Goal: Task Accomplishment & Management: Complete application form

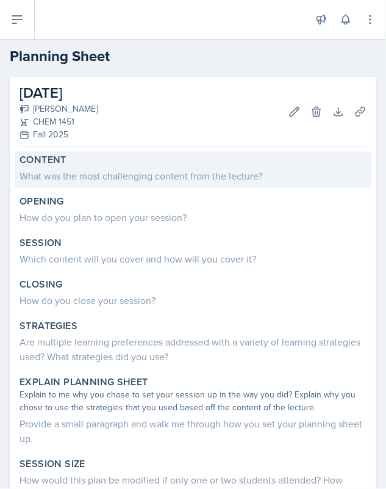
click at [172, 171] on div "What was the most challenging content from the lecture?" at bounding box center [193, 175] width 347 height 15
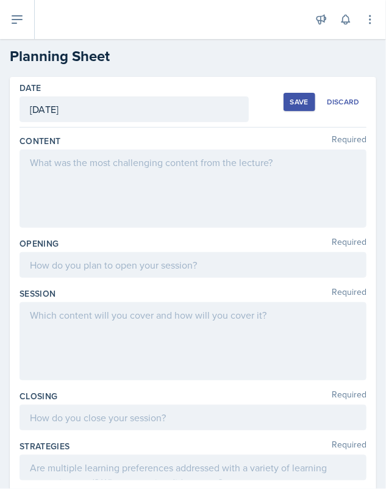
click at [141, 177] on div at bounding box center [193, 188] width 347 height 78
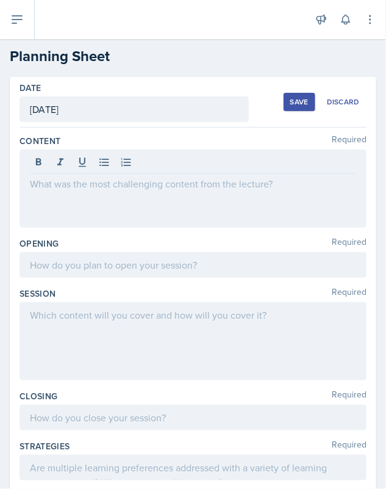
click at [134, 191] on div at bounding box center [193, 188] width 347 height 78
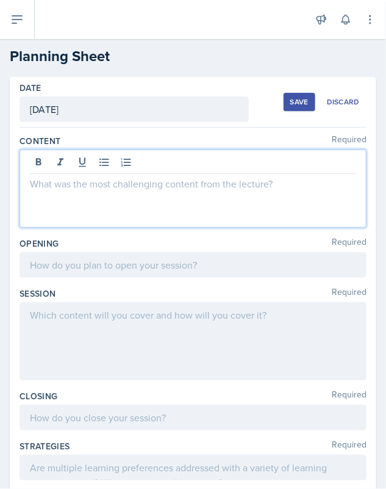
click at [138, 184] on p at bounding box center [193, 183] width 326 height 15
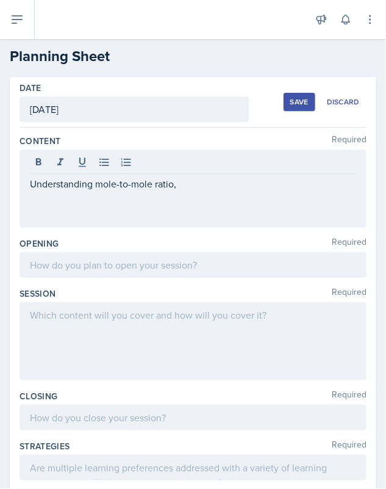
click at [54, 211] on div "Understanding mole-to-mole ratio," at bounding box center [193, 188] width 347 height 78
click at [37, 210] on div "Understanding mole-to-mole ratio," at bounding box center [193, 188] width 347 height 78
click at [35, 206] on div "Understanding mole-to-mole ratio," at bounding box center [193, 188] width 347 height 78
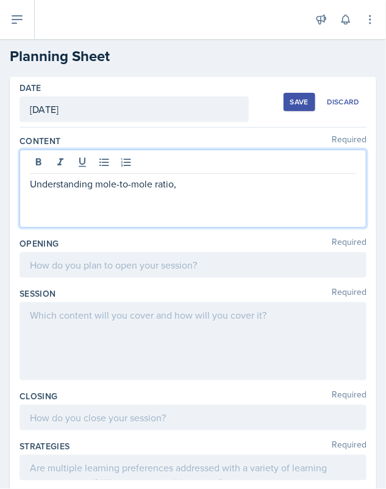
click at [185, 191] on p at bounding box center [193, 198] width 326 height 15
click at [30, 217] on p at bounding box center [193, 213] width 326 height 15
click at [93, 212] on p "2 N 2H 4(l) + N 2O 4(l) → 3 N 2(g) + 4 H 2 O" at bounding box center [193, 213] width 326 height 15
click at [104, 212] on p "2 N 2H 4(l) + N2O 4(l) → 3 N 2(g) + 4 H 2 O" at bounding box center [193, 213] width 326 height 15
click at [110, 212] on p "2 N 2H 4(l) + N2O 4(l) → 3 N 2(g) + 4 H 2 O" at bounding box center [193, 213] width 326 height 15
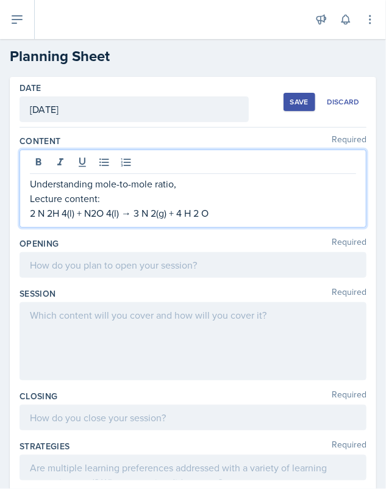
click at [108, 214] on p "2 N 2H 4(l) + N2O 4(l) → 3 N 2(g) + 4 H 2 O" at bounding box center [193, 213] width 326 height 15
click at [48, 213] on p "2 N 2H 4(l) + N2O4(l) → 3 N 2(g) + 4 H 2 O" at bounding box center [193, 213] width 326 height 15
click at [62, 213] on p "2 N2H 4(l) + N2O4(l) → 3 N 2(g) + 4 H 2 O" at bounding box center [193, 213] width 326 height 15
click at [179, 210] on p "2 N2H4(l) + N2O4(l) → 3 N 2(g) + 4 H 2 O" at bounding box center [193, 213] width 326 height 15
click at [184, 212] on p "2 N2H4(l) + N2O4(l) → 3 N 2(g) + 4H 2 O" at bounding box center [193, 213] width 326 height 15
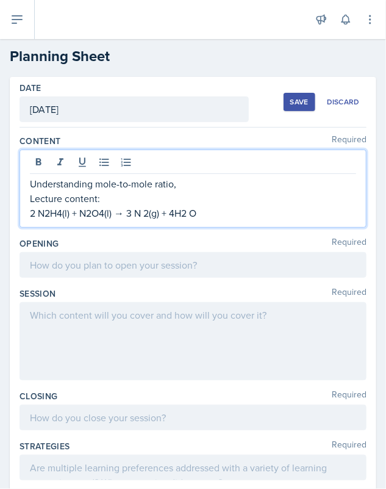
click at [190, 214] on p "2 N2H4(l) + N2O4(l) → 3 N 2(g) + 4H2 O" at bounding box center [193, 213] width 326 height 15
click at [144, 213] on p "2 N2H4(l) + N2O4(l) → 3 N 2(g) + 4H2O" at bounding box center [193, 213] width 326 height 15
click at [199, 206] on p "2 N2H4(l) + N2O4(l) → 3 N2(g) + 4H2O" at bounding box center [193, 213] width 326 height 15
click at [187, 212] on p "2 N2H4(l) + N2O4(l) → 3 N2(g) + 4H2O(g)" at bounding box center [193, 213] width 326 height 15
click at [229, 213] on p "2 N2H4(l) + N2O4(l) → 3 N2(g) + 4H2O(g)" at bounding box center [193, 213] width 326 height 15
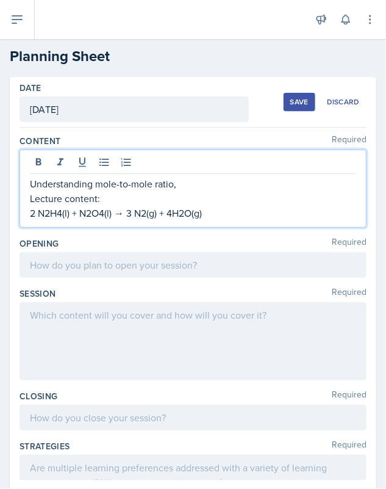
click at [40, 212] on p "2 N2H4(l) + N2O4(l) → 3 N2(g) + 4H2O(g)" at bounding box center [193, 213] width 326 height 15
click at [206, 217] on p "2N2H4(l) + N2O4(l) → 3 N2(g) + 4H2O(g)" at bounding box center [193, 213] width 326 height 15
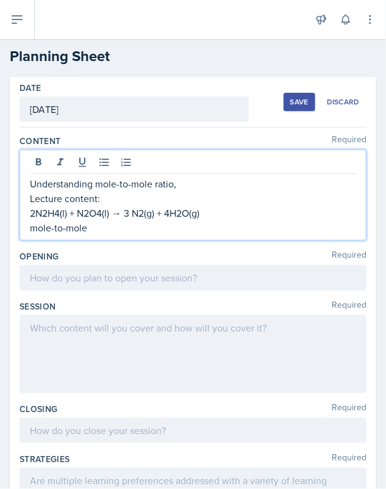
click at [81, 231] on p "mole-to-mole" at bounding box center [193, 227] width 326 height 15
click at [88, 230] on p "mole-to-mole" at bounding box center [193, 227] width 326 height 15
click at [31, 214] on p "2N2H4(l) + N2O4(l) → 3 N2(g) + 4H2O(g)" at bounding box center [193, 213] width 326 height 15
click at [132, 231] on p "mole-to-mole ratio:" at bounding box center [193, 227] width 326 height 15
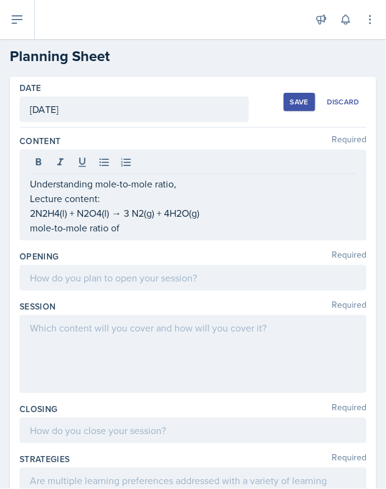
click at [33, 213] on div "Understanding mole-to-mole ratio, Lecture content: 2N2H4(l) + N2O4(l) → 3 N2(g)…" at bounding box center [193, 194] width 347 height 91
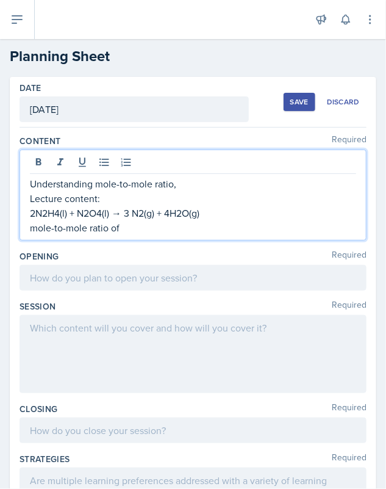
click at [33, 213] on p "2N2H4(l) + N2O4(l) → 3 N2(g) + 4H2O(g)" at bounding box center [193, 213] width 326 height 15
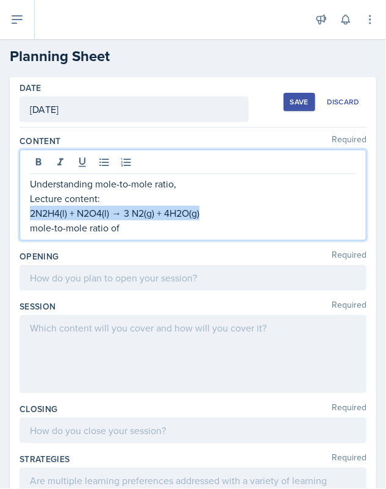
click at [33, 213] on p "2N2H4(l) + N2O4(l) → 3 N2(g) + 4H2O(g)" at bounding box center [193, 213] width 326 height 15
click at [81, 214] on p "2N2H4(l) + N2O4(l) → 3 N2(g) + 4H2O(g)" at bounding box center [193, 213] width 326 height 15
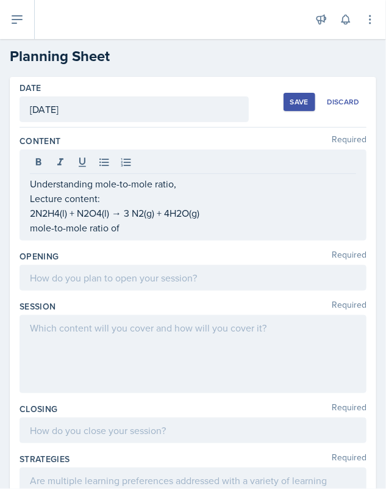
click at [32, 213] on div "Understanding mole-to-mole ratio, Lecture content: 2N2H4(l) + N2O4(l) → 3 N2(g)…" at bounding box center [193, 194] width 347 height 91
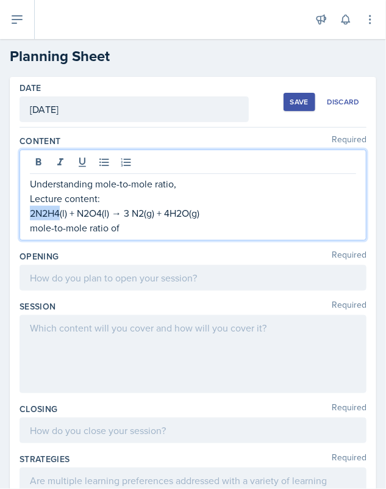
drag, startPoint x: 32, startPoint y: 213, endPoint x: 60, endPoint y: 210, distance: 28.8
click at [60, 210] on p "2N2H4(l) + N2O4(l) → 3 N2(g) + 4H2O(g)" at bounding box center [193, 213] width 326 height 15
copy p "2N2H4"
click at [136, 231] on p "mole-to-mole ratio of" at bounding box center [193, 227] width 326 height 15
click at [124, 229] on p "mole-to-mole ratio of 2N2H4" at bounding box center [193, 227] width 326 height 15
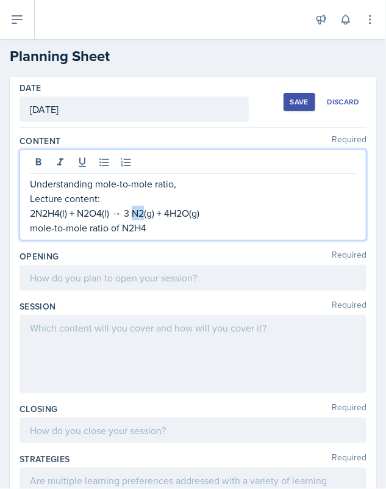
drag, startPoint x: 131, startPoint y: 210, endPoint x: 142, endPoint y: 210, distance: 10.4
click at [142, 210] on p "2N2H4(l) + N2O4(l) → 3 N2(g) + 4H2O(g)" at bounding box center [193, 213] width 326 height 15
copy p "N2"
click at [156, 229] on p "mole-to-mole ratio of N2H4" at bounding box center [193, 227] width 326 height 15
click at [156, 230] on p "mole-to-mole ratio of N2H4 to" at bounding box center [193, 227] width 326 height 15
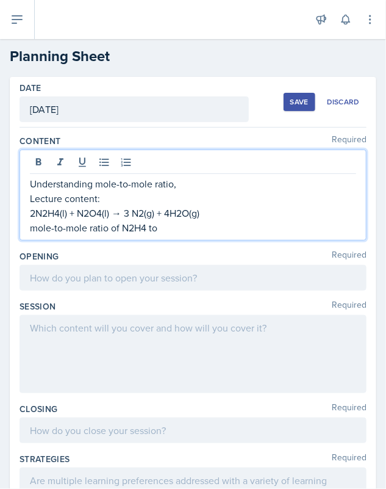
click at [159, 224] on p "mole-to-mole ratio of N2H4 to" at bounding box center [193, 227] width 326 height 15
click at [168, 225] on p "mole-to-mole ratio of N2H4 to N2" at bounding box center [193, 227] width 326 height 15
click at [186, 229] on p "mole-to-mole ratio of N2H4 to N2" at bounding box center [193, 227] width 326 height 15
click at [175, 228] on p "mole-to-mole ratio of N2H4 to N2" at bounding box center [193, 227] width 326 height 15
click at [179, 182] on p "Understanding mole-to-mole ratio," at bounding box center [193, 183] width 326 height 15
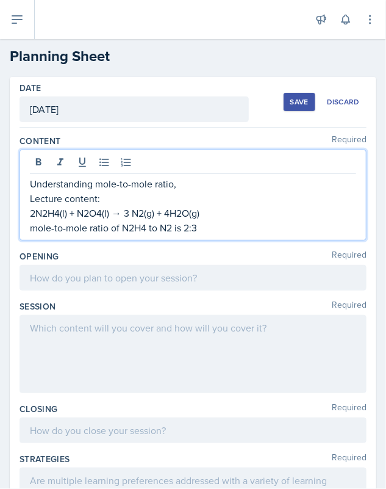
click at [188, 197] on p "Lecture content:" at bounding box center [193, 198] width 326 height 15
click at [180, 180] on p "Understanding mole-to-mole ratio," at bounding box center [193, 183] width 326 height 15
click at [200, 181] on p "Understanding mole-to-mole ratio," at bounding box center [193, 183] width 326 height 15
click at [283, 180] on p "Understanding the mole-to-mole ratio, how to apply" at bounding box center [193, 183] width 326 height 15
click at [250, 185] on p "Understanding the mole-to-mole ratio, how to apply" at bounding box center [193, 183] width 326 height 15
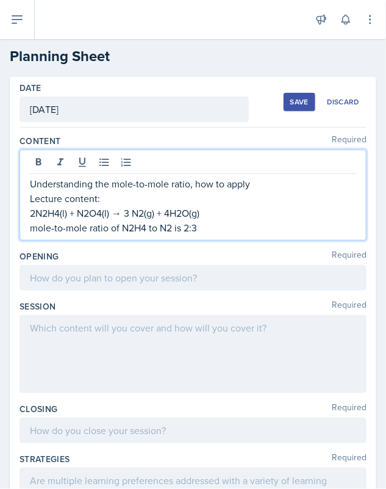
click at [280, 178] on p "Understanding the mole-to-mole ratio, how to apply" at bounding box center [193, 183] width 326 height 15
click at [329, 193] on p "Lecture content:" at bounding box center [193, 198] width 326 height 15
click at [329, 189] on p "Understanding the mole-to-mole ratio, how to solve applied questions" at bounding box center [193, 183] width 326 height 15
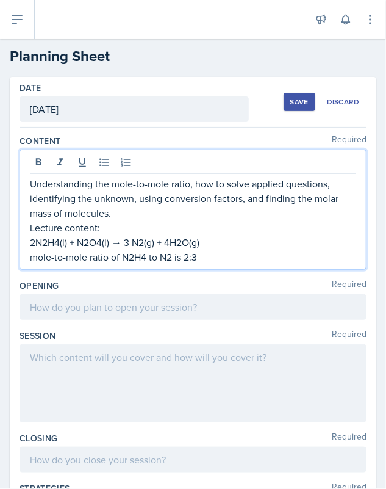
click at [113, 212] on p "Understanding the mole-to-mole ratio, how to solve applied questions, identifyi…" at bounding box center [193, 198] width 326 height 44
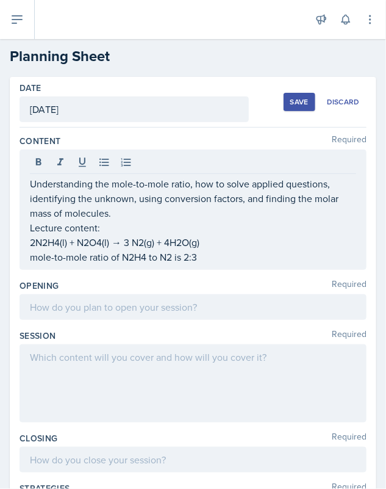
click at [206, 265] on div "Understanding the mole-to-mole ratio, how to solve applied questions, identifyi…" at bounding box center [193, 209] width 347 height 120
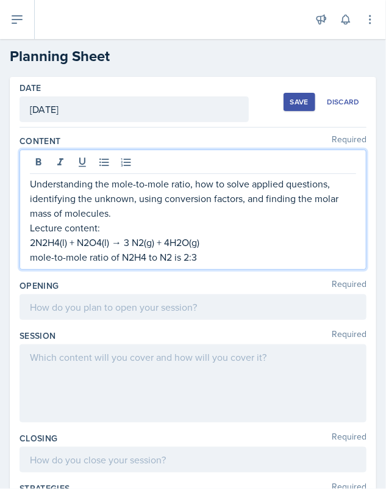
click at [204, 262] on p "mole-to-mole ratio of N2H4 to N2 is 2:3" at bounding box center [193, 257] width 326 height 15
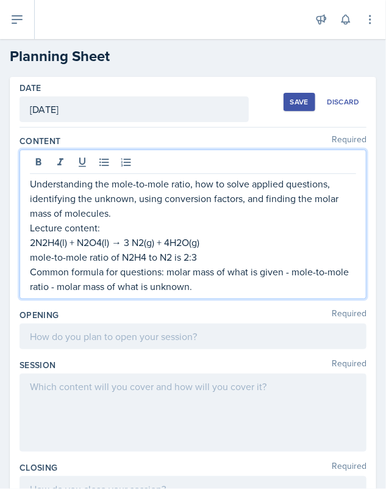
click at [231, 289] on p "Common formula for questions: molar mass of what is given - mole-to-mole ratio …" at bounding box center [193, 278] width 326 height 29
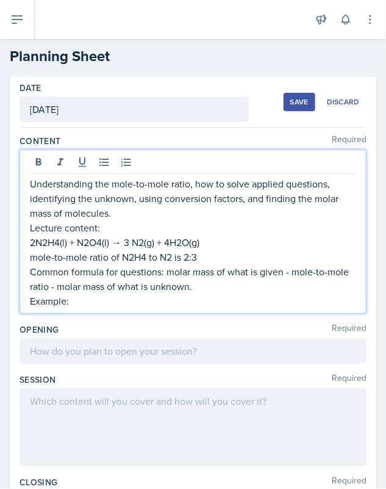
click at [96, 301] on p "Example:" at bounding box center [193, 300] width 326 height 15
drag, startPoint x: 96, startPoint y: 301, endPoint x: 85, endPoint y: 301, distance: 10.4
click at [85, 301] on p "Example:" at bounding box center [193, 300] width 326 height 15
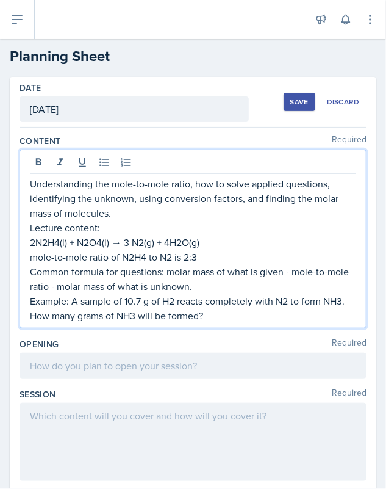
click at [215, 314] on p "Example: A sample of 10.7 g of H2 reacts completely with N2 to form NH3. How ma…" at bounding box center [193, 307] width 326 height 29
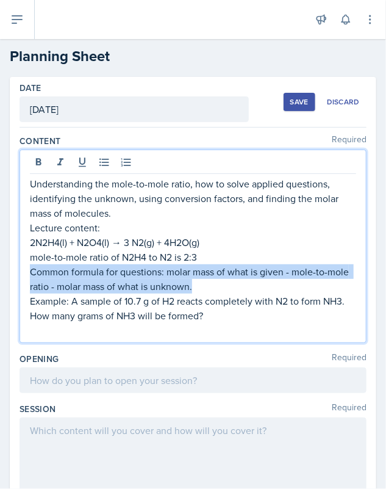
drag, startPoint x: 29, startPoint y: 270, endPoint x: 217, endPoint y: 286, distance: 188.6
click at [217, 286] on p "Common formula for questions: molar mass of what is given - mole-to-mole ratio …" at bounding box center [193, 278] width 326 height 29
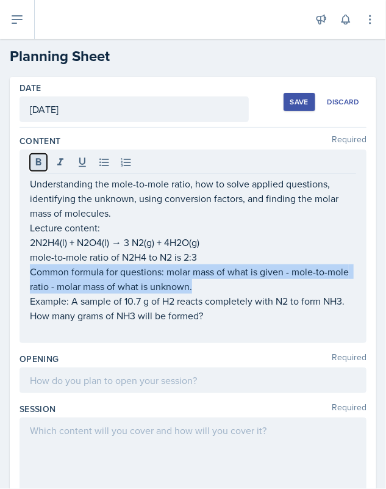
click at [41, 165] on icon at bounding box center [38, 162] width 12 height 12
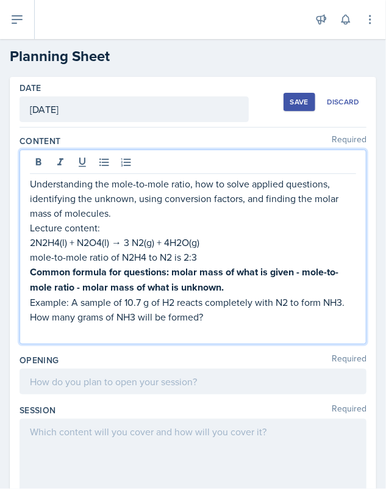
click at [203, 328] on p at bounding box center [193, 331] width 326 height 15
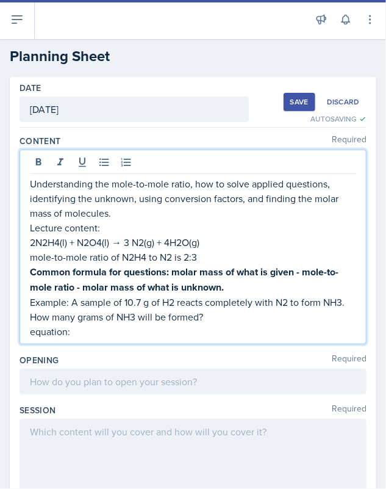
click at [98, 330] on p "equation:" at bounding box center [193, 331] width 326 height 15
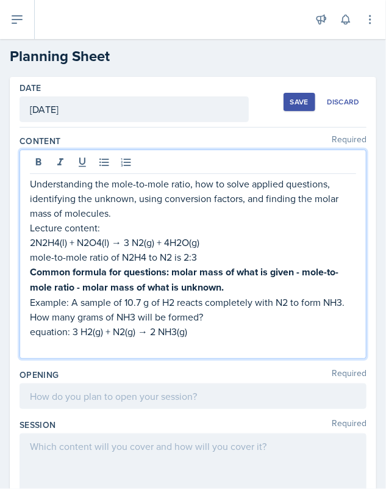
click at [31, 331] on p "equation: 3 H2(g) + N2(g) → 2 NH3(g)" at bounding box center [193, 331] width 326 height 15
click at [33, 348] on p at bounding box center [193, 346] width 326 height 15
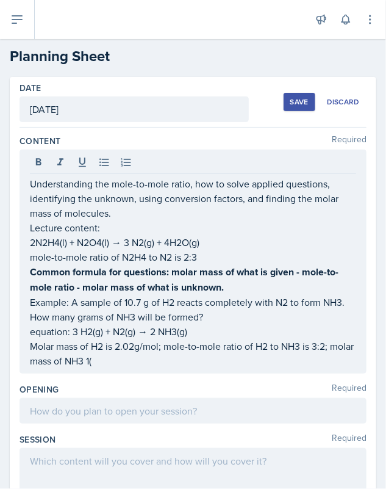
click at [134, 361] on p "Molar mass of H2 is 2.02g/mol; mole-to-mole ratio of H2 to NH3 is 3:2; molar ma…" at bounding box center [193, 353] width 326 height 29
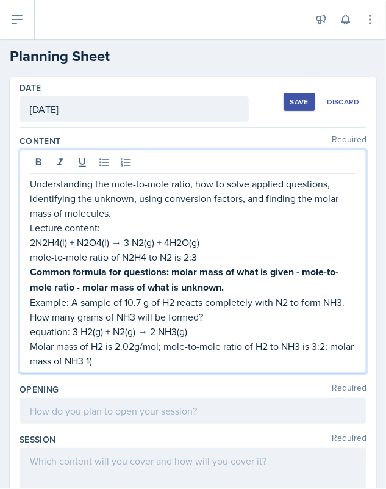
click at [124, 359] on p "Molar mass of H2 is 2.02g/mol; mole-to-mole ratio of H2 to NH3 is 3:2; molar ma…" at bounding box center [193, 353] width 326 height 29
click at [168, 359] on p "Molar mass of H2 is 2.02g/mol; mole-to-mole ratio of H2 to NH3 is 3:2; molar ma…" at bounding box center [193, 353] width 326 height 29
click at [176, 359] on p "Molar mass of H2 is 2.02g/mol; mole-to-mole ratio of H2 to NH3 is 3:2; molar ma…" at bounding box center [193, 353] width 326 height 29
click at [184, 359] on p "Molar mass of H2 is 2.02g/mol; mole-to-mole ratio of H2 to NH3 is 3:2; molar ma…" at bounding box center [193, 353] width 326 height 29
click at [193, 359] on p "Molar mass of H2 is 2.02g/mol; mole-to-mole ratio of H2 to NH3 is 3:2; molar ma…" at bounding box center [193, 353] width 326 height 29
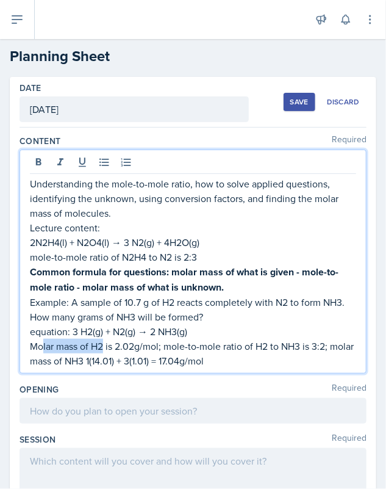
drag, startPoint x: 36, startPoint y: 345, endPoint x: 98, endPoint y: 341, distance: 62.4
click at [98, 341] on p "Molar mass of H2 is 2.02g/mol; mole-to-mole ratio of H2 to NH3 is 3:2; molar ma…" at bounding box center [193, 353] width 326 height 29
drag, startPoint x: 34, startPoint y: 345, endPoint x: 110, endPoint y: 344, distance: 76.9
click at [110, 344] on p "Molar mass of H2 is 2.02g/mol; mole-to-mole ratio of H2 to NH3 is 3:2; molar ma…" at bounding box center [193, 353] width 326 height 29
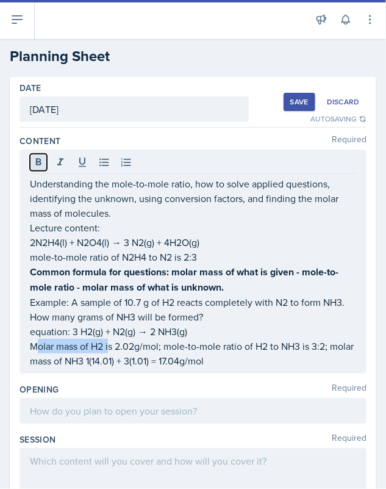
click at [45, 163] on button at bounding box center [38, 162] width 17 height 17
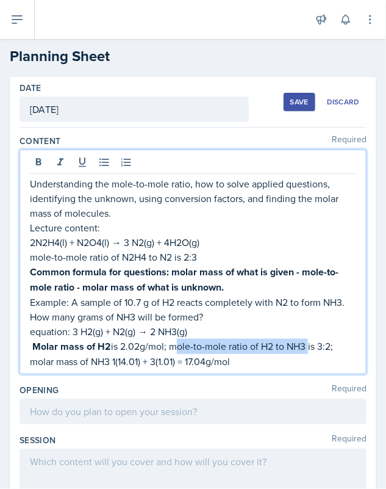
drag, startPoint x: 172, startPoint y: 341, endPoint x: 304, endPoint y: 343, distance: 132.4
click at [304, 343] on p "Molar mass of H2 is 2.02g/mol; mole-to-mole ratio of H2 to NH3 is 3:2; molar ma…" at bounding box center [193, 354] width 326 height 30
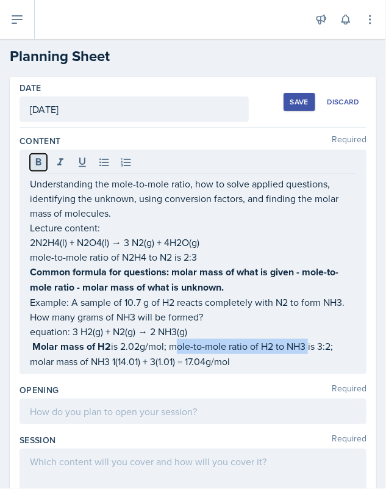
click at [32, 163] on icon at bounding box center [38, 162] width 12 height 12
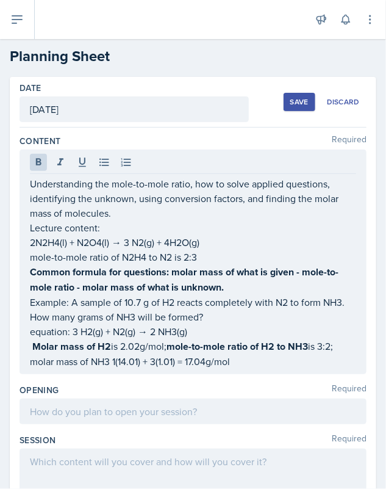
click at [31, 361] on div "Understanding the mole-to-mole ratio, how to solve applied questions, identifyi…" at bounding box center [193, 261] width 347 height 225
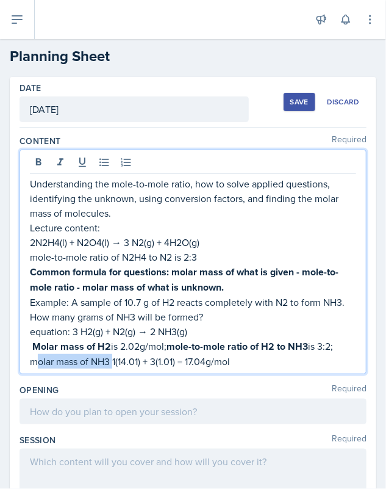
drag, startPoint x: 31, startPoint y: 361, endPoint x: 112, endPoint y: 356, distance: 80.6
click at [112, 356] on p "Molar mass of H2 is 2.02g/mol; mole-to-mole ratio of H2 to NH3 is 3:2; molar ma…" at bounding box center [193, 354] width 326 height 30
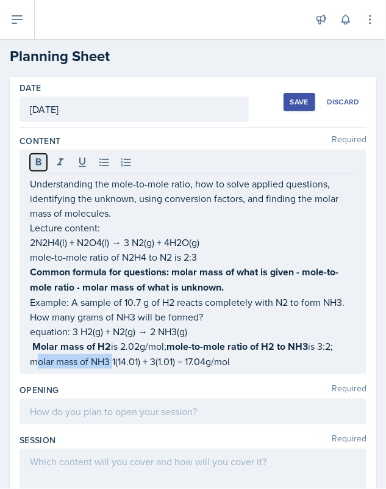
click at [41, 163] on icon at bounding box center [38, 161] width 5 height 7
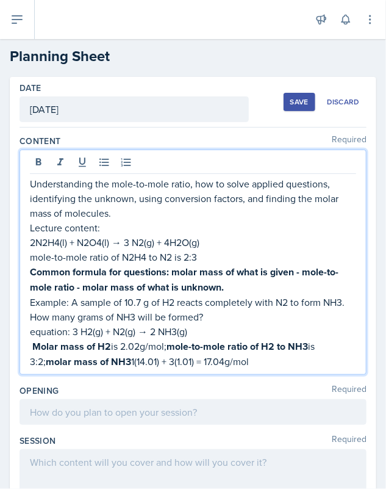
click at [239, 359] on p "Molar mass of H2 is 2.02g/mol; mole-to-mole ratio of H2 to NH3 is 3:2; molar ma…" at bounding box center [193, 354] width 326 height 31
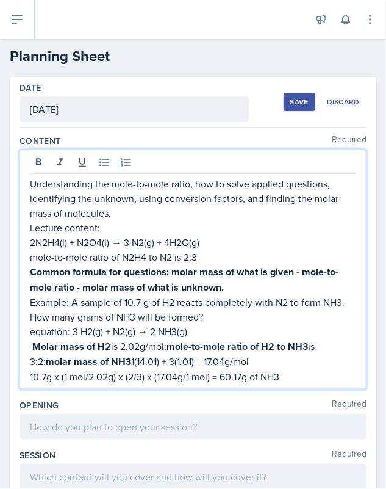
click at [290, 375] on p "10.7g x (1 mol/2.02g) x (2/3) x (17.04g/1 mol) = 60.17g of NH3" at bounding box center [193, 376] width 326 height 15
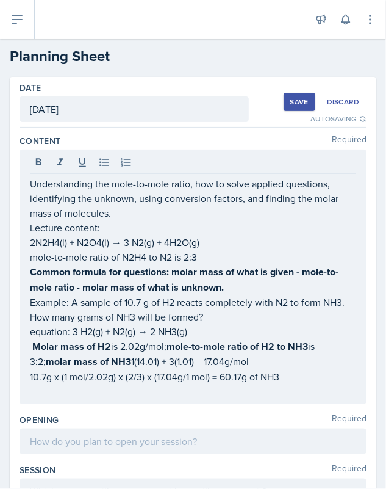
click at [34, 397] on div "Understanding the mole-to-mole ratio, how to solve applied questions, identifyi…" at bounding box center [193, 276] width 347 height 254
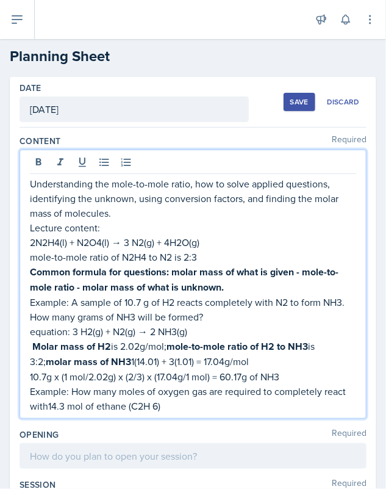
click at [153, 402] on p "Example: How many moles of oxygen gas are required to completely react with14.3…" at bounding box center [193, 398] width 326 height 29
click at [182, 405] on p "Example: How many moles of oxygen gas are required to completely react with 14.…" at bounding box center [193, 398] width 326 height 29
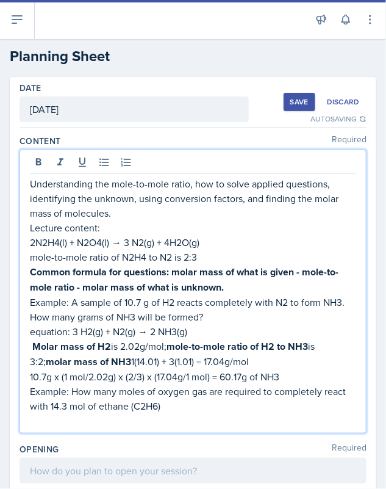
click at [61, 424] on p at bounding box center [193, 420] width 326 height 15
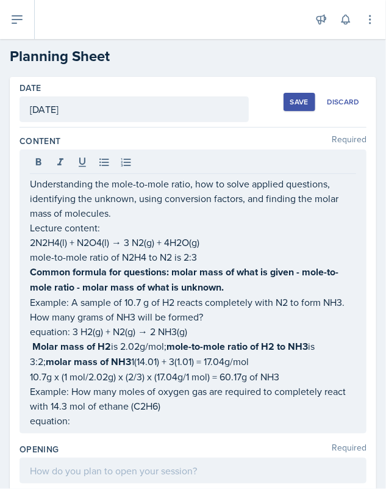
click at [80, 423] on p "equation:" at bounding box center [193, 420] width 326 height 15
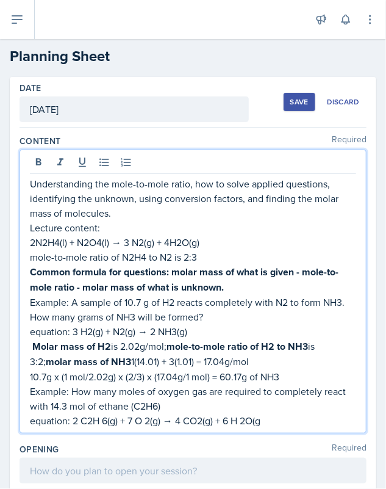
click at [103, 418] on p "equation: 2 C2H 6(g) + 7 O 2(g) → 4 CO2(g) + 6 H 2O(g" at bounding box center [193, 420] width 326 height 15
click at [145, 417] on p "equation: 2 C2H6(g) + 7 O 2(g) → 4 CO2(g) + 6 H 2O(g" at bounding box center [193, 420] width 326 height 15
click at [259, 421] on p "equation: 2 C2H6(g) + 7 O2(g) → 4 CO2(g) + 6 H2O(g" at bounding box center [193, 420] width 326 height 15
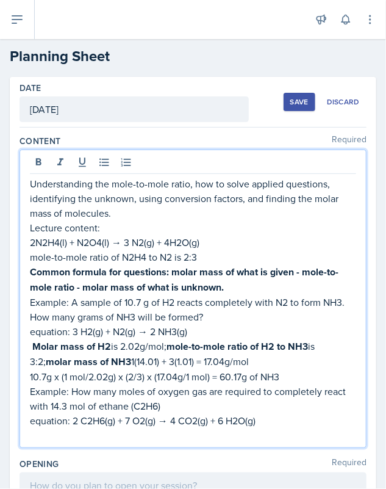
click at [37, 436] on p at bounding box center [193, 435] width 326 height 15
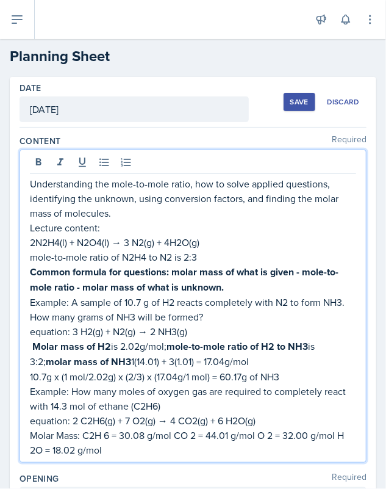
click at [104, 433] on p "Molar Mass: C2H 6 = 30.08 g/mol CO 2 = 44.01 g/mol O 2 = 32.00 g/mol H 2O = 18.…" at bounding box center [193, 442] width 326 height 29
click at [31, 447] on p "Molar Mass: C2H6 = 30.08 g/mol CO 2 = 44.01 g/mol O 2 = 32.00 g/mol H 2O = 18.0…" at bounding box center [193, 442] width 326 height 29
click at [134, 445] on p "Molar Mass: C2H6 = 30.08 g/mol CO 2 = 44.01 g/mol O 2 = 32.00 g/mol H2O = 18.02…" at bounding box center [193, 442] width 326 height 29
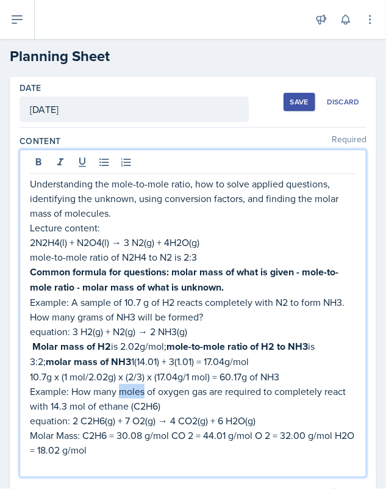
drag, startPoint x: 118, startPoint y: 389, endPoint x: 143, endPoint y: 389, distance: 25.0
click at [143, 389] on p "Example: How many moles of oxygen gas are required to completely react with 14.…" at bounding box center [193, 398] width 326 height 29
click at [42, 161] on icon at bounding box center [38, 162] width 12 height 12
drag, startPoint x: 75, startPoint y: 406, endPoint x: 109, endPoint y: 403, distance: 33.6
click at [109, 403] on p "Example: How many moles of oxygen gas are required to completely react with 14.…" at bounding box center [193, 399] width 326 height 30
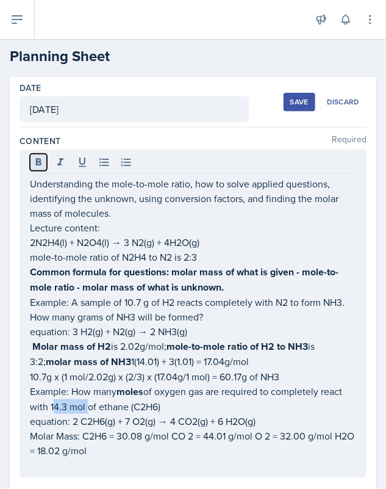
click at [31, 165] on button at bounding box center [38, 162] width 17 height 17
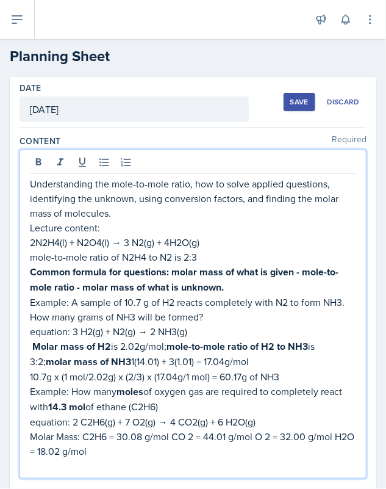
click at [200, 401] on p "Example: How many moles of oxygen gas are required to completely react with 14.…" at bounding box center [193, 399] width 326 height 31
click at [125, 449] on p "Molar Mass: C2H6 = 30.08 g/mol CO 2 = 44.01 g/mol O 2 = 32.00 g/mol H2O = 18.02…" at bounding box center [193, 443] width 326 height 29
click at [117, 450] on p "Molar Mass: C2H6 = 30.08 g/mol CO 2 = 44.01 g/mol O 2 = 32.00 g/mol H2O = 18.02…" at bounding box center [193, 443] width 326 height 29
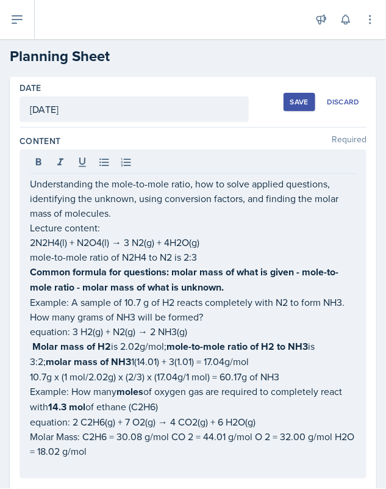
click at [27, 390] on div "Understanding the mole-to-mole ratio, how to solve applied questions, identifyi…" at bounding box center [193, 313] width 347 height 329
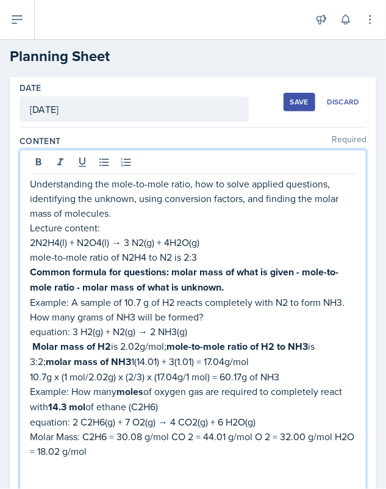
click at [121, 444] on p "Molar Mass: C2H6 = 30.08 g/mol CO 2 = 44.01 g/mol O 2 = 32.00 g/mol H2O = 18.02…" at bounding box center [193, 443] width 326 height 29
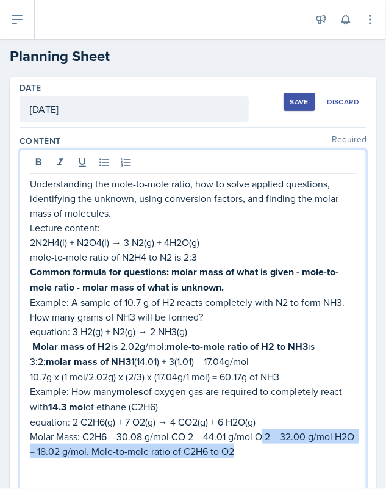
drag, startPoint x: 261, startPoint y: 453, endPoint x: 262, endPoint y: 434, distance: 19.6
click at [262, 434] on p "Molar Mass: C2H6 = 30.08 g/mol CO 2 = 44.01 g/mol O 2 = 32.00 g/mol H2O = 18.02…" at bounding box center [193, 443] width 326 height 29
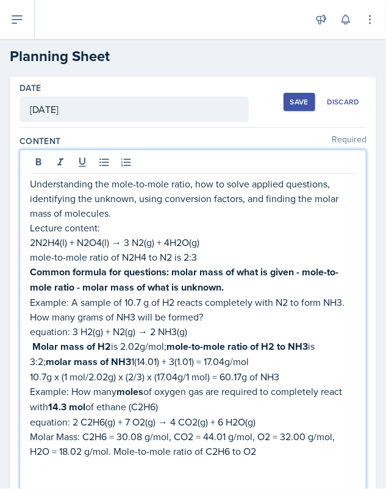
click at [268, 451] on p "Molar Mass: C2H6 = 30.08 g/mol, CO2 = 44.01 g/mol, O2 = 32.00 g/mol, H2O = 18.0…" at bounding box center [193, 443] width 326 height 29
drag, startPoint x: 114, startPoint y: 450, endPoint x: 192, endPoint y: 447, distance: 78.2
click at [192, 447] on p "Molar Mass: C2H6 = 30.08 g/mol, CO2 = 44.01 g/mol, O2 = 32.00 g/mol, H2O = 18.0…" at bounding box center [193, 443] width 326 height 29
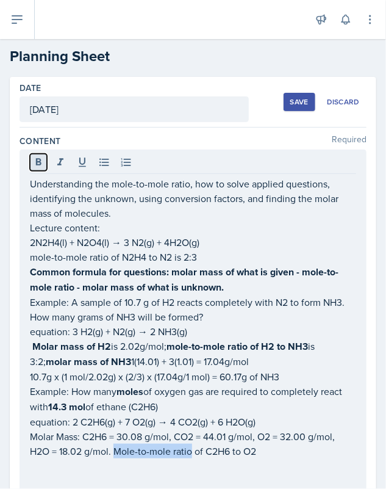
click at [38, 158] on icon at bounding box center [38, 161] width 5 height 7
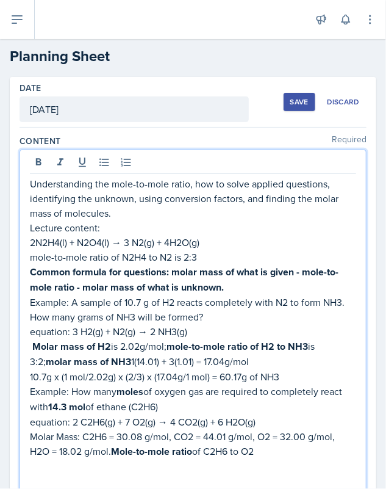
click at [85, 433] on p "Molar Mass: C2H6 = 30.08 g/mol, CO2 = 44.01 g/mol, O2 = 32.00 g/mol, H2O = 18.0…" at bounding box center [193, 444] width 326 height 30
drag, startPoint x: 85, startPoint y: 433, endPoint x: 169, endPoint y: 434, distance: 84.2
click at [169, 434] on p "Molar Mass: C2H6 = 30.08 g/mol, CO2 = 44.01 g/mol, O2 = 32.00 g/mol, H2O = 18.0…" at bounding box center [193, 444] width 326 height 30
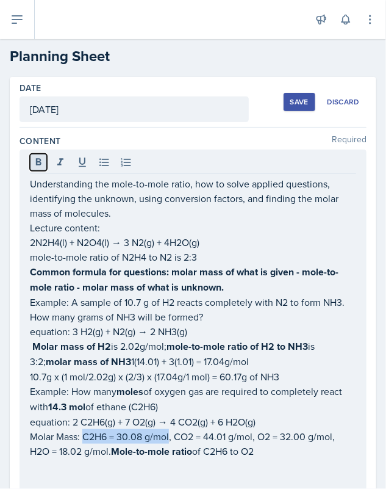
click at [36, 159] on icon at bounding box center [38, 161] width 5 height 7
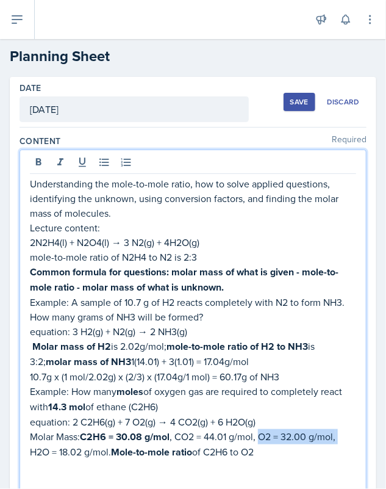
drag, startPoint x: 262, startPoint y: 433, endPoint x: 340, endPoint y: 436, distance: 78.2
click at [340, 436] on p "Molar Mass: C2H6 = 30.08 g/mol , CO2 = 44.01 g/mol, O2 = 32.00 g/mol, H2O = 18.…" at bounding box center [193, 444] width 326 height 31
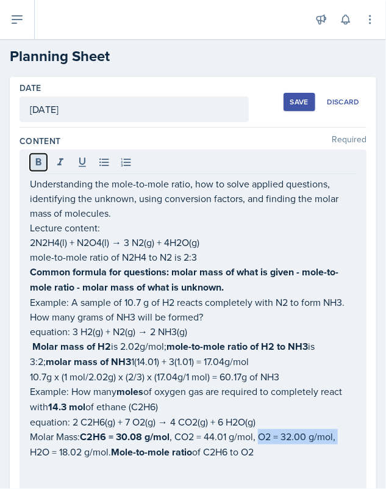
click at [46, 164] on button at bounding box center [38, 162] width 17 height 17
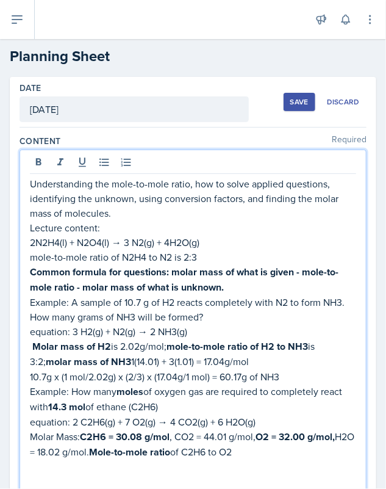
click at [267, 452] on p "Molar Mass: C2H6 = 30.08 g/mol , CO2 = 44.01 g/mol, O2 = 32.00 g/mol, H2O = 18.…" at bounding box center [193, 444] width 326 height 31
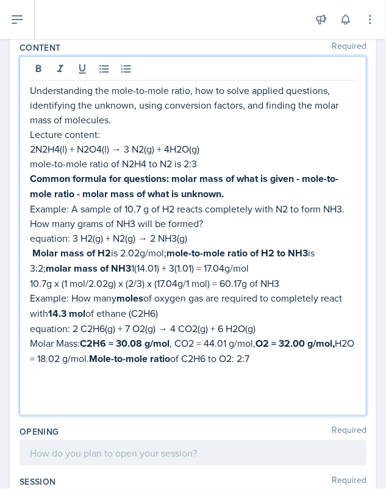
scroll to position [94, 0]
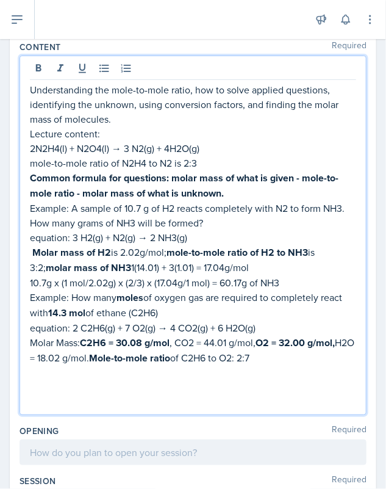
click at [35, 400] on p at bounding box center [193, 402] width 326 height 15
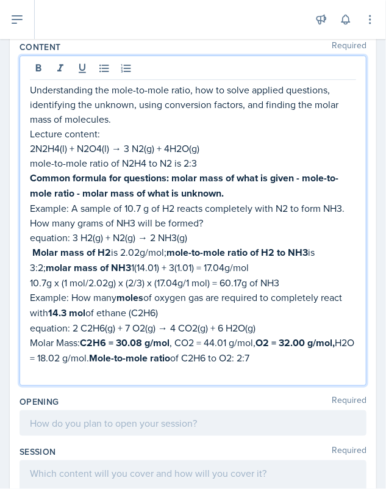
click at [93, 375] on p at bounding box center [193, 372] width 326 height 15
click at [199, 314] on p "Example: How many moles of oxygen gas are required to completely react with 14.…" at bounding box center [193, 305] width 326 height 31
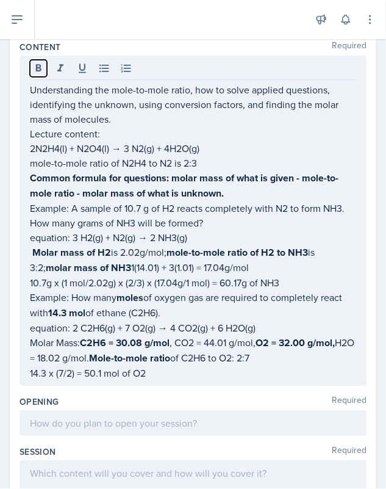
drag, startPoint x: 36, startPoint y: 67, endPoint x: 58, endPoint y: 96, distance: 37.1
click at [36, 67] on icon at bounding box center [38, 67] width 5 height 7
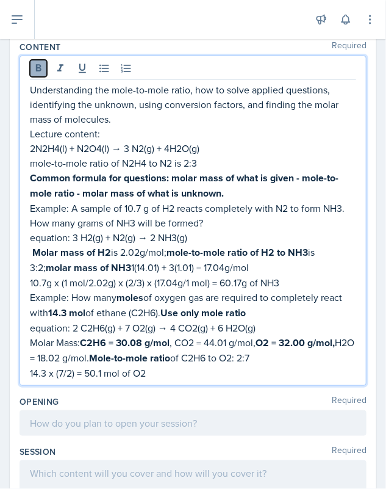
click at [34, 65] on icon at bounding box center [38, 68] width 12 height 12
click at [165, 368] on p "14.3 x (7/2) = 50.1 mol of O2" at bounding box center [193, 372] width 326 height 15
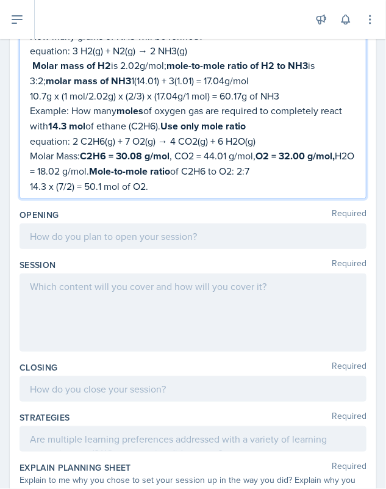
scroll to position [286, 0]
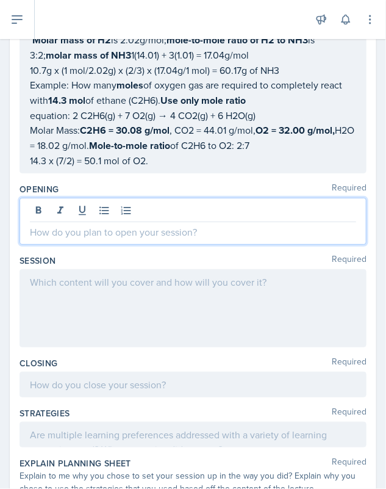
click at [186, 231] on p at bounding box center [193, 232] width 326 height 15
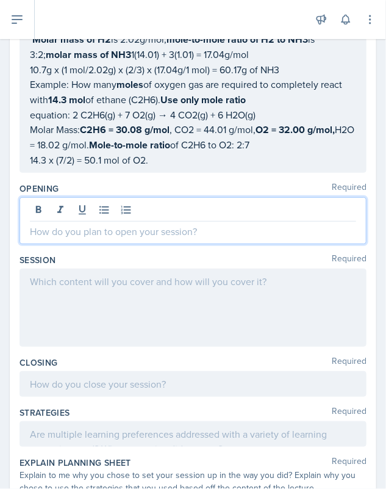
click at [90, 230] on p at bounding box center [193, 231] width 326 height 15
click at [251, 227] on p "Ice breaker: What's the weirdest food you've eaten" at bounding box center [193, 231] width 326 height 15
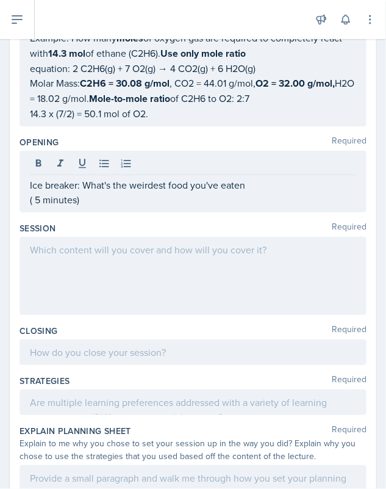
click at [164, 270] on div at bounding box center [193, 276] width 347 height 78
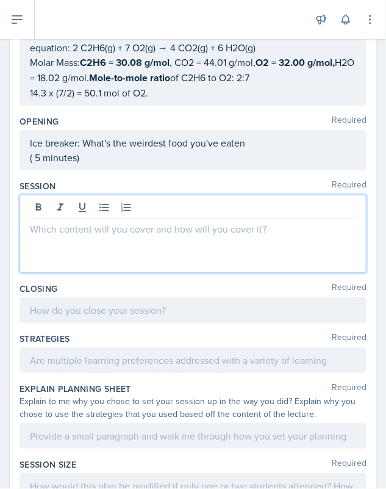
scroll to position [374, 0]
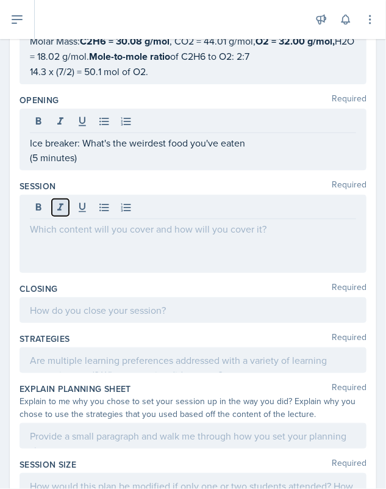
click at [68, 202] on button at bounding box center [60, 207] width 17 height 17
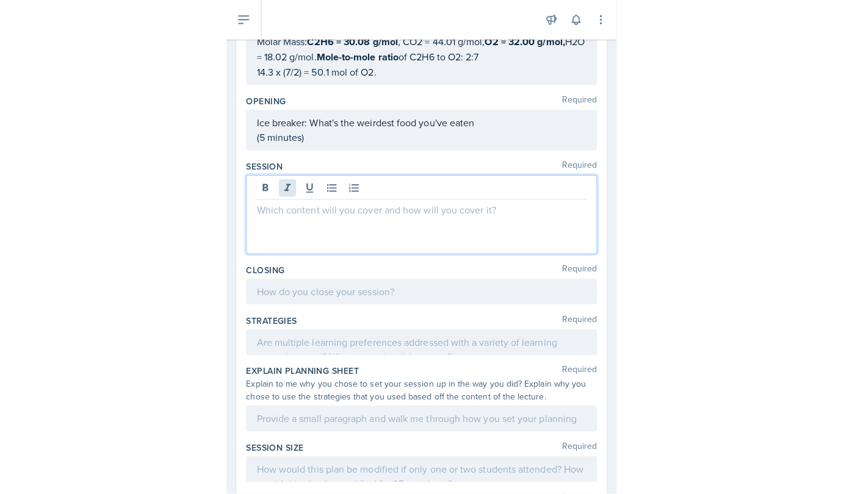
scroll to position [353, 0]
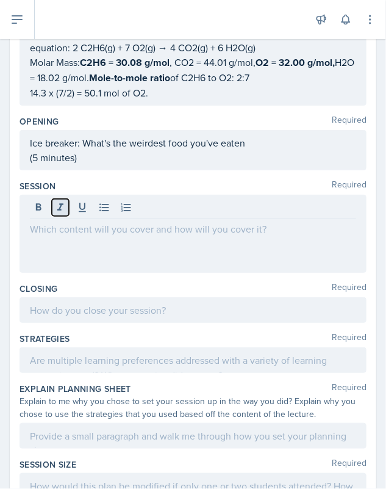
click at [63, 202] on icon at bounding box center [60, 207] width 12 height 12
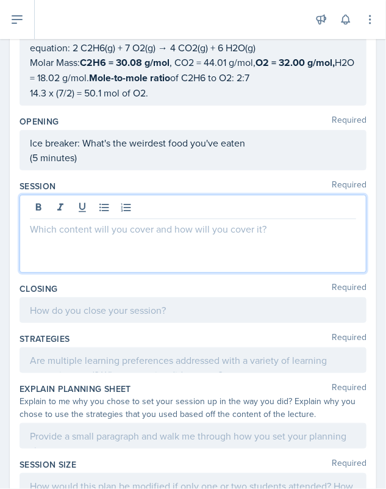
click at [52, 242] on div at bounding box center [193, 234] width 347 height 78
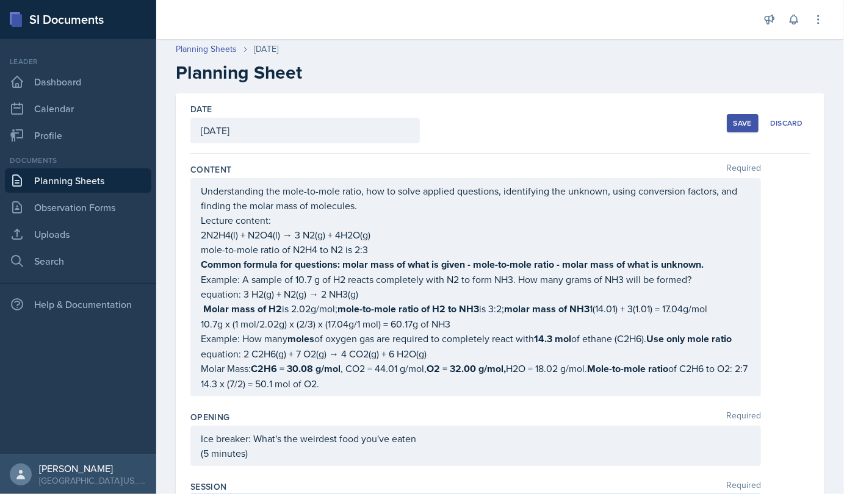
scroll to position [0, 0]
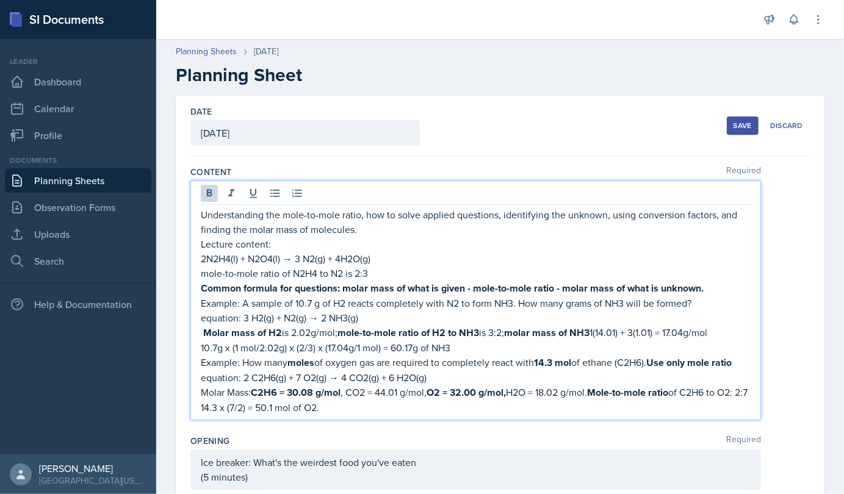
drag, startPoint x: 245, startPoint y: 279, endPoint x: 279, endPoint y: 290, distance: 35.9
click at [279, 290] on div "Understanding the mole-to-mole ratio, how to solve applied questions, identifyi…" at bounding box center [476, 310] width 550 height 207
click at [279, 290] on strong "Common formula for questions: molar mass of what is given - mole-to-mole ratio …" at bounding box center [452, 288] width 503 height 14
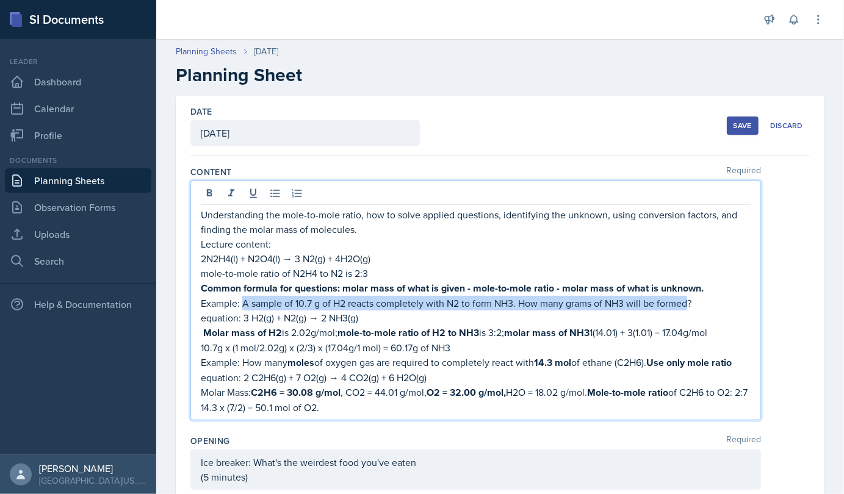
drag, startPoint x: 242, startPoint y: 304, endPoint x: 686, endPoint y: 303, distance: 444.8
click at [386, 303] on p "Example: A sample of 10.7 g of H2 reacts completely with N2 to form NH3. How ma…" at bounding box center [476, 303] width 550 height 15
copy p "A sample of 10.7 g of H2 reacts completely with N2 to form NH3. How many grams …"
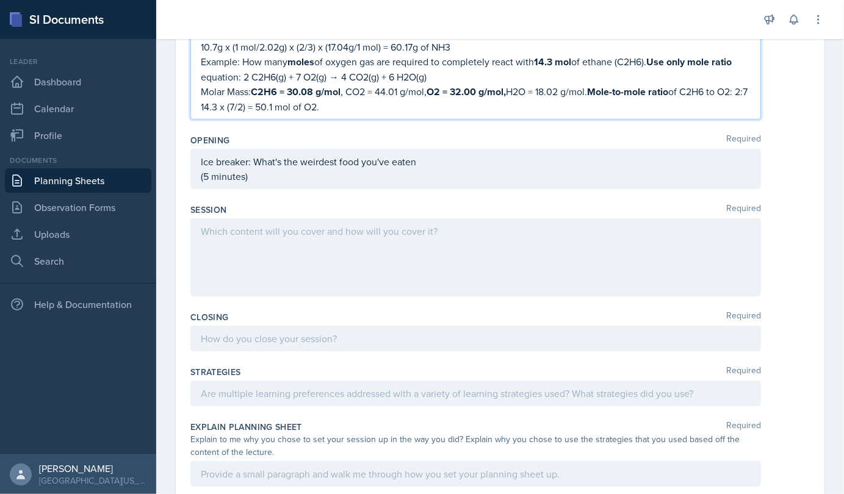
scroll to position [301, 0]
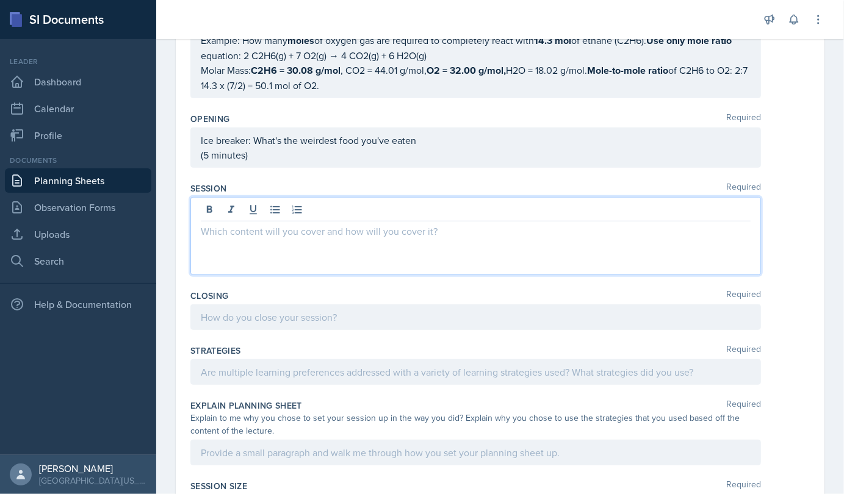
click at [218, 239] on p at bounding box center [476, 231] width 550 height 15
click at [221, 238] on p at bounding box center [476, 230] width 550 height 15
click at [261, 238] on p "Ask how class was" at bounding box center [476, 230] width 550 height 15
click at [290, 238] on p "Ask how lecture was" at bounding box center [476, 230] width 550 height 15
click at [207, 253] on p at bounding box center [476, 245] width 550 height 15
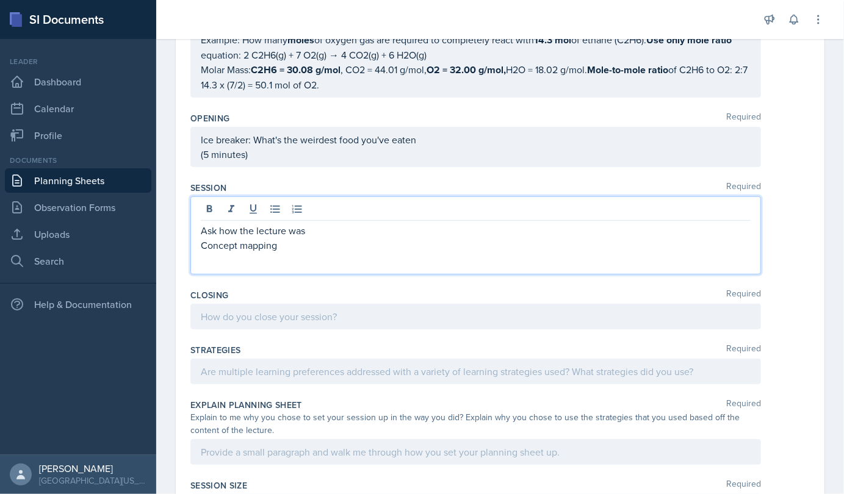
click at [203, 253] on p "Concept mapping" at bounding box center [476, 245] width 550 height 15
click at [249, 253] on p "Start with Concept mapping" at bounding box center [476, 245] width 550 height 15
click at [323, 253] on p "Start with concept mapping" at bounding box center [476, 245] width 550 height 15
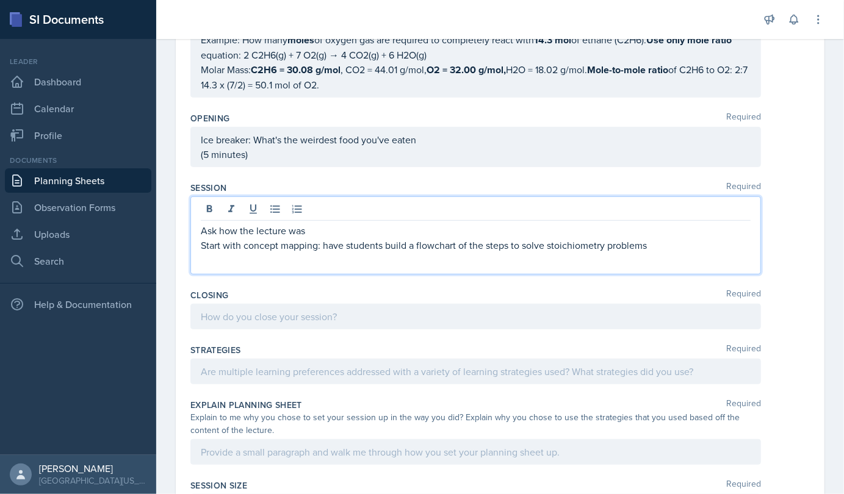
click at [386, 253] on p "Start with concept mapping: have students build a flowchart of the steps to sol…" at bounding box center [476, 245] width 550 height 15
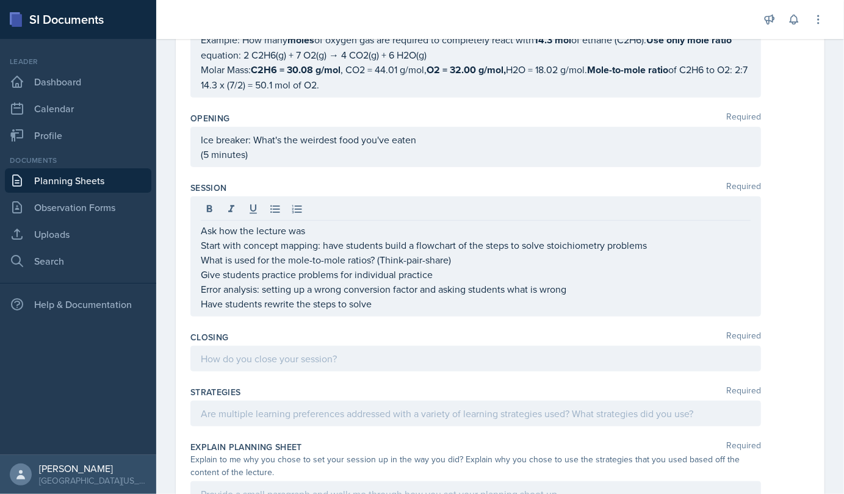
click at [386, 317] on div "Ask how the lecture was Start with concept mapping: have students build a flowc…" at bounding box center [475, 256] width 570 height 120
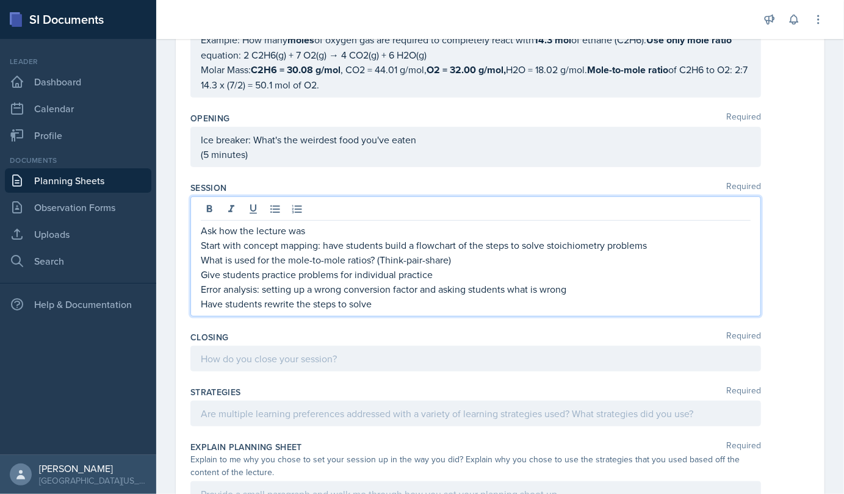
click at [384, 311] on p "Have students rewrite the steps to solve" at bounding box center [476, 304] width 550 height 15
click at [386, 311] on p "Have students rewrite the steps to solve stoichiometric questions" at bounding box center [476, 304] width 550 height 15
click at [386, 311] on p "Have students rewrite the steps to solve stoichiometric questions (Summarizing …" at bounding box center [476, 304] width 550 height 15
click at [386, 311] on p "Have students rewrite the steps to solve stoichiometric question (Summarizing t…" at bounding box center [476, 304] width 550 height 15
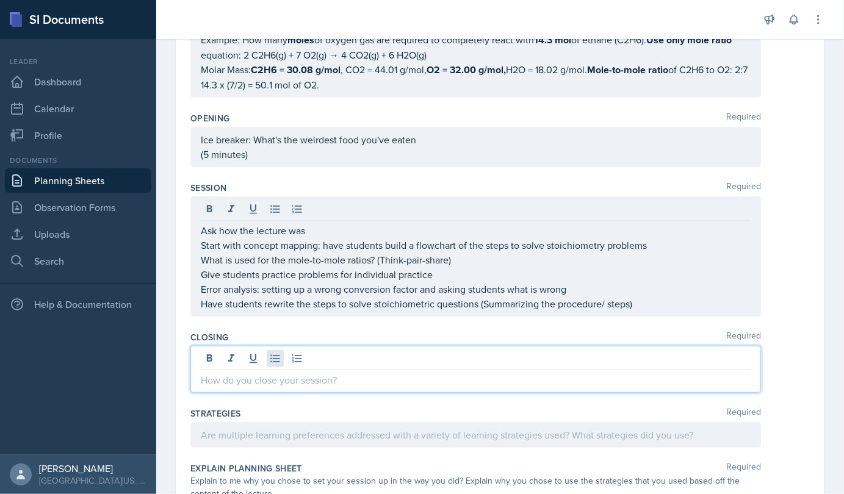
click at [275, 382] on div at bounding box center [475, 369] width 570 height 47
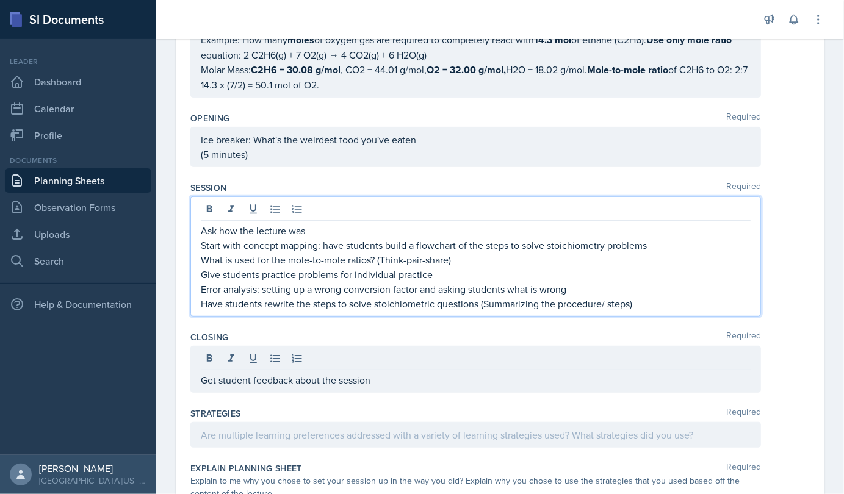
click at [386, 311] on p "Have students rewrite the steps to solve stoichiometric questions (Summarizing …" at bounding box center [476, 304] width 550 height 15
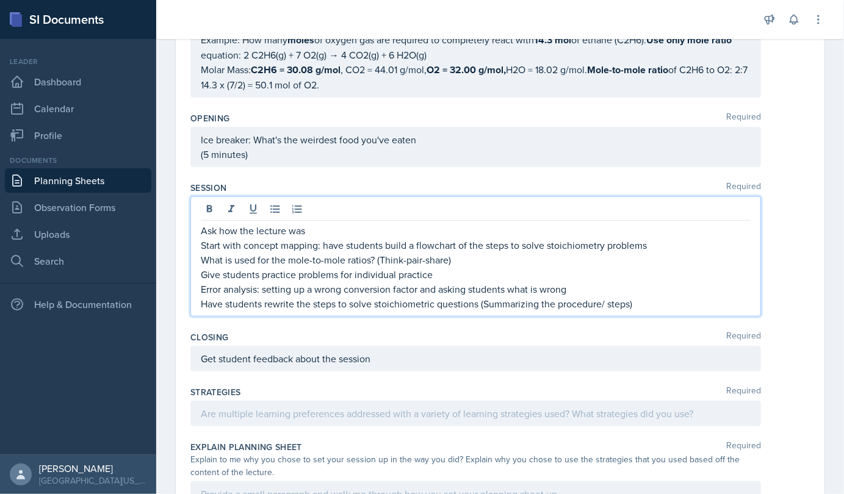
click at [386, 253] on p "Start with concept mapping: have students build a flowchart of the steps to sol…" at bounding box center [476, 245] width 550 height 15
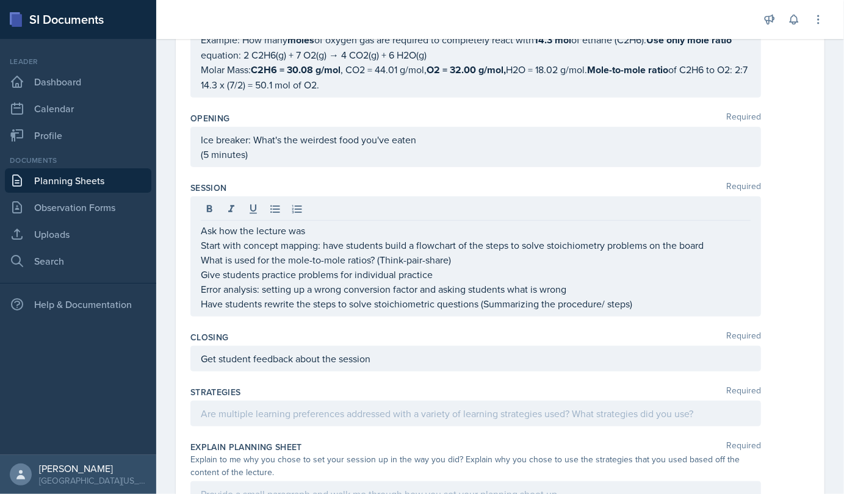
click at [386, 317] on div "Ask how the lecture was Start with concept mapping: have students build a flowc…" at bounding box center [475, 256] width 570 height 120
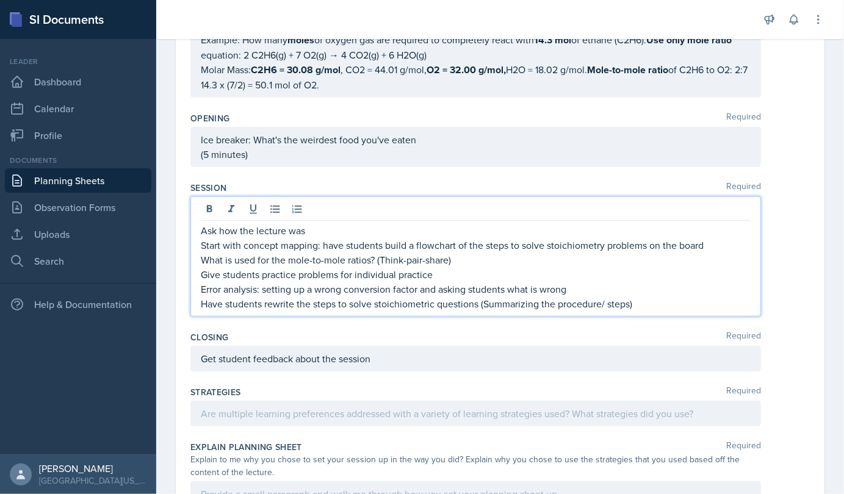
click at [386, 317] on div "Ask how the lecture was Start with concept mapping: have students build a flowc…" at bounding box center [475, 256] width 570 height 120
click at [386, 311] on p "Have students rewrite the steps to solve stoichiometric questions (Summarizing …" at bounding box center [476, 304] width 550 height 15
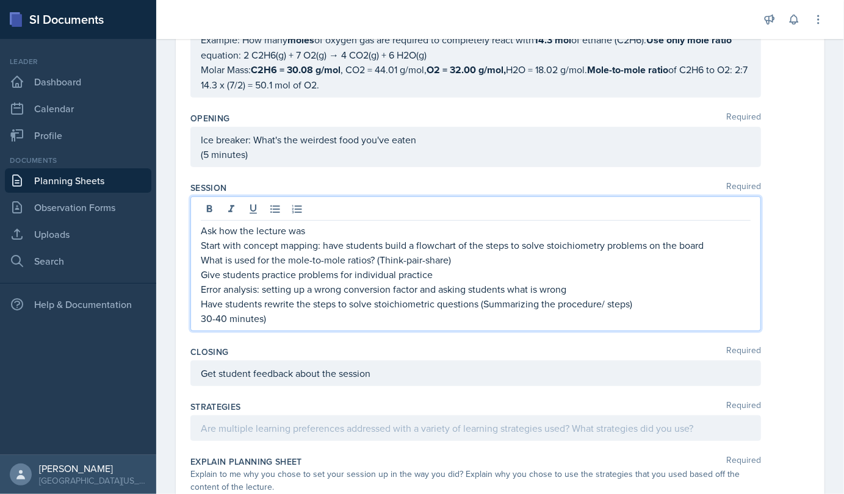
click at [201, 326] on p "30-40 minutes)" at bounding box center [476, 318] width 550 height 15
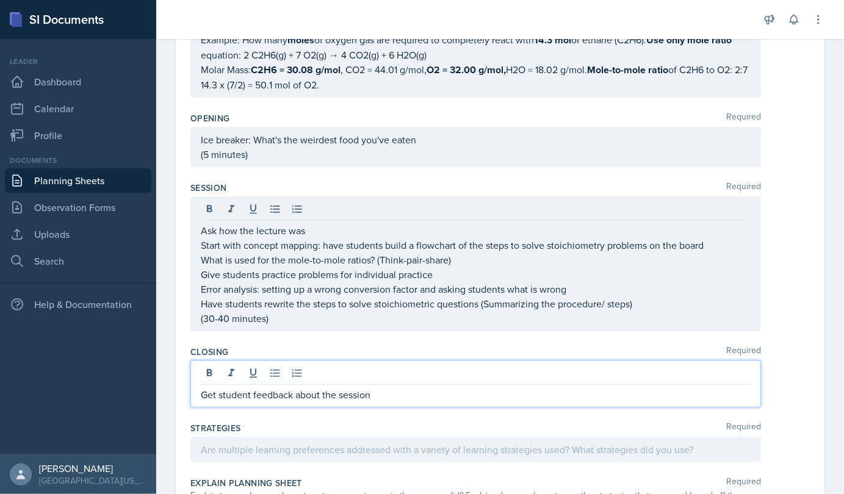
click at [376, 394] on div "Get student feedback about the session" at bounding box center [475, 384] width 570 height 47
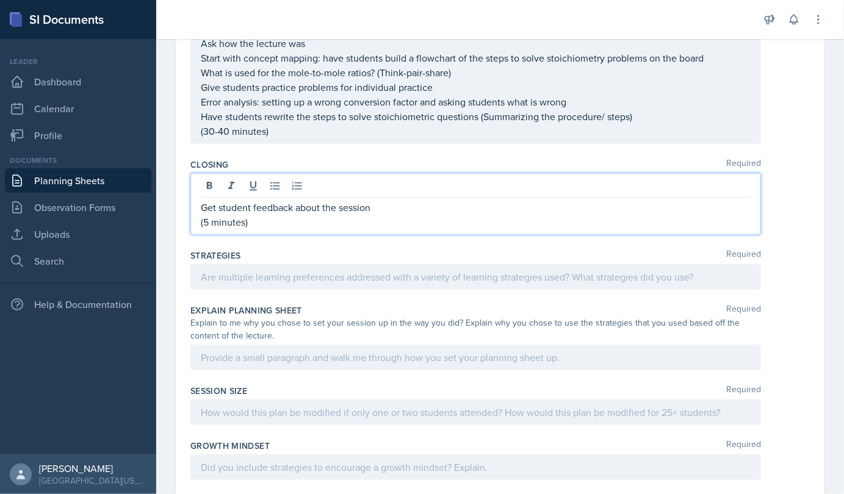
scroll to position [468, 0]
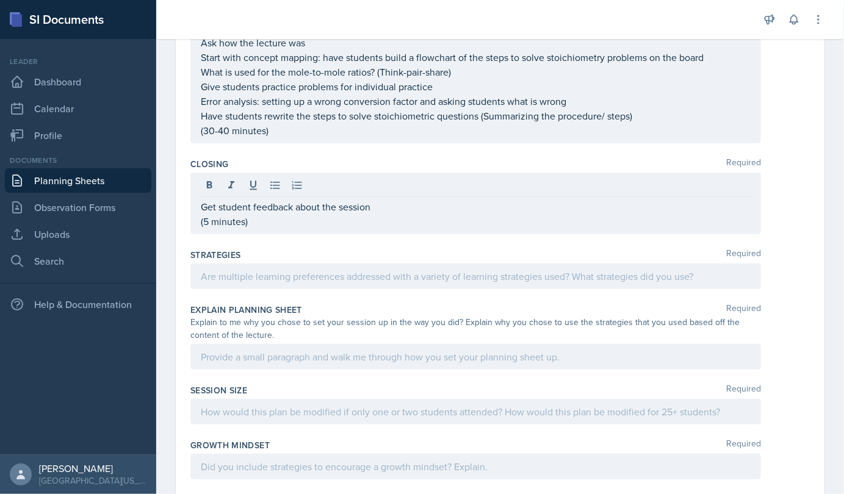
click at [360, 289] on div at bounding box center [475, 277] width 570 height 26
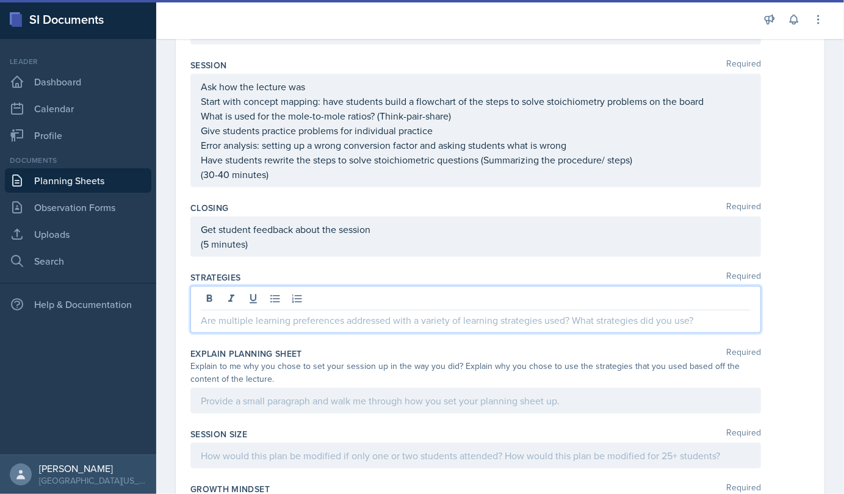
scroll to position [425, 0]
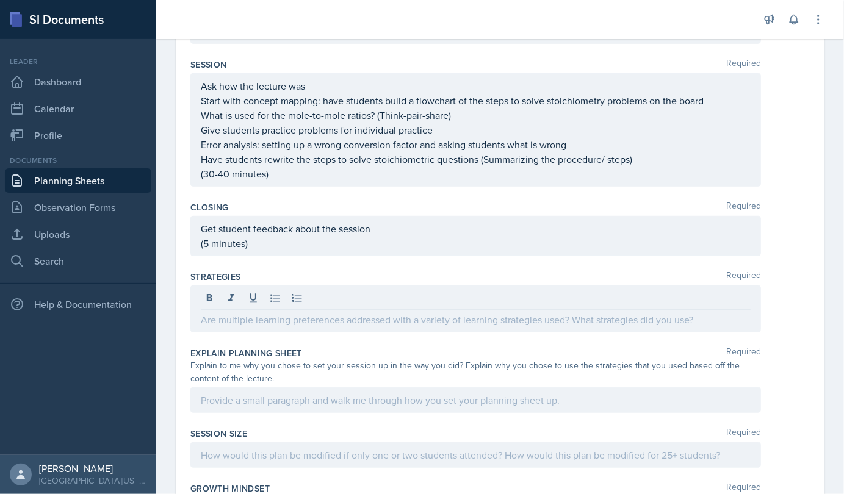
click at [201, 112] on div "Ask how the lecture was Start with concept mapping: have students build a flowc…" at bounding box center [475, 129] width 570 height 113
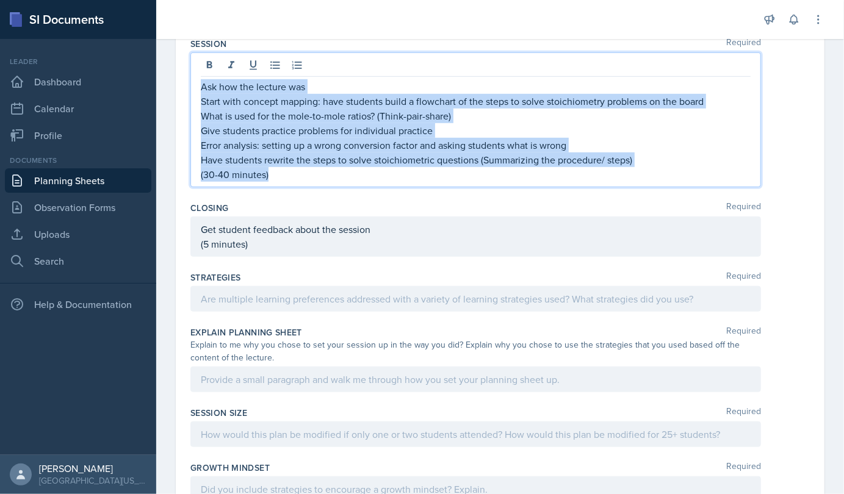
drag, startPoint x: 201, startPoint y: 112, endPoint x: 274, endPoint y: 198, distance: 112.5
click at [274, 182] on div "Ask how the lecture was Start with concept mapping: have students build a flowc…" at bounding box center [476, 130] width 550 height 102
copy div "Ask how the lecture was Start with concept mapping: have students build a flowc…"
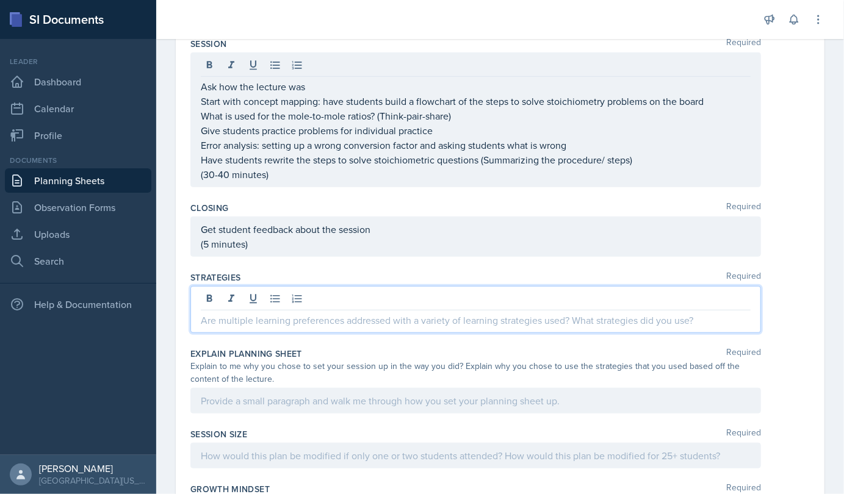
drag, startPoint x: 203, startPoint y: 324, endPoint x: 276, endPoint y: 345, distance: 75.7
click at [276, 328] on p at bounding box center [476, 320] width 550 height 15
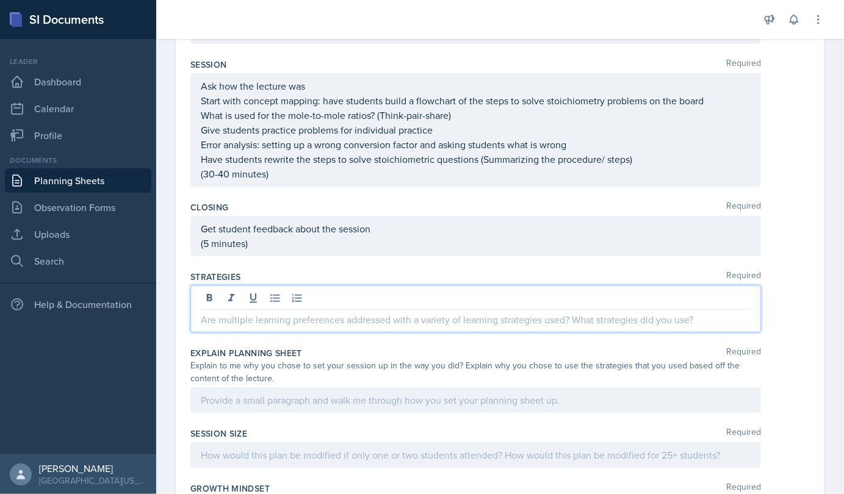
drag, startPoint x: 276, startPoint y: 345, endPoint x: 407, endPoint y: 365, distance: 132.7
click at [386, 342] on div "Strategies Required" at bounding box center [499, 304] width 619 height 76
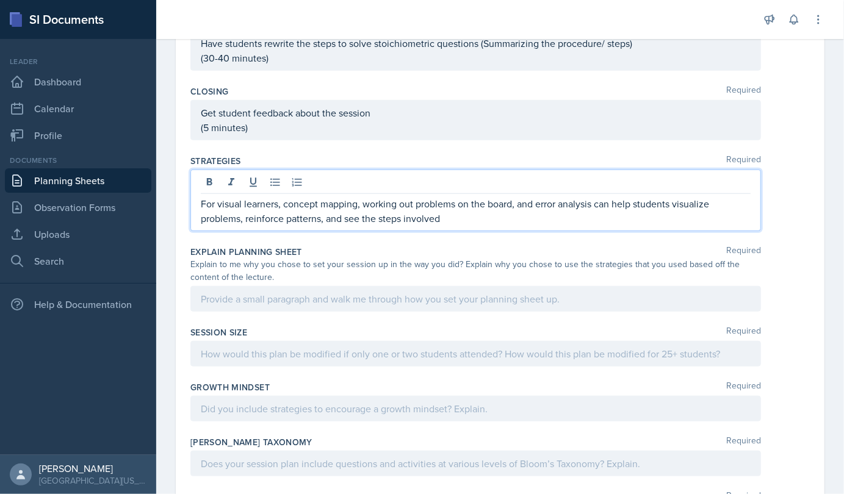
scroll to position [542, 0]
click at [386, 225] on p "For visual learners, concept mapping, working out problems on the board, and er…" at bounding box center [476, 209] width 550 height 29
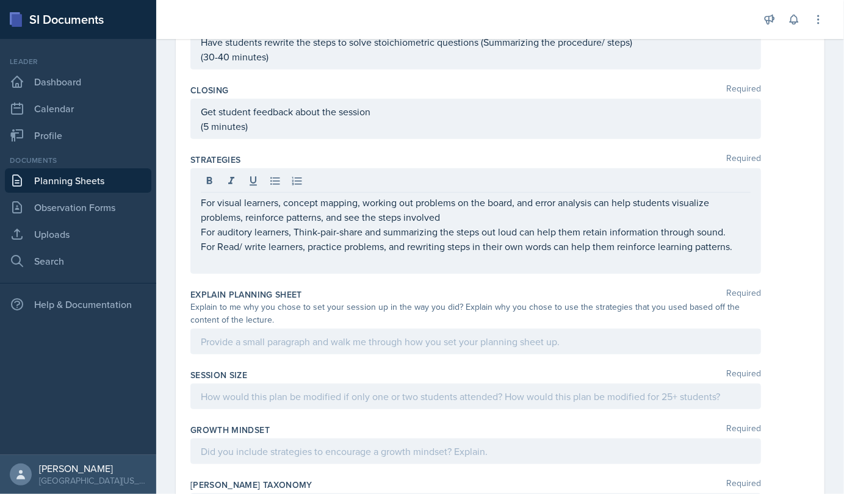
click at [386, 268] on p at bounding box center [476, 261] width 550 height 15
click at [257, 274] on div "For visual learners, concept mapping, working out problems on the board, and er…" at bounding box center [475, 221] width 570 height 106
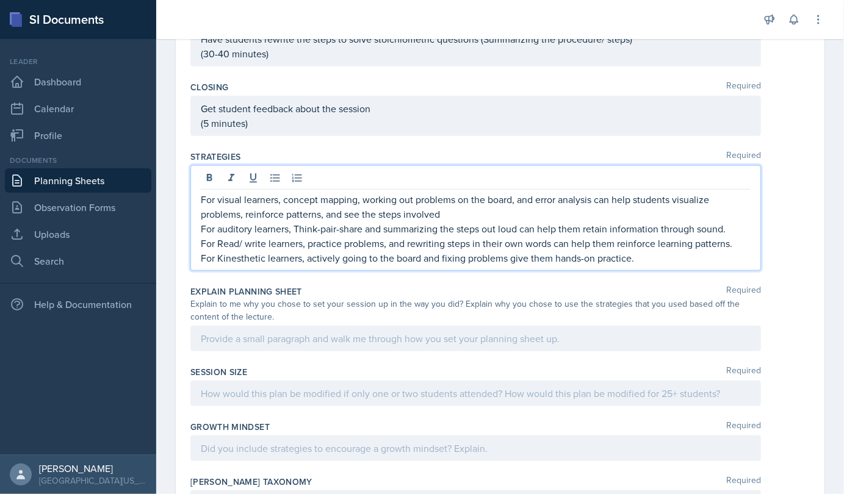
scroll to position [694, 0]
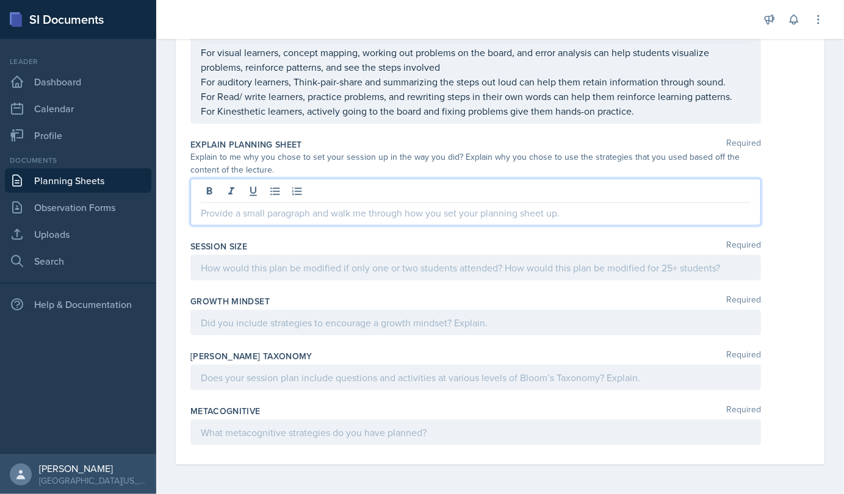
click at [322, 217] on p at bounding box center [476, 213] width 550 height 15
click at [215, 217] on p at bounding box center [476, 213] width 550 height 15
paste div
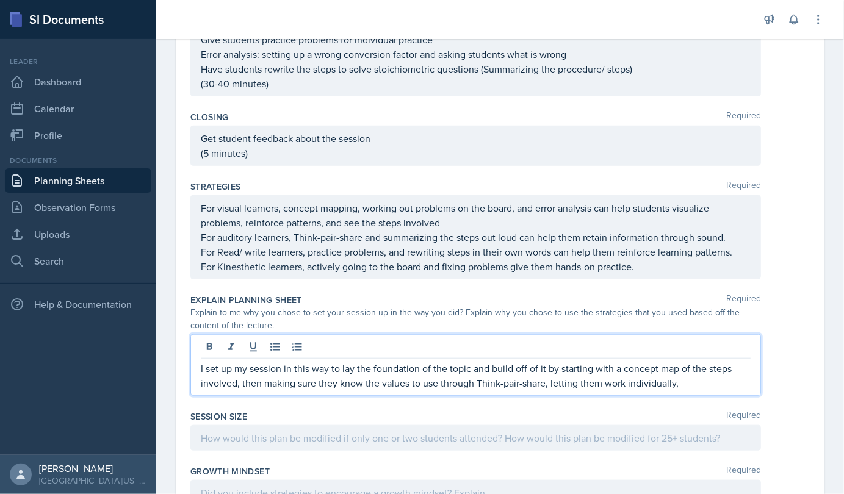
scroll to position [517, 0]
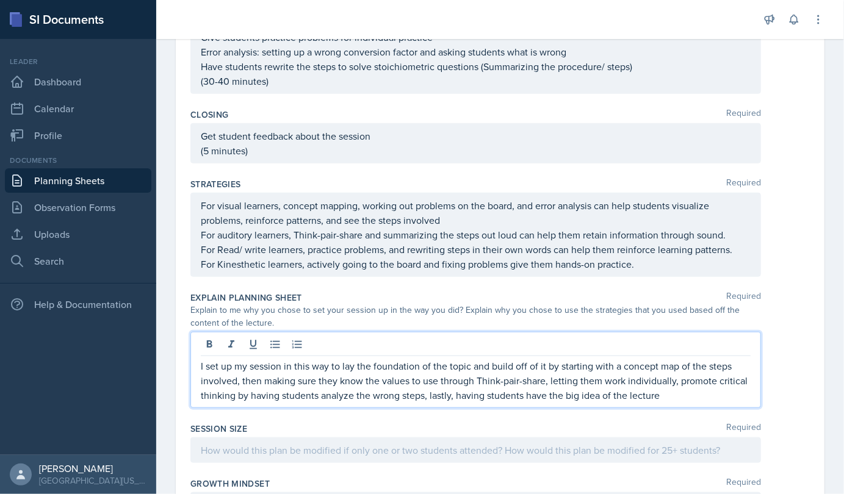
click at [386, 403] on p "I set up my session in this way to lay the foundation of the topic and build of…" at bounding box center [476, 381] width 550 height 44
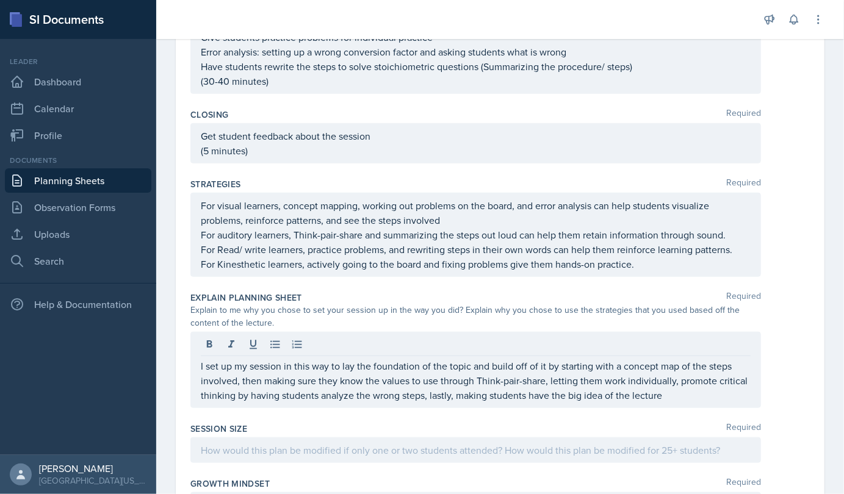
click at [386, 277] on div "For visual learners, concept mapping, working out problems on the board, and er…" at bounding box center [475, 235] width 570 height 84
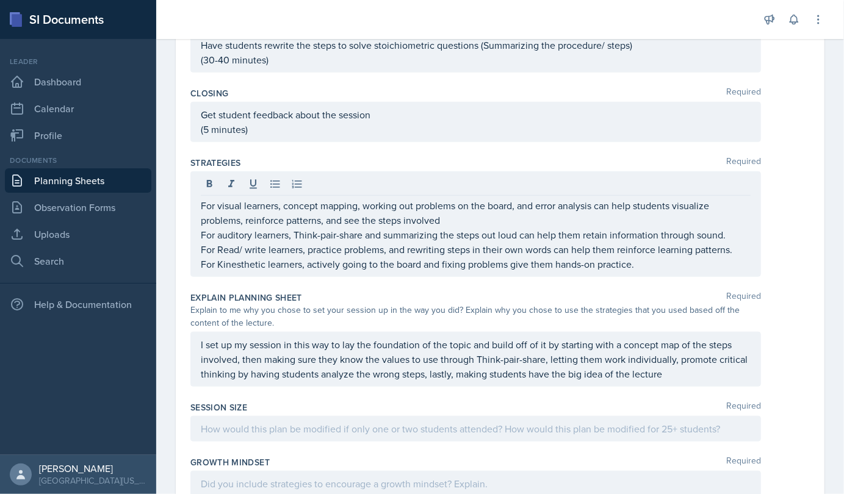
click at [386, 257] on p "For Read/ write learners, practice problems, and rewriting steps in their own w…" at bounding box center [476, 249] width 550 height 15
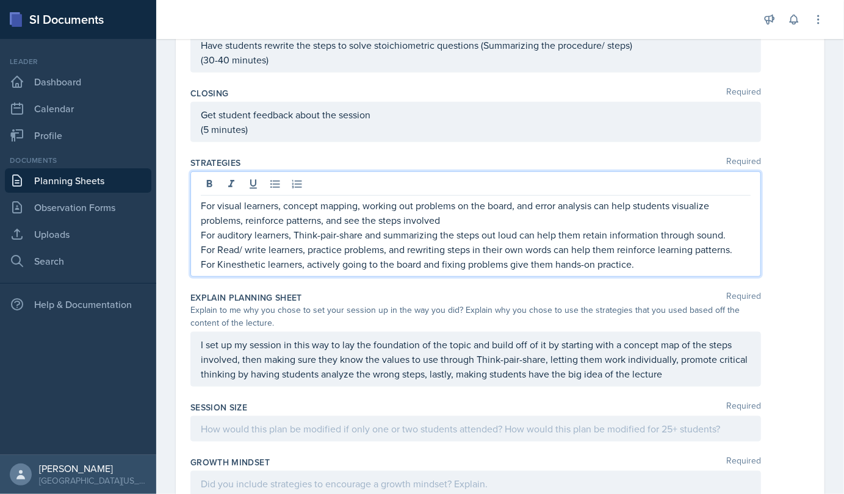
click at [386, 257] on p "For Read/ write learners, practice problems, and rewriting steps in their own w…" at bounding box center [476, 249] width 550 height 15
click at [386, 381] on p "I set up my session in this way to lay the foundation of the topic and build of…" at bounding box center [476, 359] width 550 height 44
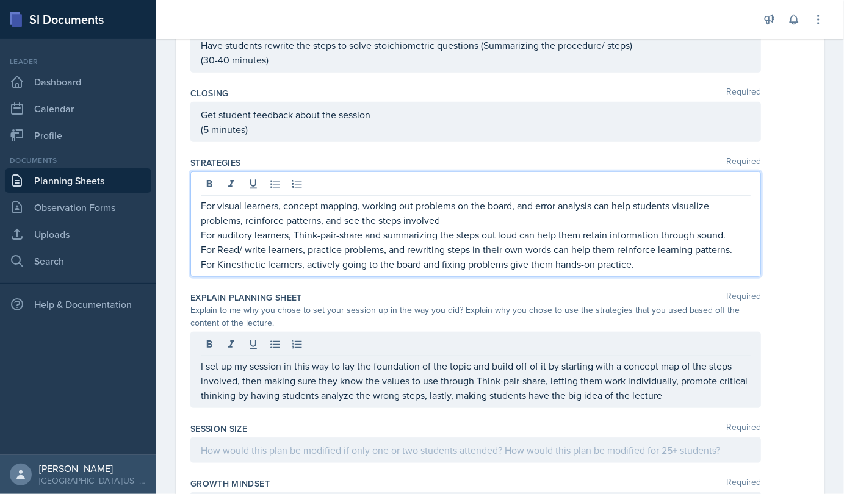
click at [386, 242] on p "For auditory learners, Think-pair-share and summarizing the steps out loud can …" at bounding box center [476, 235] width 550 height 15
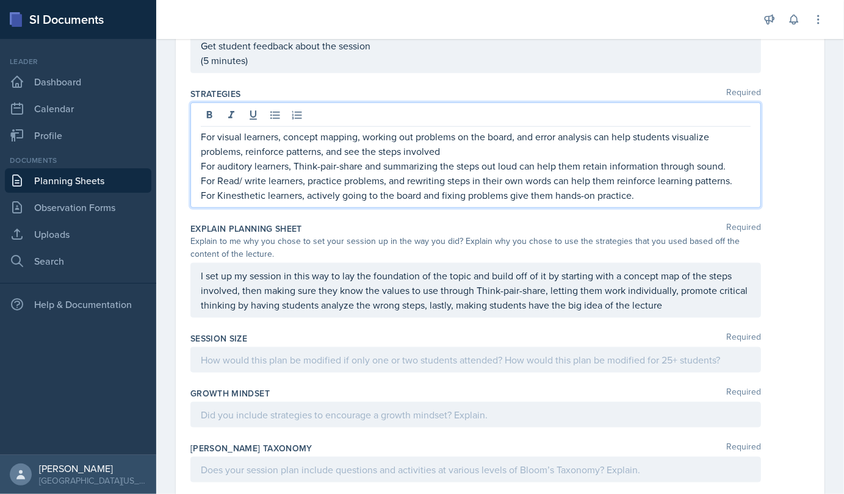
scroll to position [724, 0]
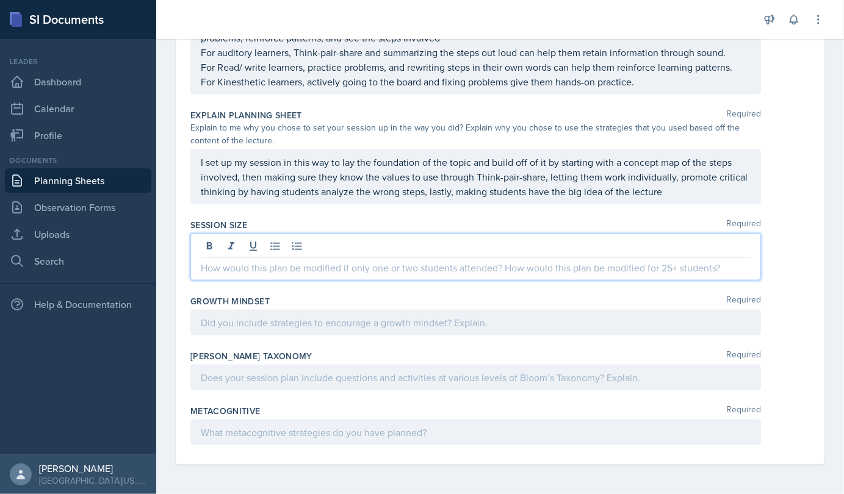
click at [386, 262] on p at bounding box center [476, 268] width 550 height 15
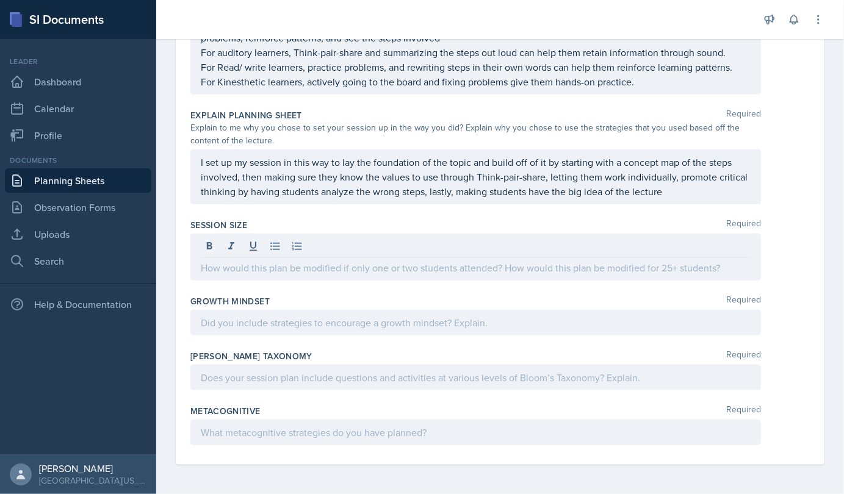
click at [345, 260] on div at bounding box center [475, 257] width 570 height 47
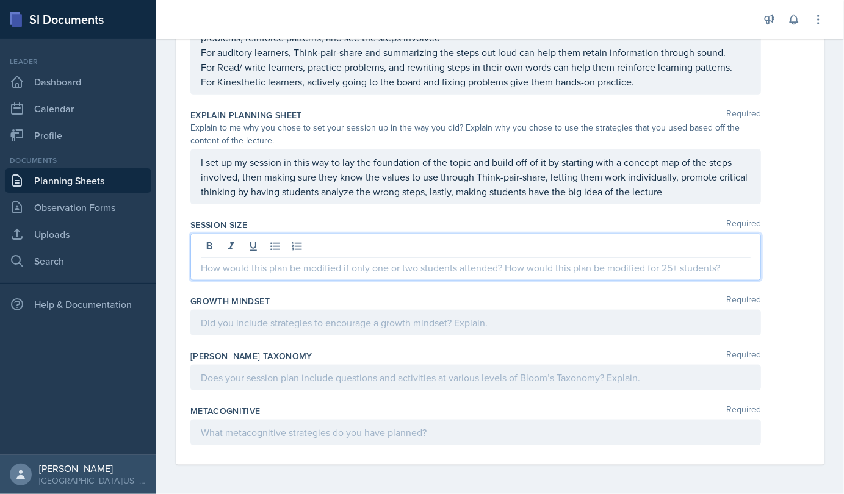
click at [221, 268] on p at bounding box center [476, 268] width 550 height 15
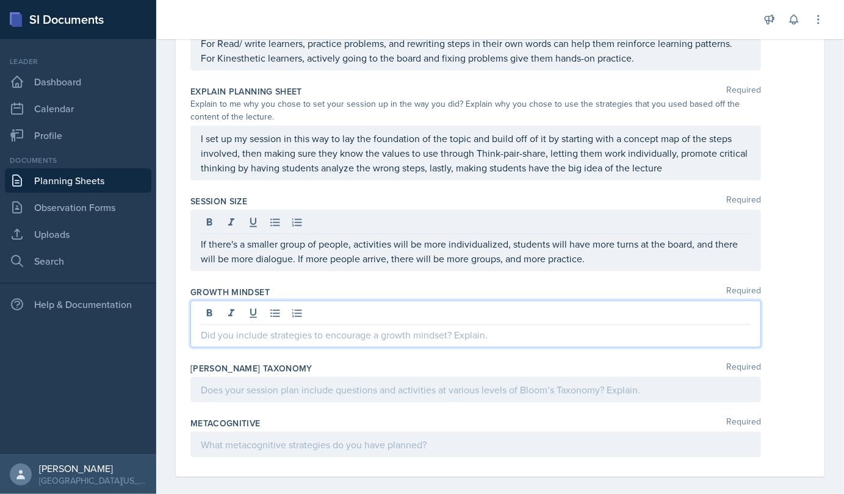
click at [386, 335] on div at bounding box center [475, 324] width 570 height 47
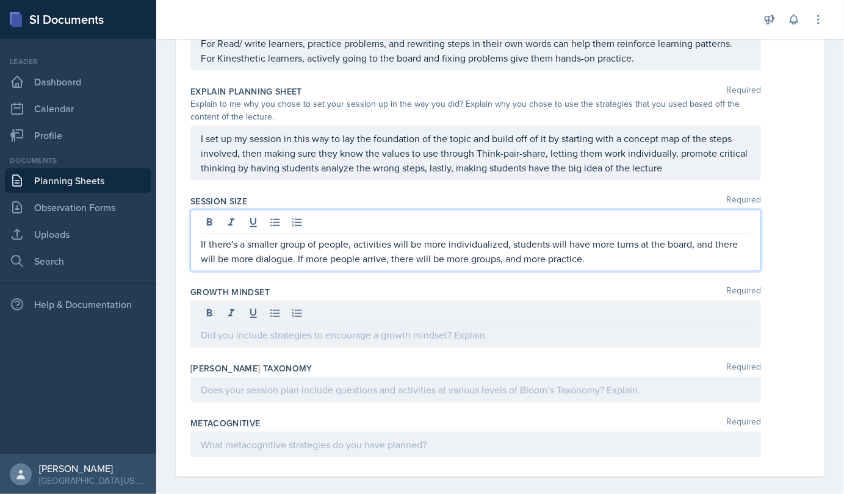
click at [386, 266] on p "If there's a smaller group of people, activities will be more individualized, s…" at bounding box center [476, 251] width 550 height 29
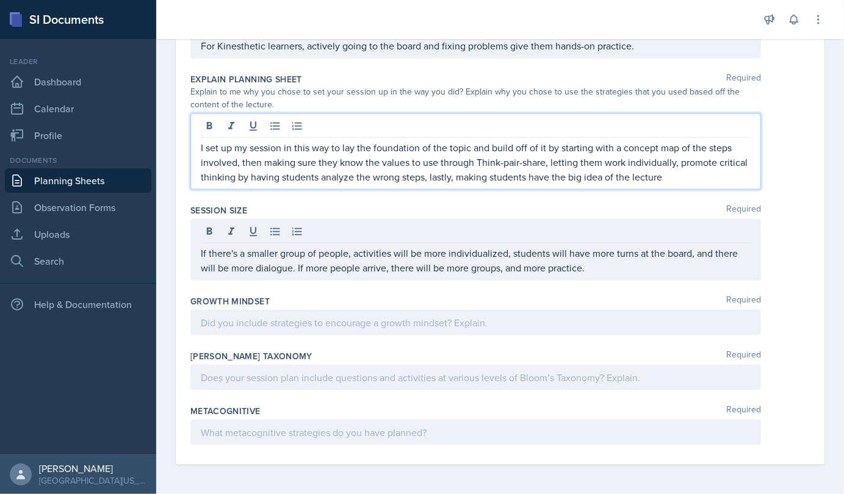
click at [386, 184] on p "I set up my session in this way to lay the foundation of the topic and build of…" at bounding box center [476, 162] width 550 height 44
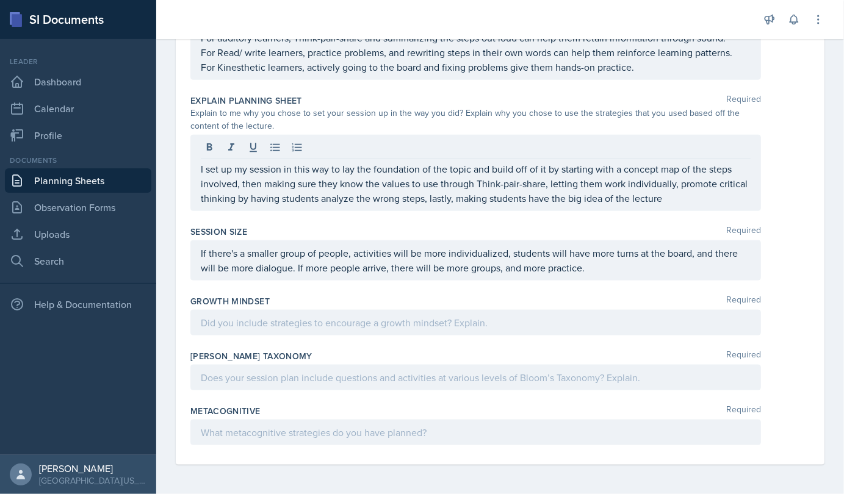
click at [386, 79] on div "For visual learners, concept mapping, working out problems on the board, and er…" at bounding box center [475, 38] width 570 height 84
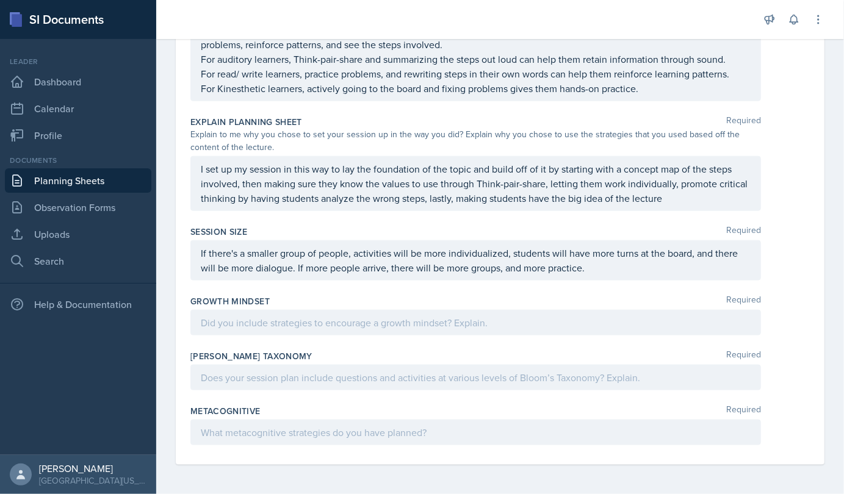
click at [386, 232] on div "Session Size Required" at bounding box center [499, 232] width 619 height 12
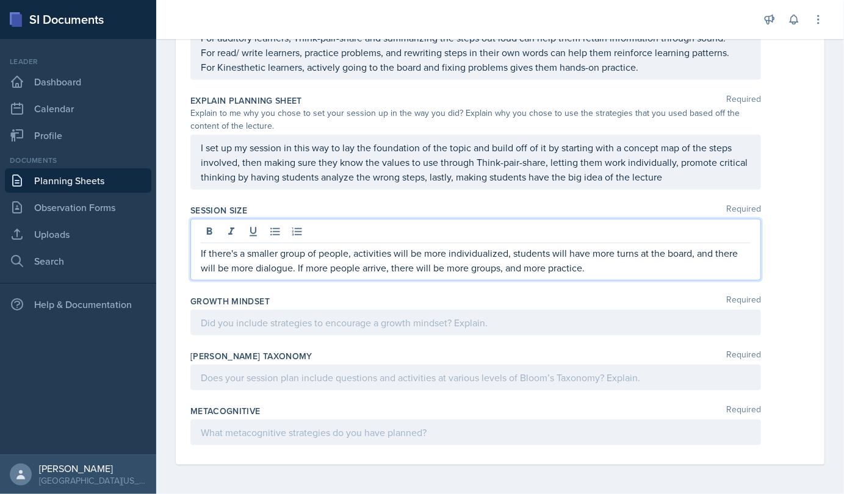
click at [386, 273] on p "If there's a smaller group of people, activities will be more individualized, s…" at bounding box center [476, 260] width 550 height 29
click at [294, 275] on p "If there's a smaller group of people, activities will be more individualized, s…" at bounding box center [476, 260] width 550 height 29
click at [292, 275] on p "If there's a smaller group of people, activities will be more individualized, s…" at bounding box center [476, 260] width 550 height 29
click at [386, 275] on p "If there's a smaller group of people, activities will be more individualized, s…" at bounding box center [476, 260] width 550 height 29
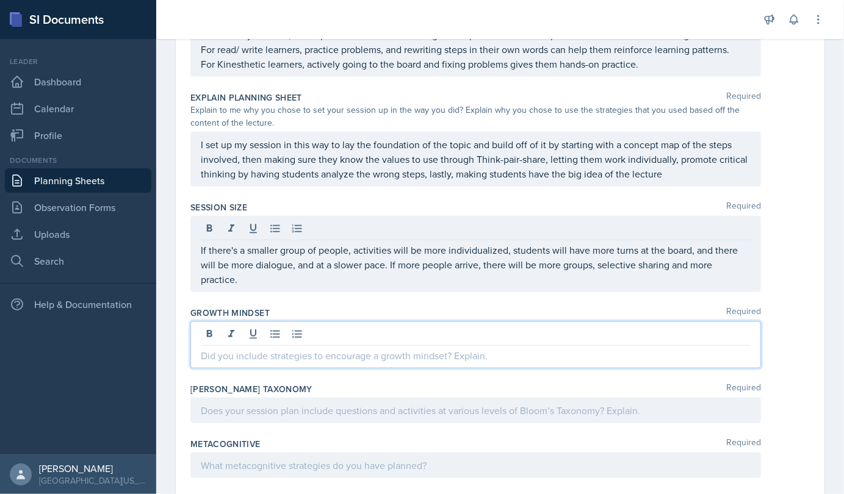
click at [328, 359] on div at bounding box center [475, 345] width 570 height 47
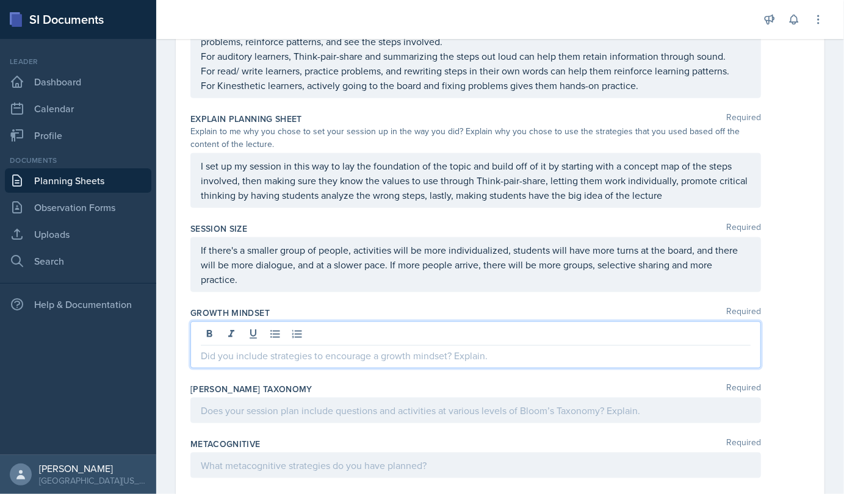
scroll to position [753, 0]
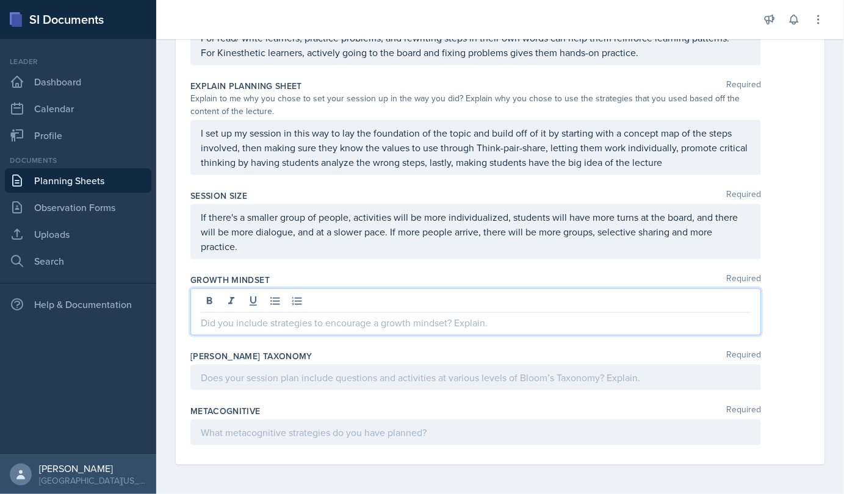
click at [228, 328] on p at bounding box center [476, 322] width 550 height 15
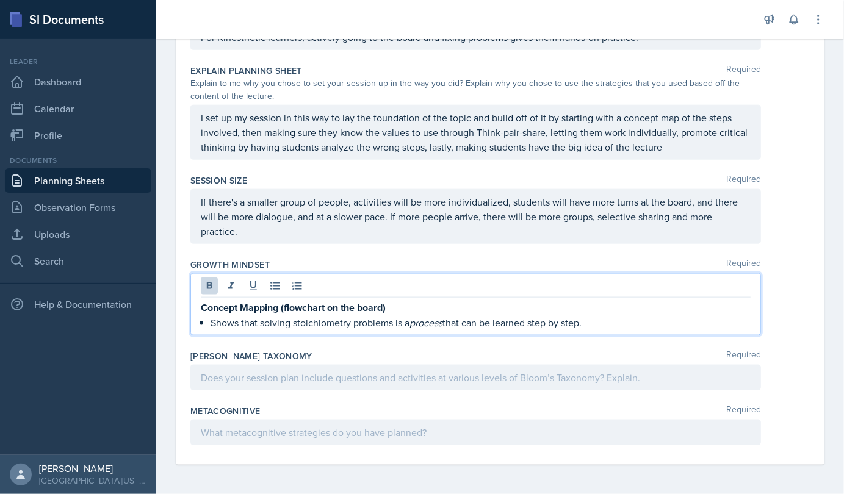
click at [386, 315] on p "Concept Mapping (flowchart on the board)" at bounding box center [476, 307] width 550 height 15
click at [210, 330] on p "Shows that solving stoichiometry problems is a process that can be learned step…" at bounding box center [480, 322] width 540 height 15
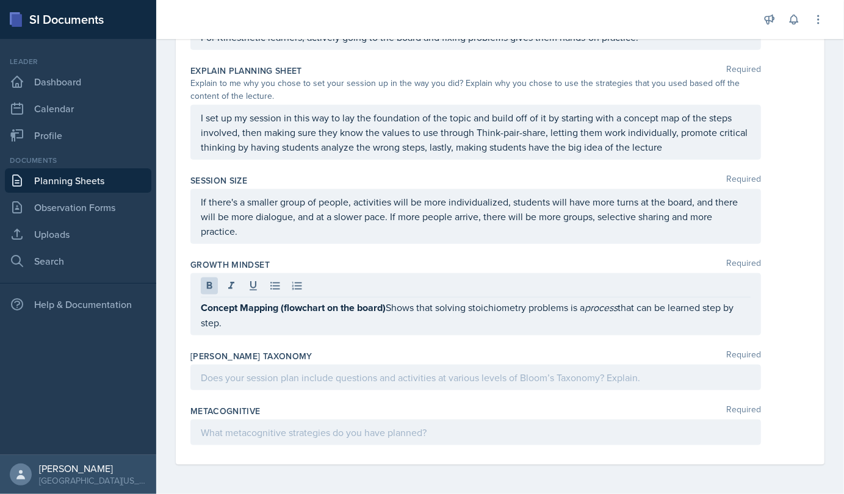
drag, startPoint x: 200, startPoint y: 325, endPoint x: 387, endPoint y: 322, distance: 187.9
click at [386, 322] on div "Concept Mapping (flowchart on the board) Shows that solving stoichiometry probl…" at bounding box center [475, 304] width 570 height 62
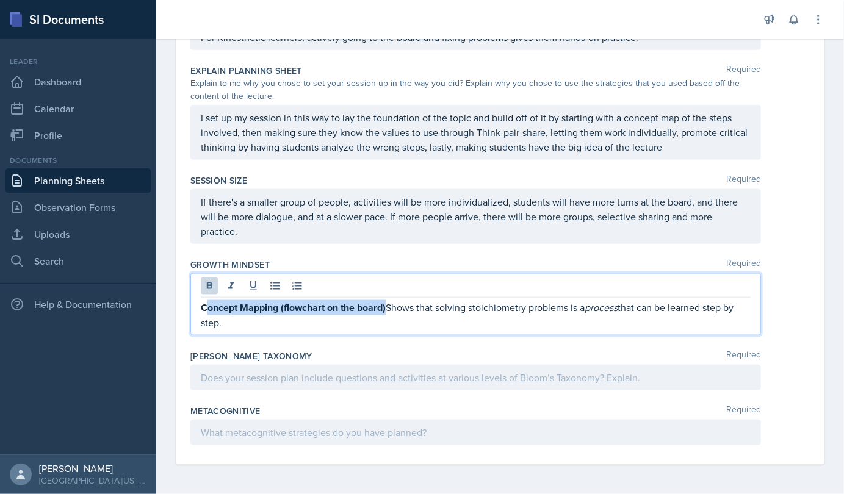
drag, startPoint x: 387, startPoint y: 322, endPoint x: 204, endPoint y: 318, distance: 183.1
click at [204, 318] on p "Concept Mapping (flowchart on the board) Shows that solving stoichiometry probl…" at bounding box center [476, 315] width 550 height 30
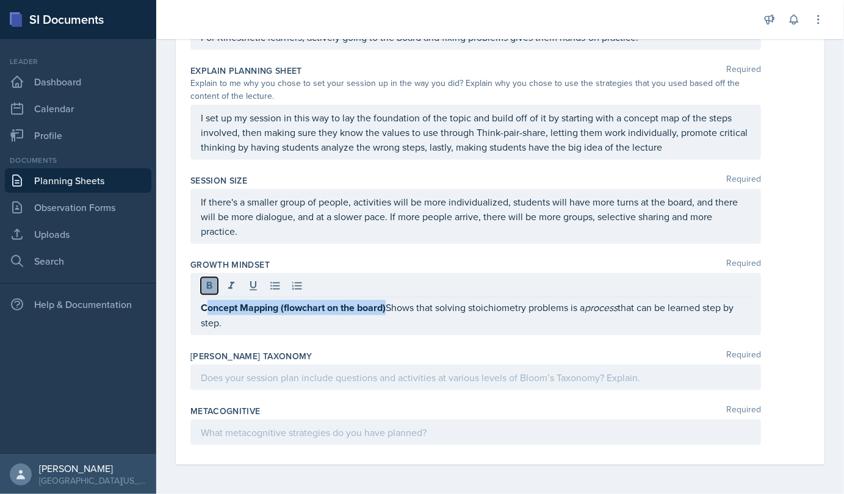
click at [207, 289] on icon at bounding box center [209, 285] width 5 height 7
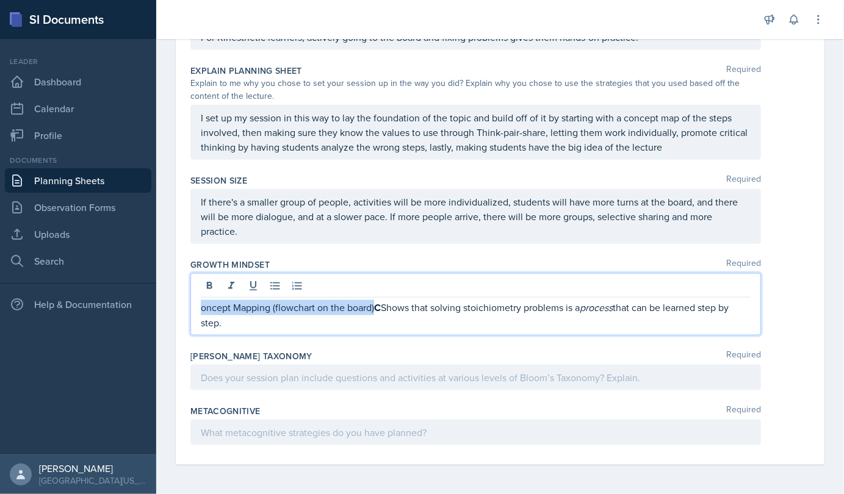
click at [201, 324] on p "oncept Mapping (flowchart on the board) C Shows that solving stoichiometry prob…" at bounding box center [476, 315] width 550 height 30
click at [381, 315] on strong at bounding box center [382, 308] width 2 height 14
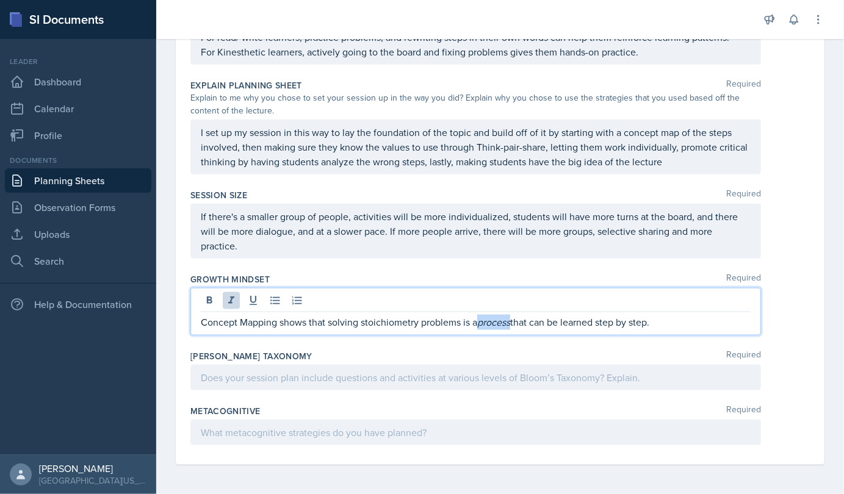
drag, startPoint x: 515, startPoint y: 325, endPoint x: 483, endPoint y: 326, distance: 32.4
click at [386, 326] on p "Concept Mapping shows that solving stoichiometry problems is a process that can…" at bounding box center [476, 322] width 550 height 15
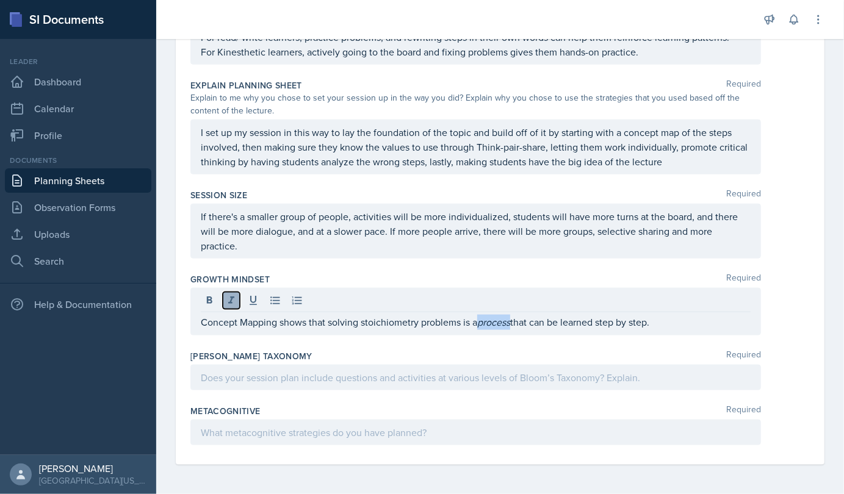
click at [230, 304] on icon at bounding box center [231, 300] width 6 height 7
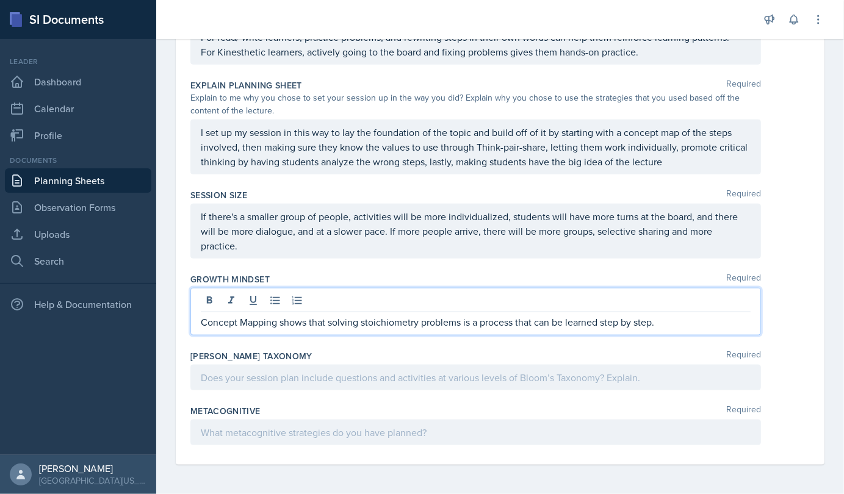
click at [386, 326] on p "Concept Mapping shows that solving stoichiometry problems is a process that can…" at bounding box center [476, 322] width 550 height 15
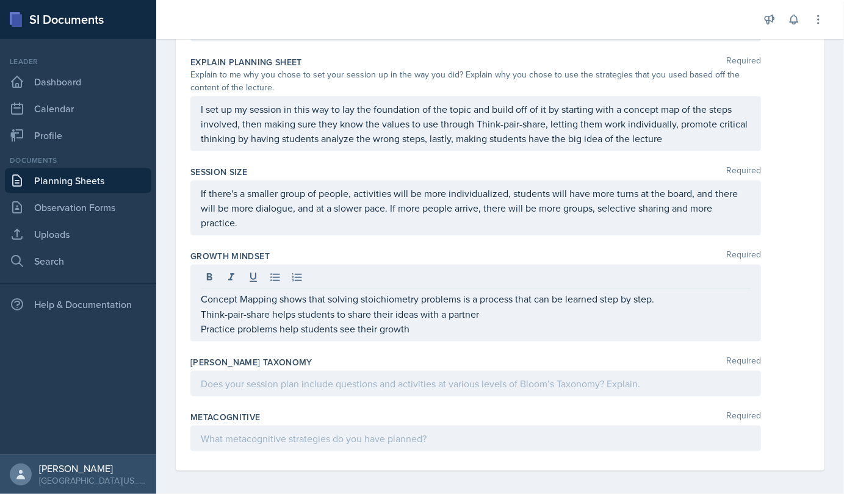
click at [386, 342] on div "Concept Mapping shows that solving stoichiometry problems is a process that can…" at bounding box center [475, 303] width 570 height 77
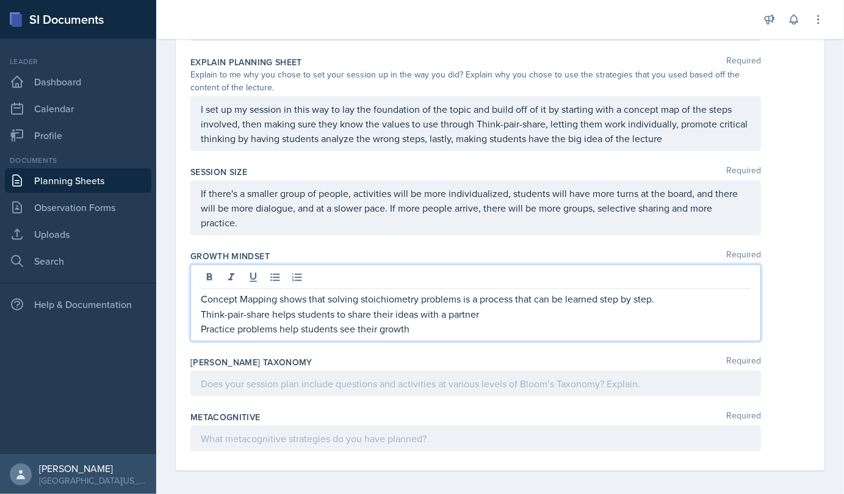
click at [386, 336] on p "Practice problems help students see their growth" at bounding box center [476, 329] width 550 height 15
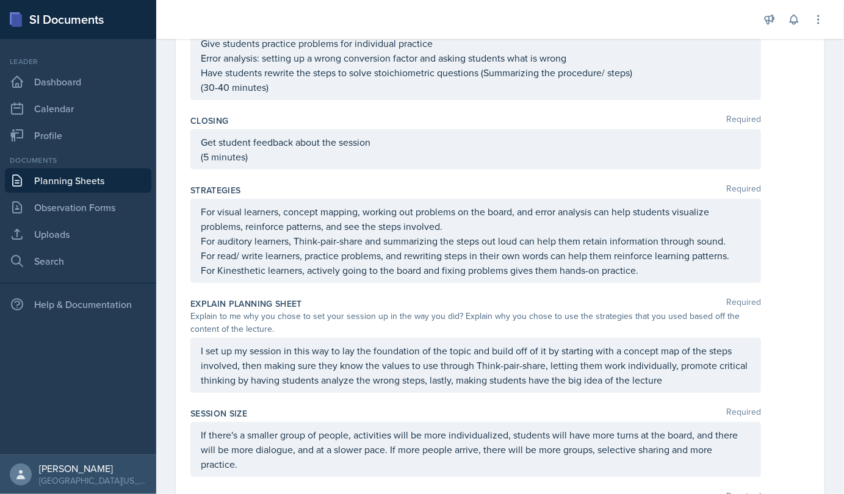
scroll to position [812, 0]
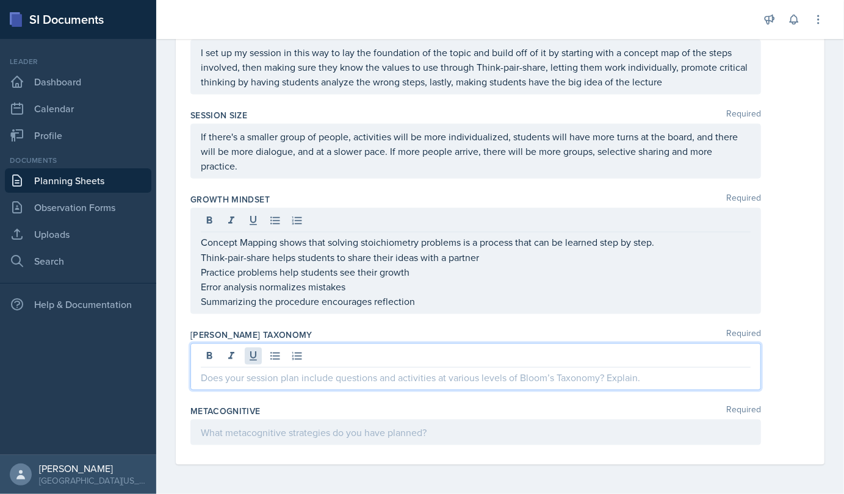
click at [247, 372] on div at bounding box center [475, 366] width 570 height 47
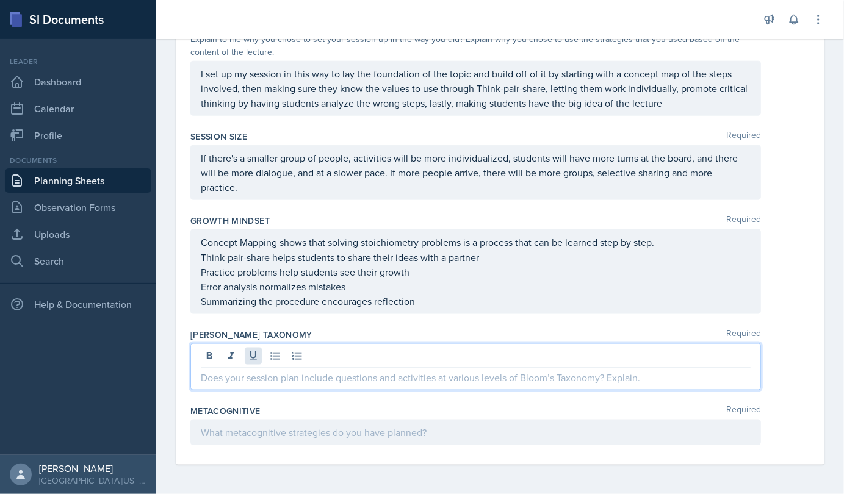
scroll to position [791, 0]
click at [231, 385] on p at bounding box center [476, 377] width 550 height 15
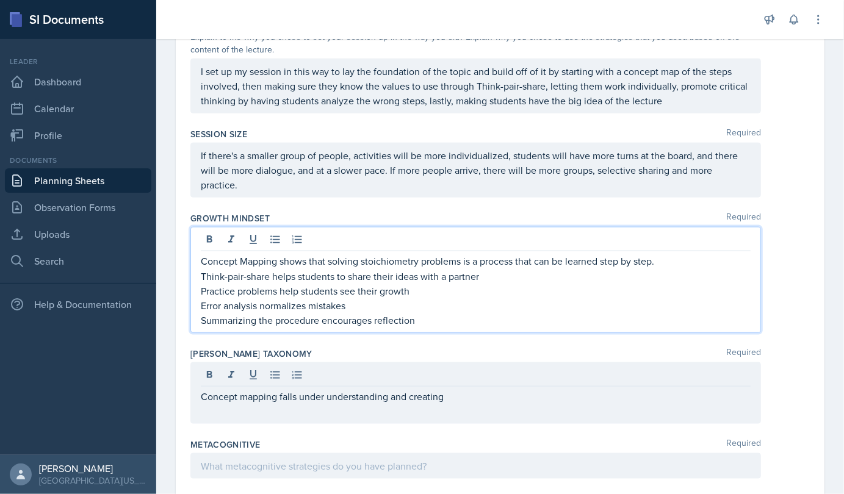
scroll to position [812, 0]
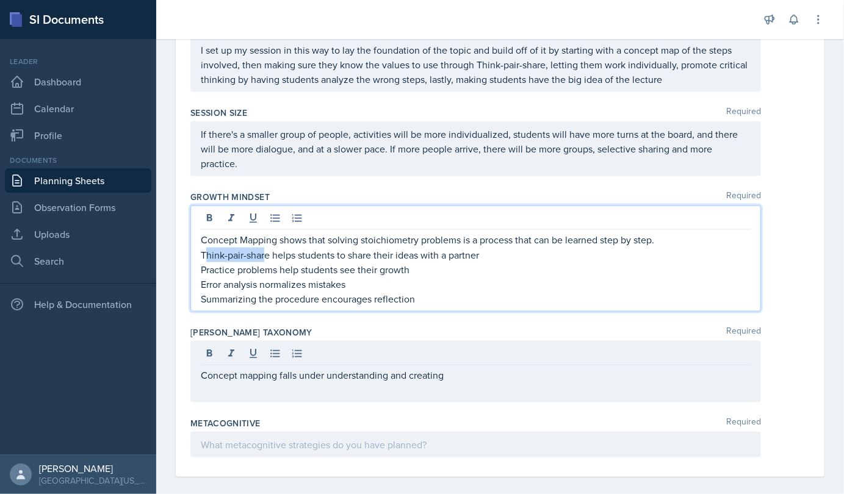
drag, startPoint x: 204, startPoint y: 281, endPoint x: 264, endPoint y: 282, distance: 59.8
click at [264, 262] on p "Think-pair-share helps students to share their ideas with a partner" at bounding box center [476, 255] width 550 height 15
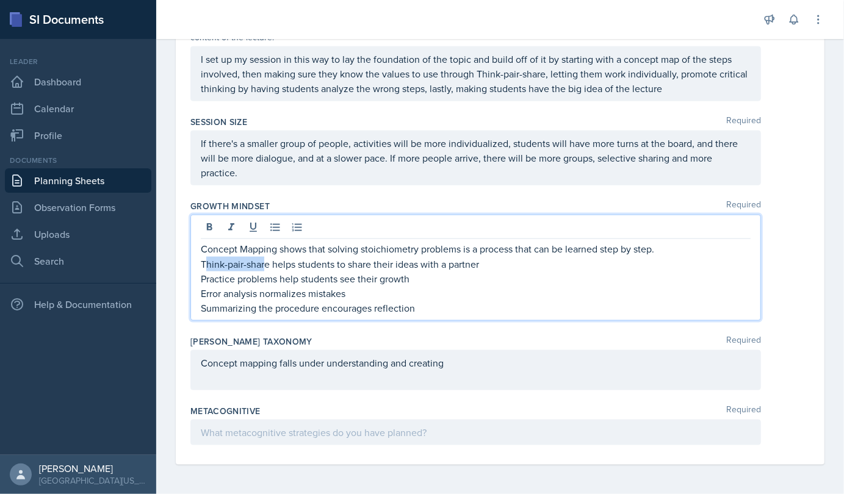
click at [264, 272] on p "Think-pair-share helps students to share their ideas with a partner" at bounding box center [476, 264] width 550 height 15
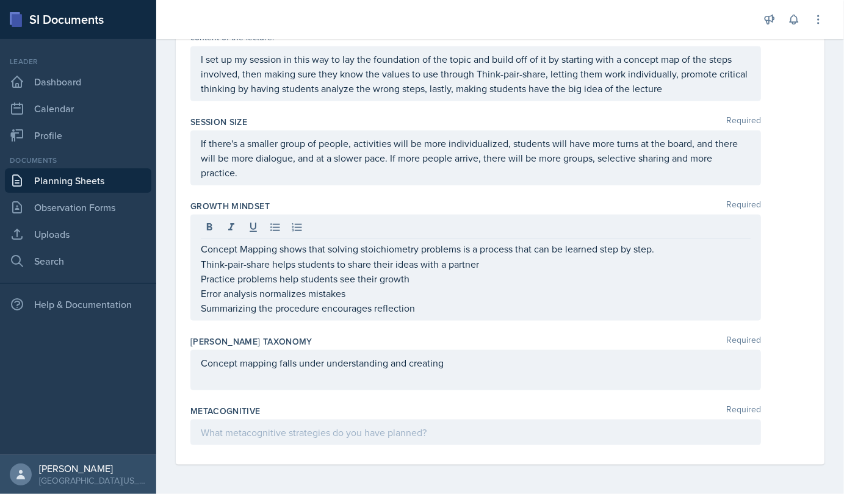
drag, startPoint x: 199, startPoint y: 281, endPoint x: 260, endPoint y: 281, distance: 61.0
click at [260, 281] on div "Concept Mapping shows that solving stoichiometry problems is a process that can…" at bounding box center [475, 268] width 570 height 106
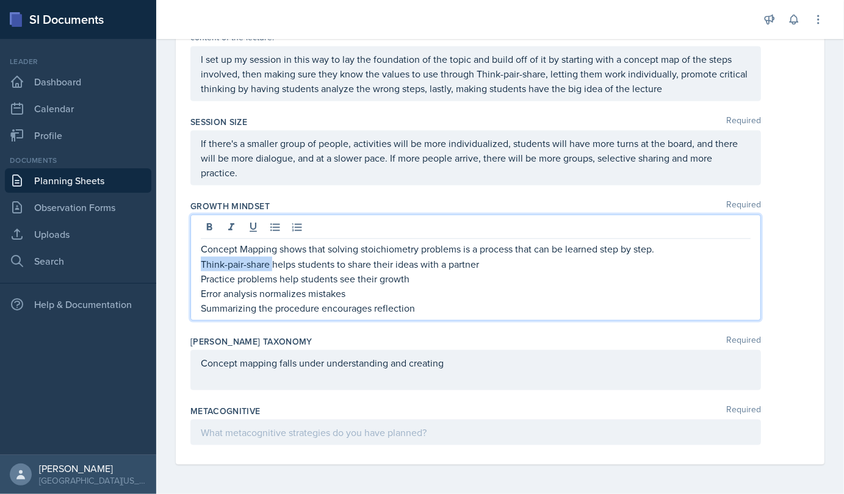
drag, startPoint x: 203, startPoint y: 279, endPoint x: 272, endPoint y: 279, distance: 68.9
click at [272, 272] on p "Think-pair-share helps students to share their ideas with a partner" at bounding box center [476, 264] width 550 height 15
copy p "Think-pair-share"
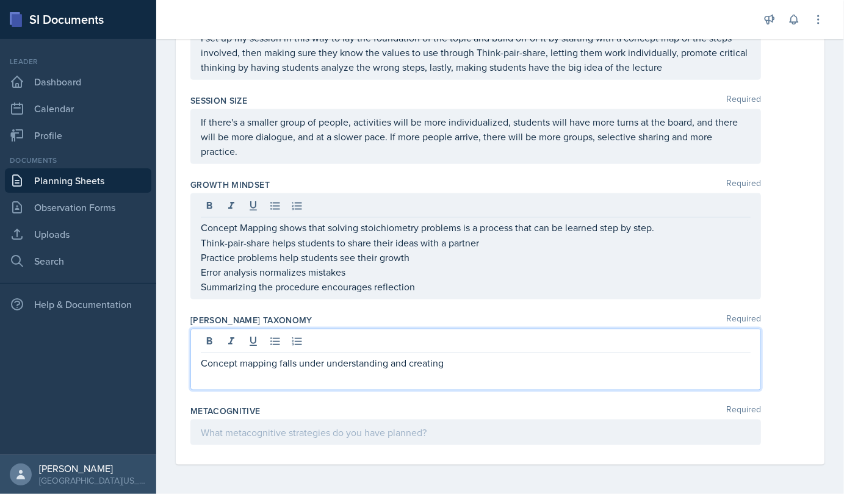
click at [206, 385] on p at bounding box center [476, 377] width 550 height 15
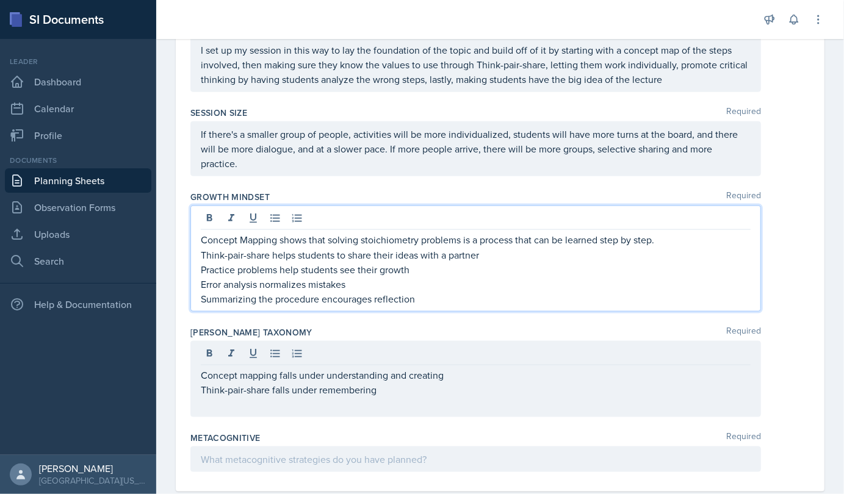
scroll to position [833, 0]
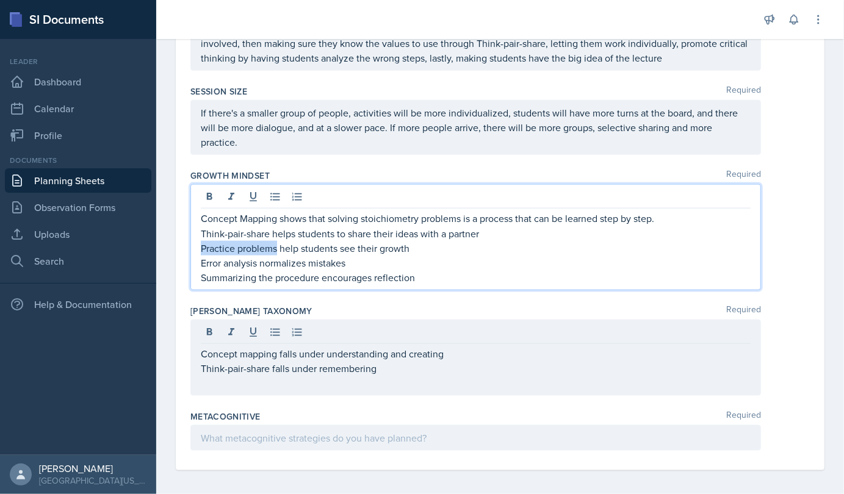
drag, startPoint x: 201, startPoint y: 272, endPoint x: 276, endPoint y: 279, distance: 76.0
click at [276, 256] on p "Practice problems help students see their growth" at bounding box center [476, 248] width 550 height 15
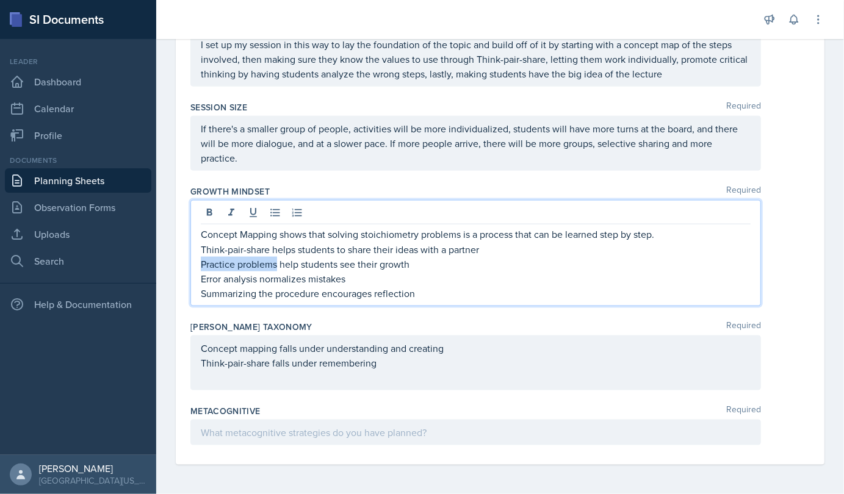
copy p "Practice problems"
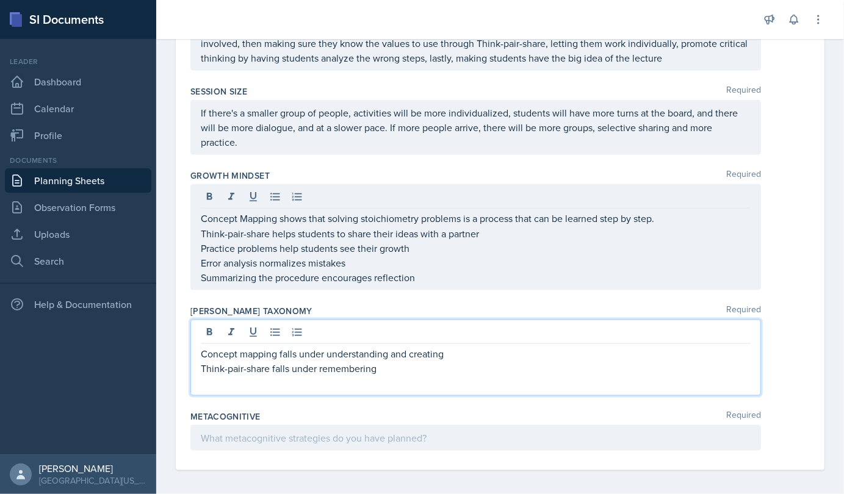
click at [220, 390] on div "Concept mapping falls under understanding and creating Think-pair-share falls u…" at bounding box center [476, 369] width 550 height 44
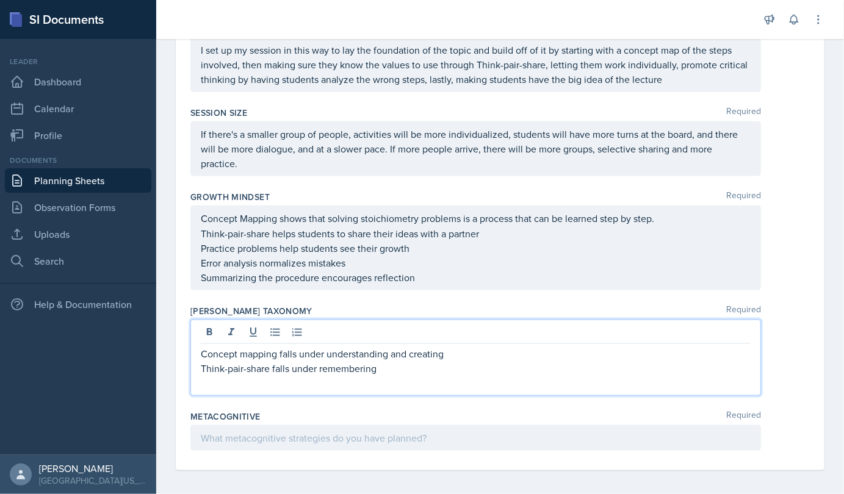
drag, startPoint x: 220, startPoint y: 392, endPoint x: 208, endPoint y: 408, distance: 20.0
click at [208, 390] on p at bounding box center [476, 383] width 550 height 15
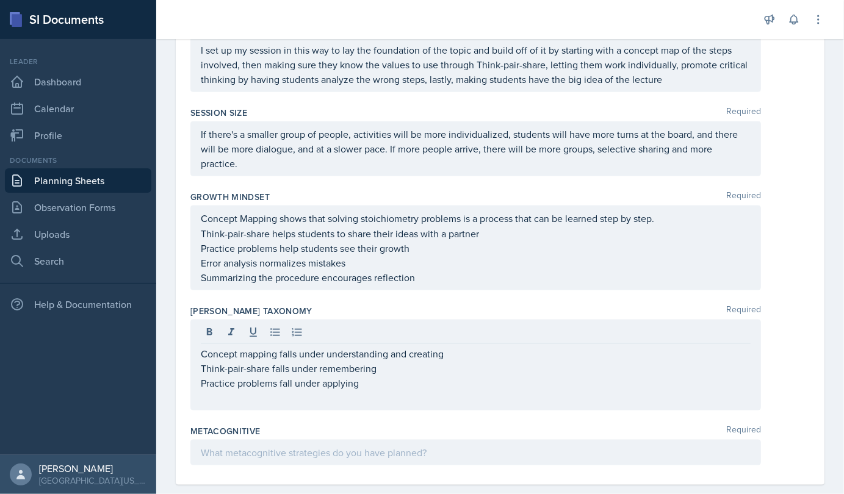
click at [202, 289] on div "Concept Mapping shows that solving stoichiometry problems is a process that can…" at bounding box center [475, 248] width 570 height 85
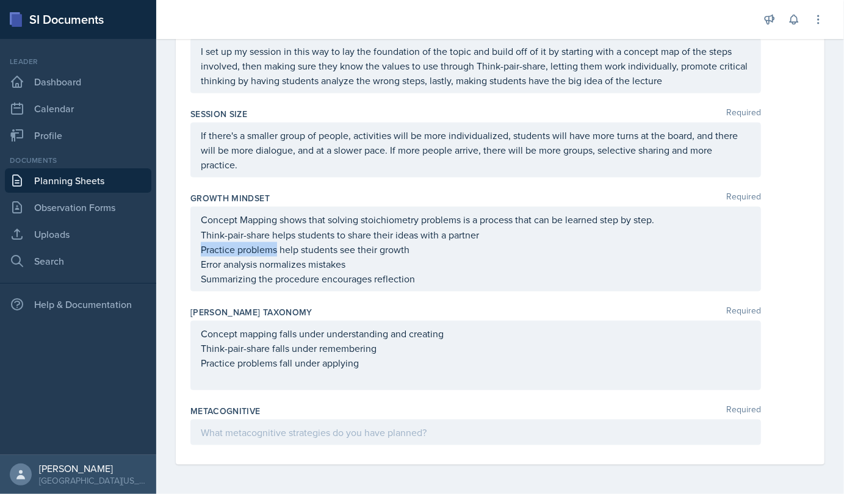
scroll to position [833, 0]
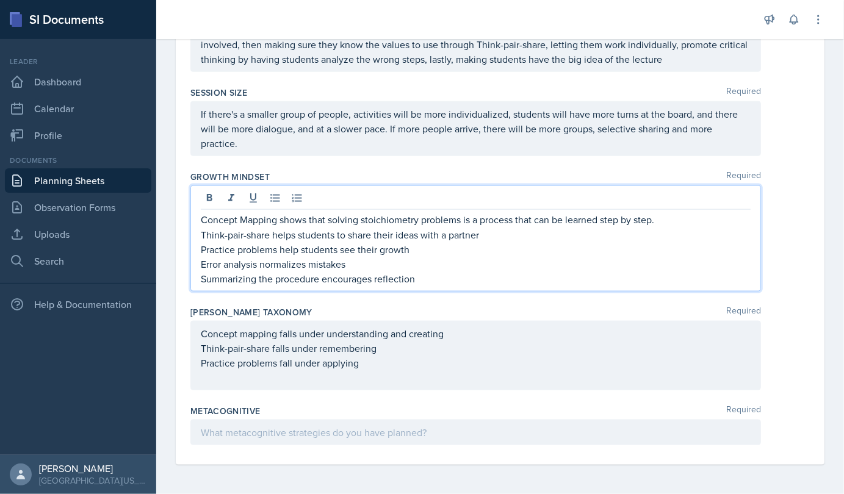
click at [223, 272] on p "Error analysis normalizes mistakes" at bounding box center [476, 264] width 550 height 15
drag, startPoint x: 201, startPoint y: 289, endPoint x: 257, endPoint y: 292, distance: 55.6
click at [257, 272] on p "Error analysis normalizes mistakes" at bounding box center [476, 264] width 550 height 15
click at [357, 272] on p "Practice prob normalizes mistakes" at bounding box center [476, 264] width 550 height 15
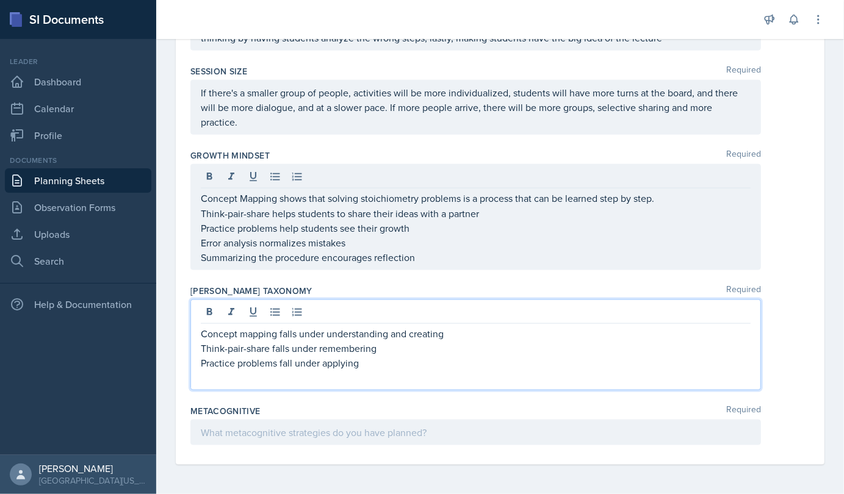
click at [228, 379] on p at bounding box center [476, 377] width 550 height 15
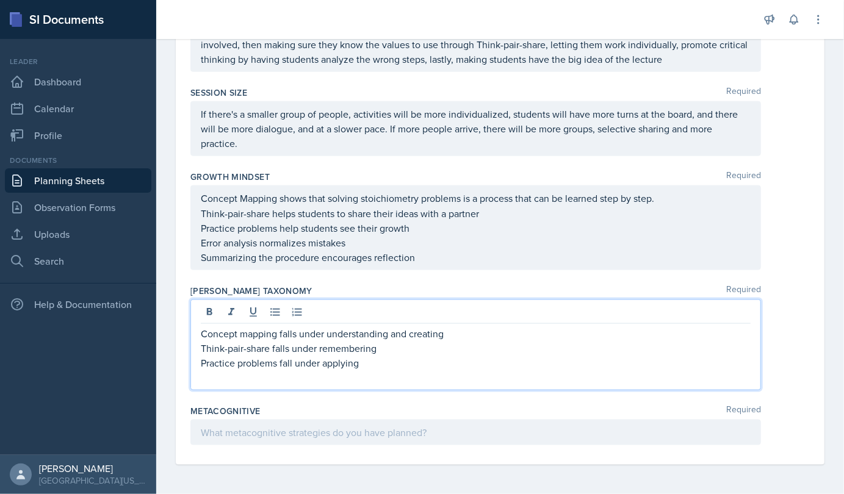
scroll to position [877, 0]
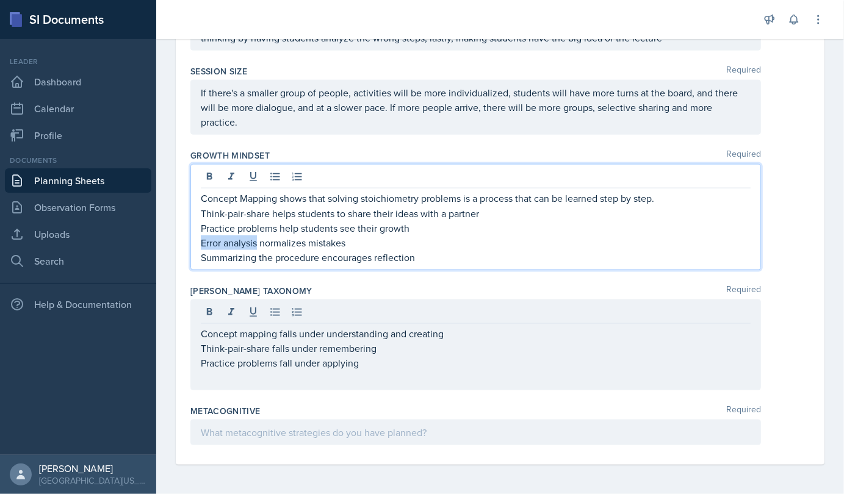
drag, startPoint x: 201, startPoint y: 248, endPoint x: 258, endPoint y: 245, distance: 57.4
click at [258, 245] on p "Error analysis normalizes mistakes" at bounding box center [476, 243] width 550 height 15
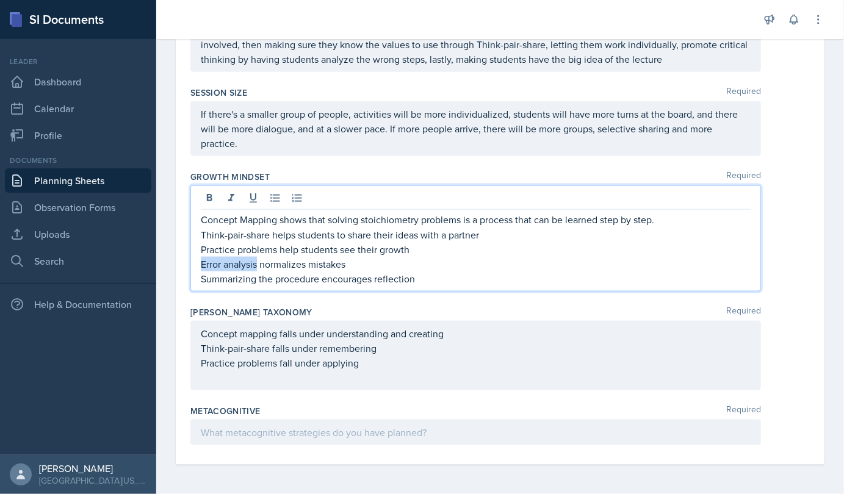
scroll to position [856, 0]
copy p "Error analysis"
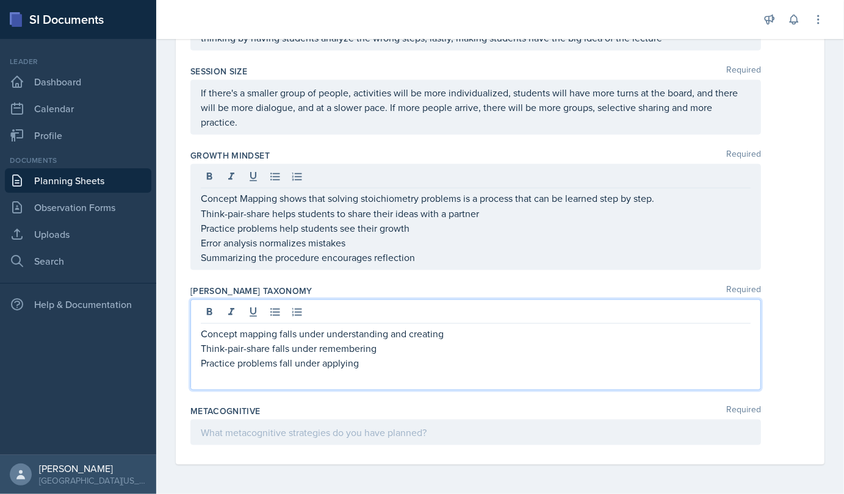
click at [204, 377] on p at bounding box center [476, 377] width 550 height 15
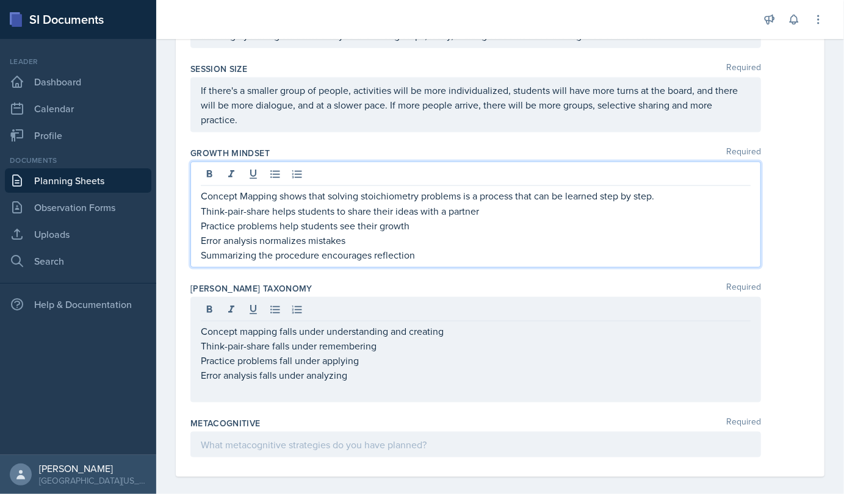
scroll to position [877, 0]
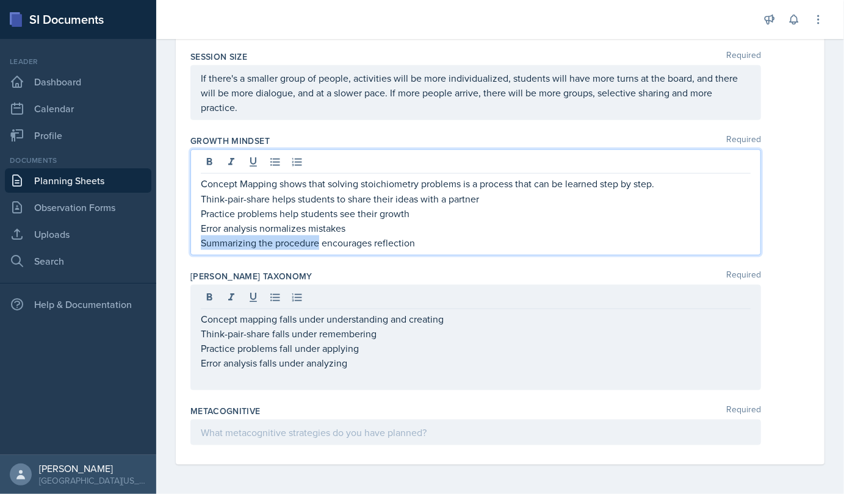
drag, startPoint x: 203, startPoint y: 256, endPoint x: 320, endPoint y: 251, distance: 117.9
click at [320, 250] on p "Summarizing the procedure encourages reflection" at bounding box center [476, 243] width 550 height 15
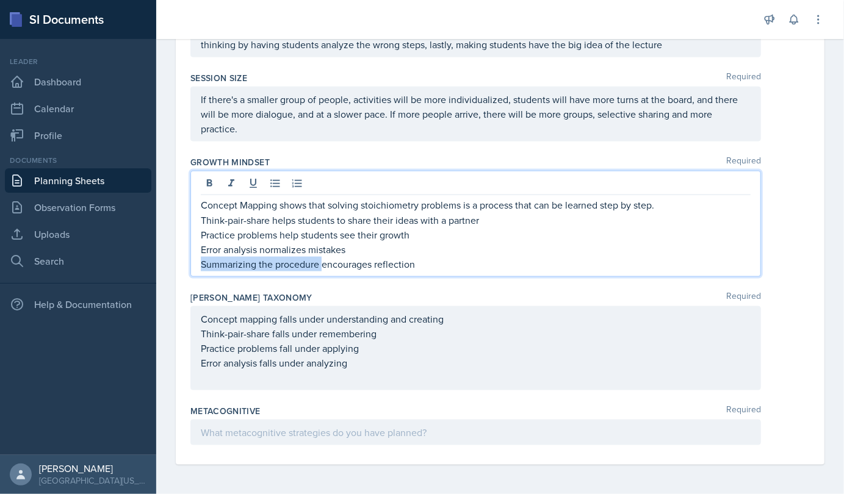
copy p "Summarizing the procedure"
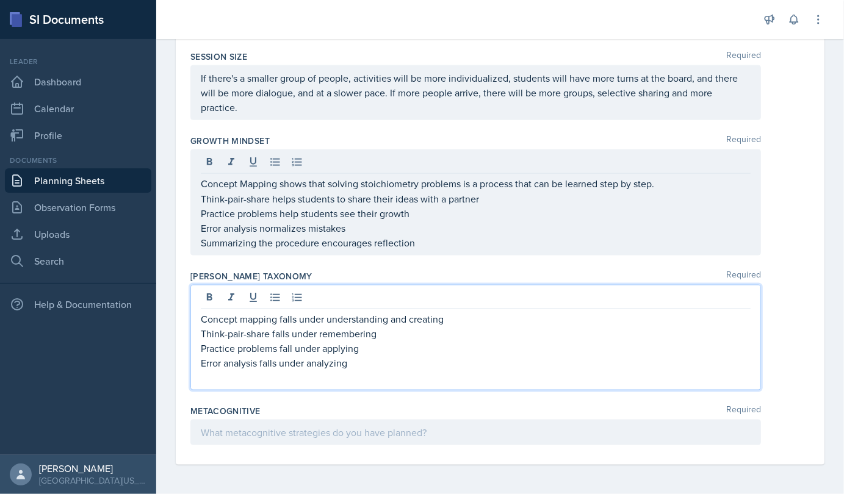
click at [203, 384] on div "Concept mapping falls under understanding and creating Think-pair-share falls u…" at bounding box center [476, 348] width 550 height 73
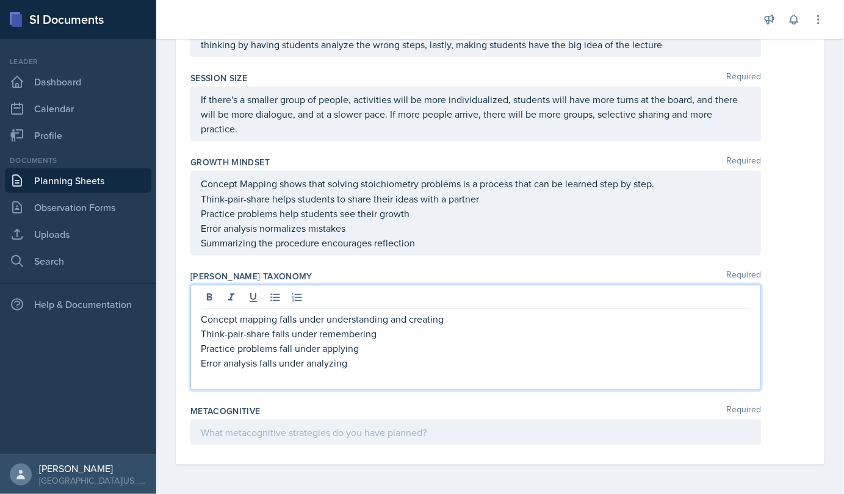
scroll to position [856, 0]
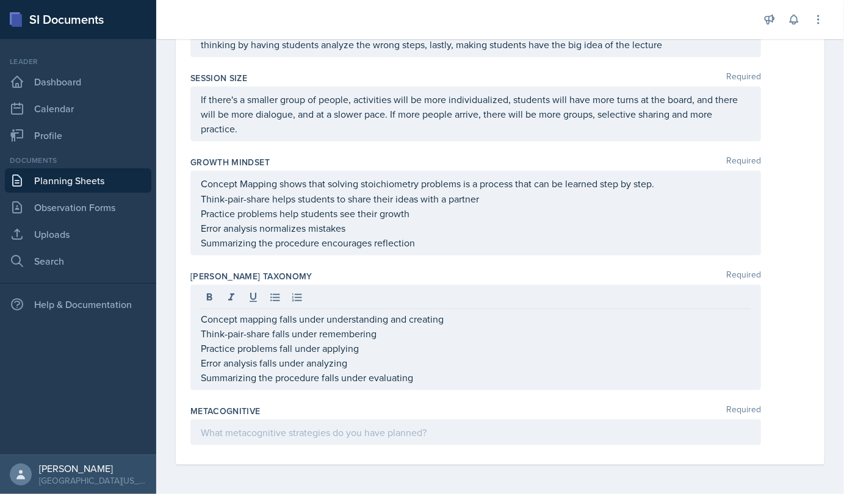
click at [362, 439] on div at bounding box center [475, 433] width 570 height 26
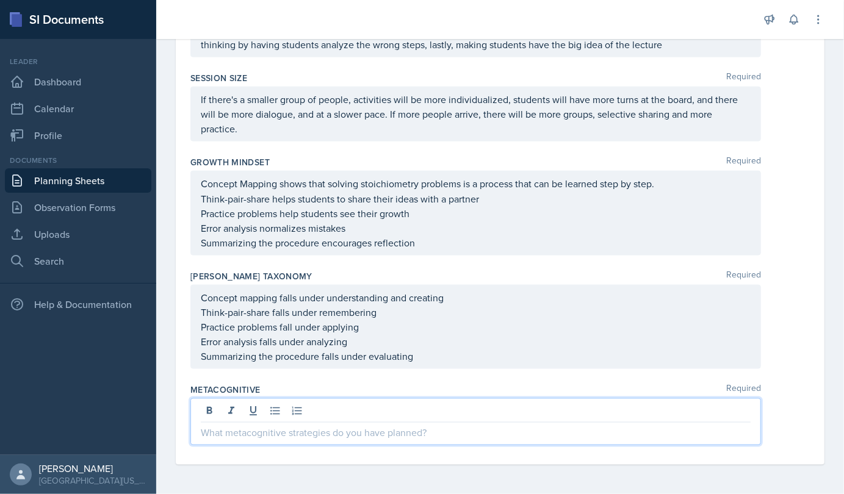
scroll to position [871, 0]
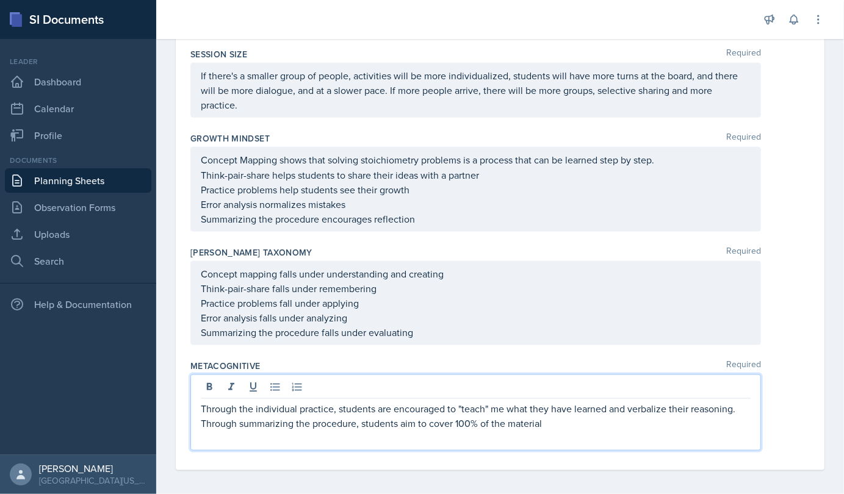
click at [386, 431] on p "Through summarizing the procedure, students aim to cover 100% of the material" at bounding box center [476, 423] width 550 height 15
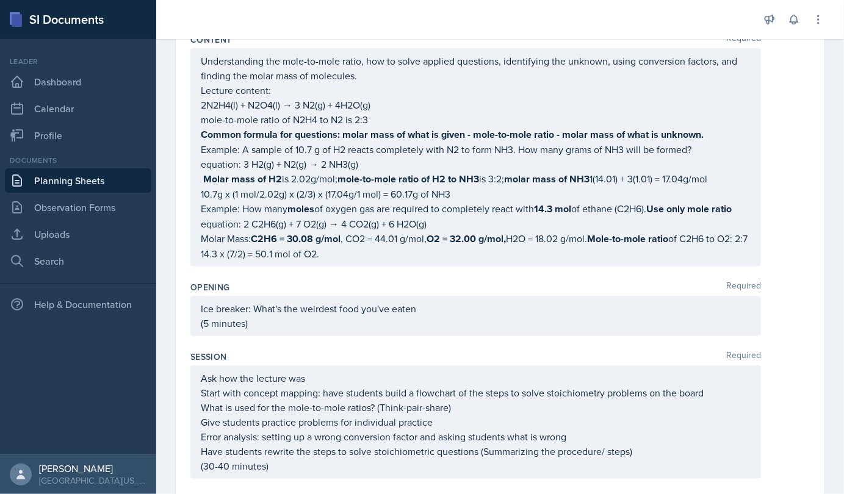
scroll to position [0, 0]
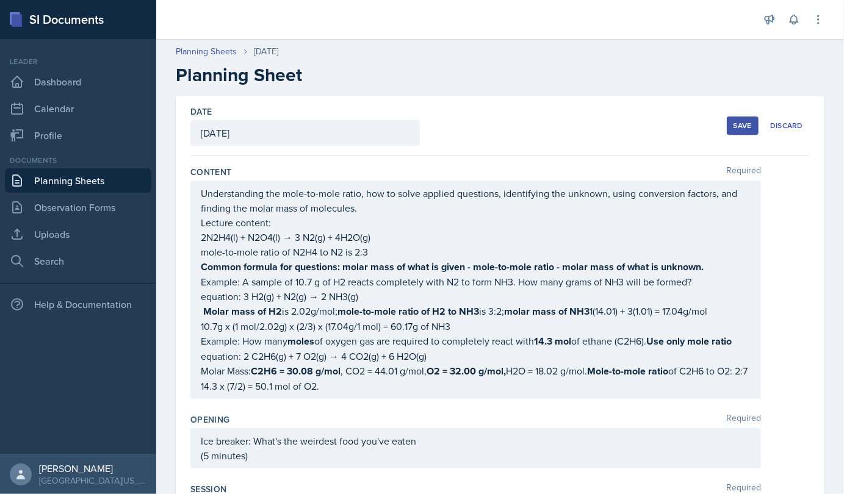
click at [386, 128] on div "Save" at bounding box center [742, 126] width 18 height 10
click at [386, 126] on div "Save" at bounding box center [742, 126] width 18 height 10
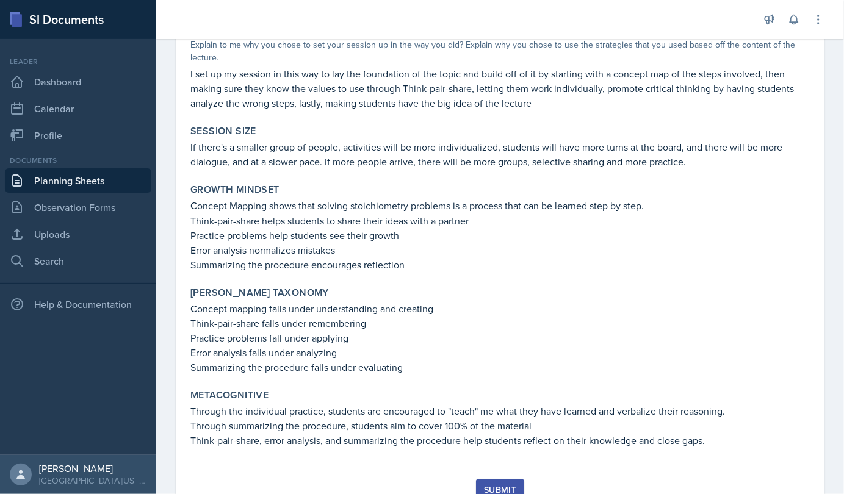
scroll to position [769, 0]
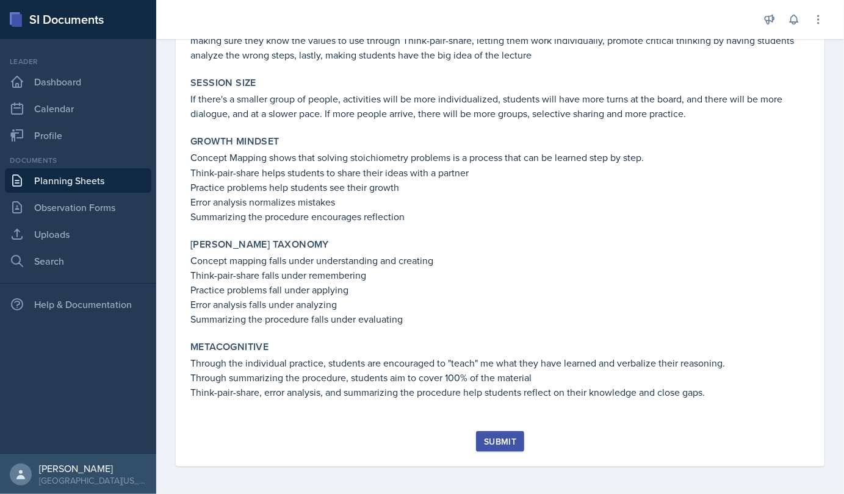
click at [386, 442] on div "Submit" at bounding box center [500, 442] width 32 height 10
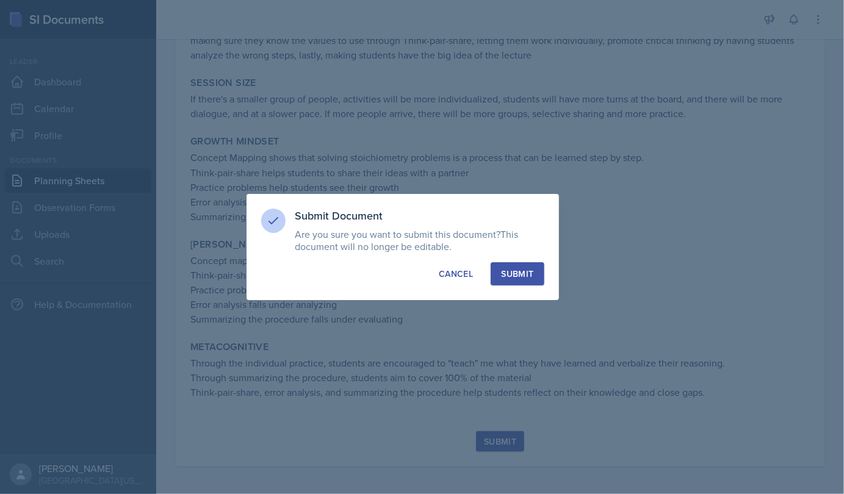
click at [386, 273] on div "Submit" at bounding box center [517, 274] width 32 height 12
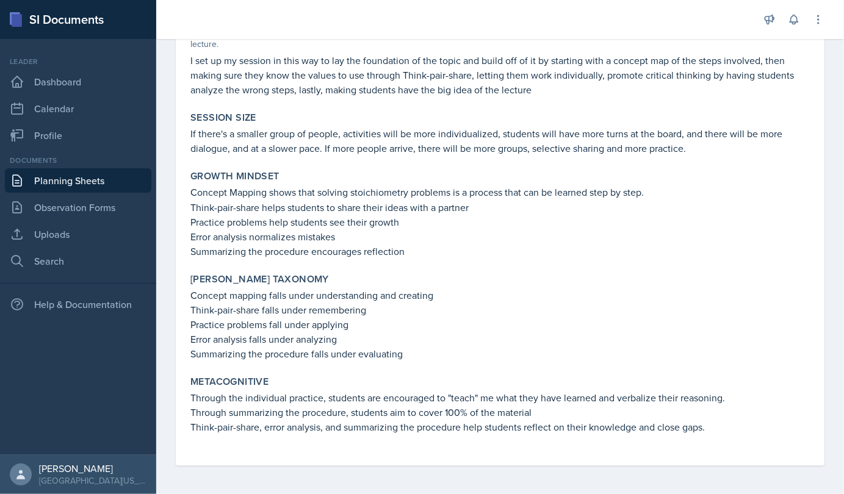
scroll to position [0, 0]
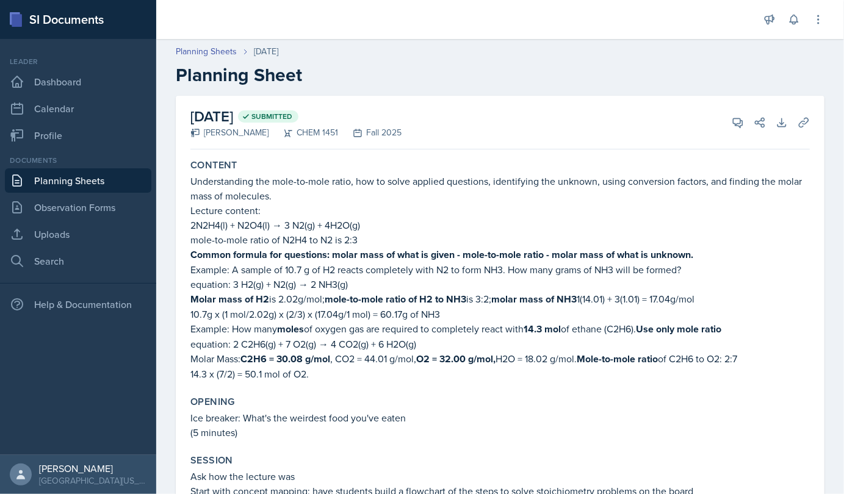
click at [37, 184] on link "Planning Sheets" at bounding box center [78, 180] width 146 height 24
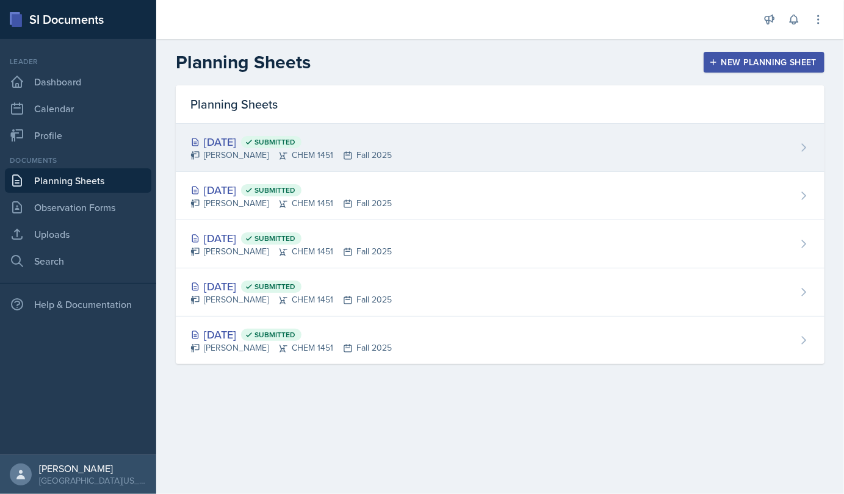
click at [259, 138] on div "[DATE] Submitted" at bounding box center [290, 142] width 201 height 16
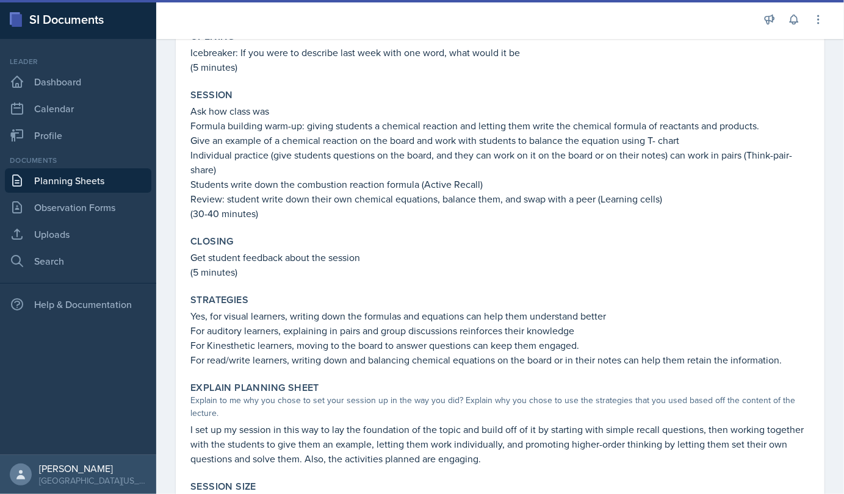
scroll to position [531, 0]
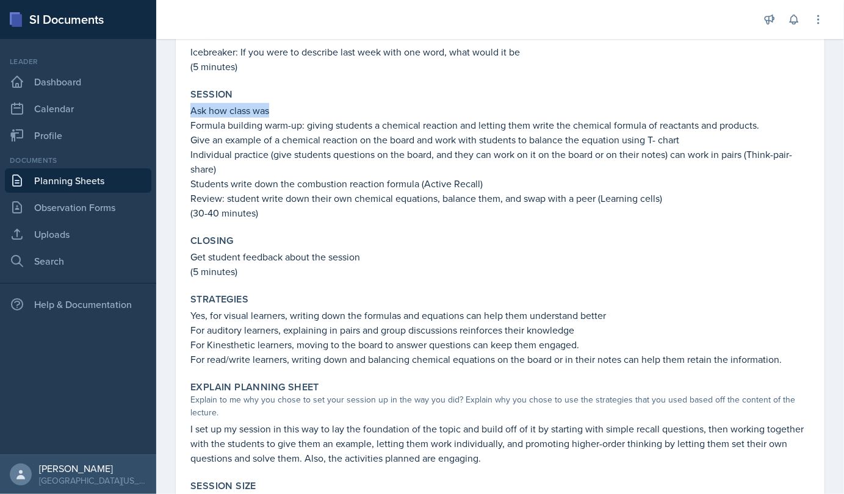
drag, startPoint x: 192, startPoint y: 109, endPoint x: 273, endPoint y: 110, distance: 81.8
click at [273, 110] on p "Ask how class was" at bounding box center [499, 110] width 619 height 15
copy p "Ask how class was"
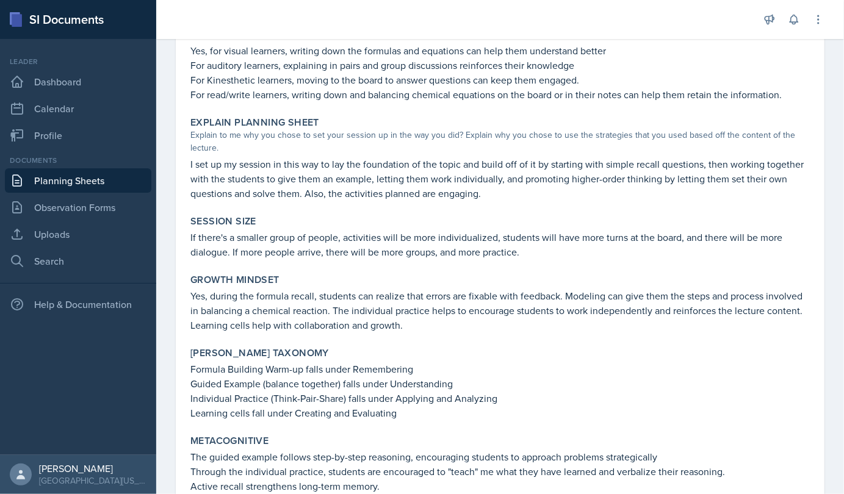
scroll to position [797, 0]
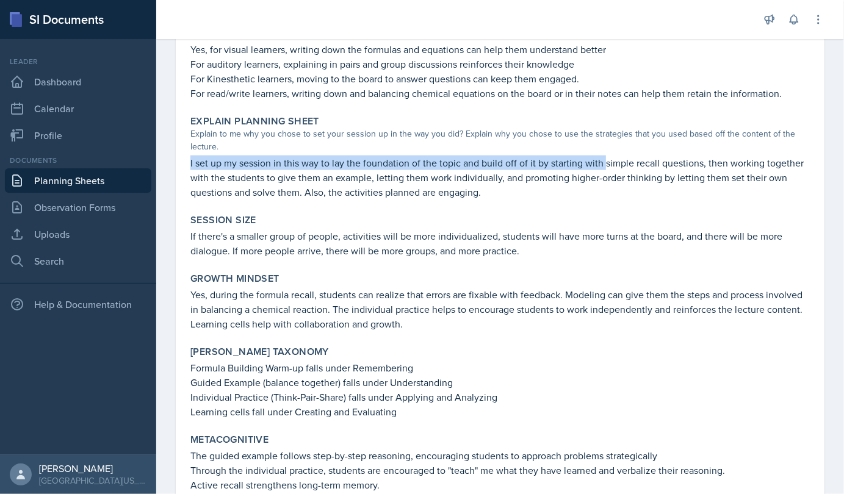
drag, startPoint x: 190, startPoint y: 159, endPoint x: 603, endPoint y: 164, distance: 413.1
click at [603, 164] on p "I set up my session in this way to lay the foundation of the topic and build of…" at bounding box center [499, 178] width 619 height 44
copy p "I set up my session in this way to lay the foundation of the topic and build of…"
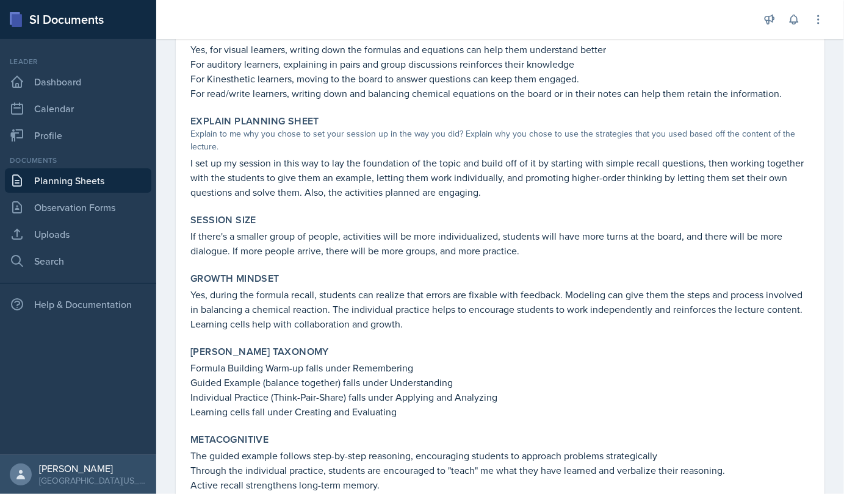
drag, startPoint x: 416, startPoint y: 176, endPoint x: 508, endPoint y: 167, distance: 92.5
click at [508, 167] on p "I set up my session in this way to lay the foundation of the topic and build of…" at bounding box center [499, 178] width 619 height 44
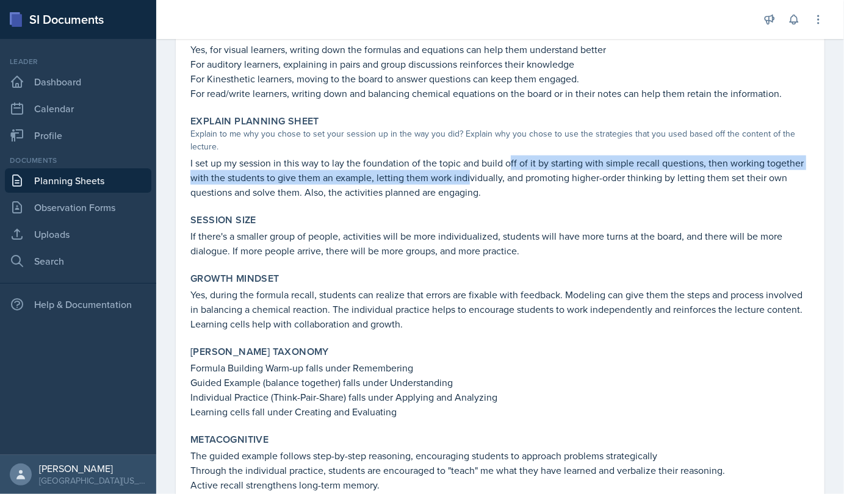
click at [508, 167] on p "I set up my session in this way to lay the foundation of the topic and build of…" at bounding box center [499, 178] width 619 height 44
drag, startPoint x: 508, startPoint y: 167, endPoint x: 410, endPoint y: 171, distance: 98.3
click at [410, 171] on p "I set up my session in this way to lay the foundation of the topic and build of…" at bounding box center [499, 178] width 619 height 44
click at [413, 173] on p "I set up my session in this way to lay the foundation of the topic and build of…" at bounding box center [499, 178] width 619 height 44
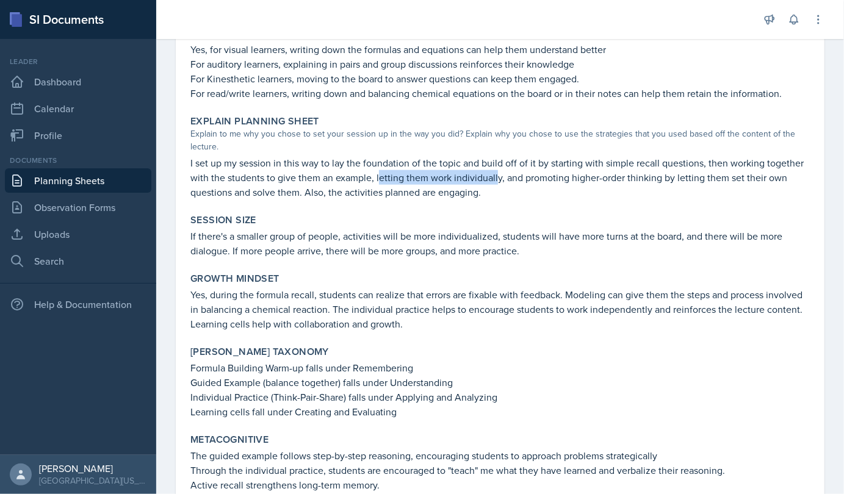
drag, startPoint x: 418, startPoint y: 174, endPoint x: 536, endPoint y: 174, distance: 118.4
click at [536, 174] on p "I set up my session in this way to lay the foundation of the topic and build of…" at bounding box center [499, 178] width 619 height 44
copy p "etting them work individuall"
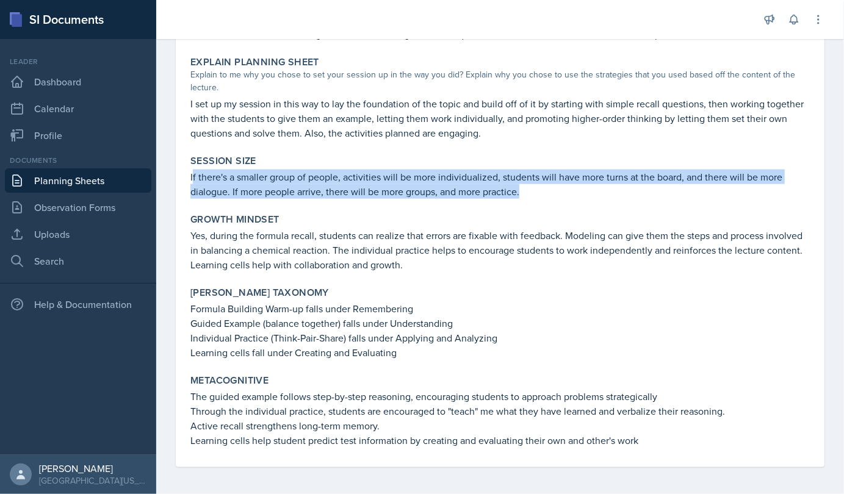
drag, startPoint x: 192, startPoint y: 178, endPoint x: 534, endPoint y: 194, distance: 342.1
click at [534, 194] on p "If there's a smaller group of people, activities will be more individualized, s…" at bounding box center [499, 184] width 619 height 29
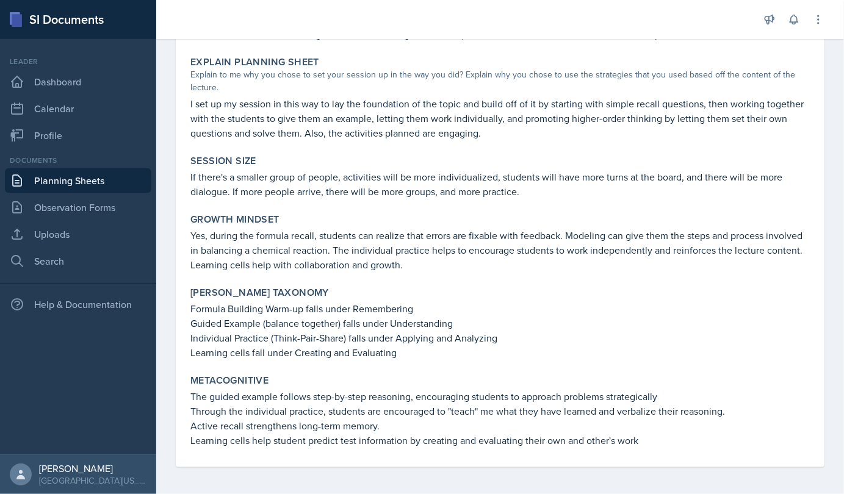
click at [186, 178] on div "Session Size If there's a smaller group of people, activities will be more indi…" at bounding box center [499, 177] width 629 height 54
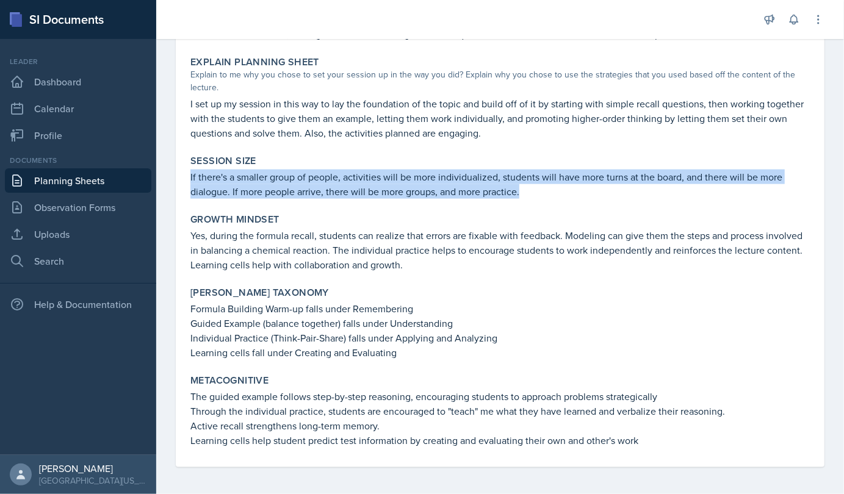
drag, startPoint x: 189, startPoint y: 173, endPoint x: 519, endPoint y: 192, distance: 331.2
click at [519, 192] on div "Session Size If there's a smaller group of people, activities will be more indi…" at bounding box center [499, 177] width 629 height 54
copy p "If there's a smaller group of people, activities will be more individualized, s…"
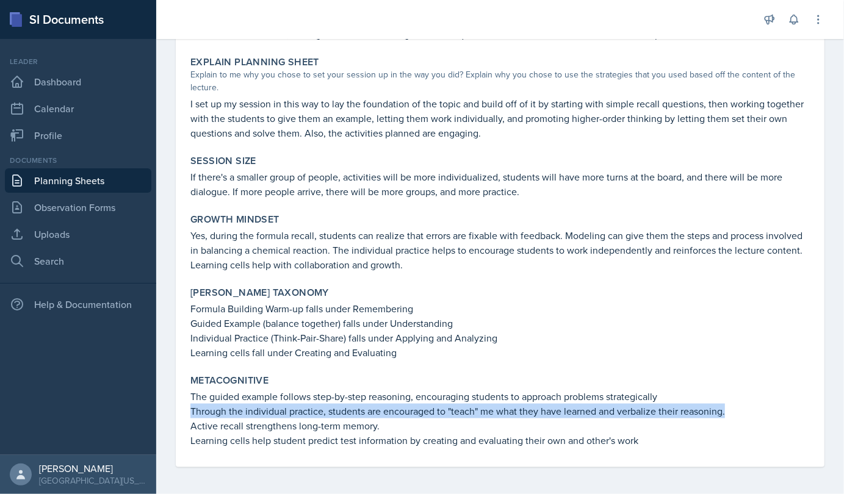
drag, startPoint x: 190, startPoint y: 409, endPoint x: 749, endPoint y: 406, distance: 558.9
click at [749, 406] on div "Metacognitive The guided example follows step-by-step reasoning, encouraging st…" at bounding box center [499, 411] width 629 height 83
copy p "Through the individual practice, students are encouraged to "teach" me what the…"
